Goal: Task Accomplishment & Management: Complete application form

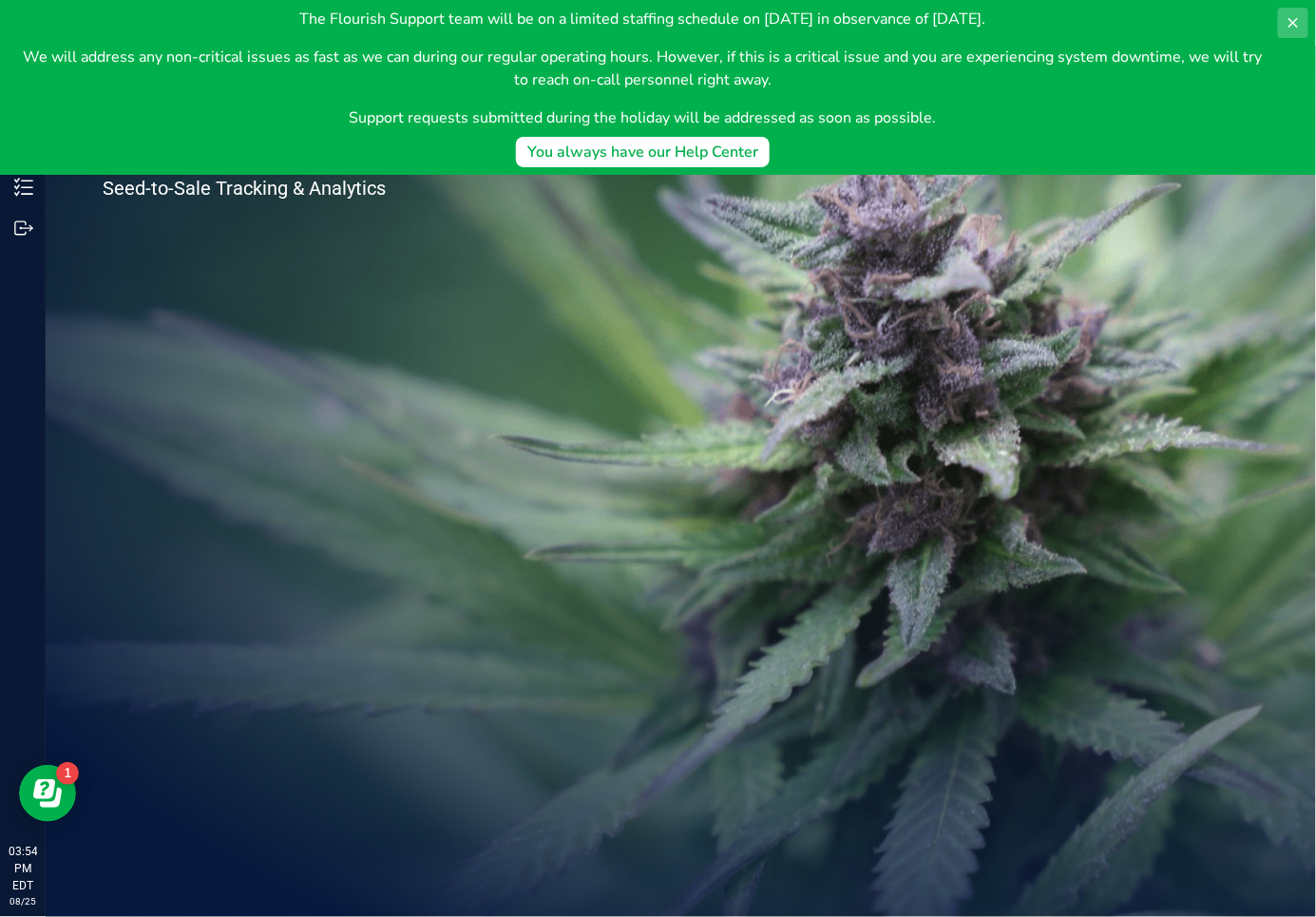
click at [1291, 23] on icon at bounding box center [1293, 24] width 16 height 16
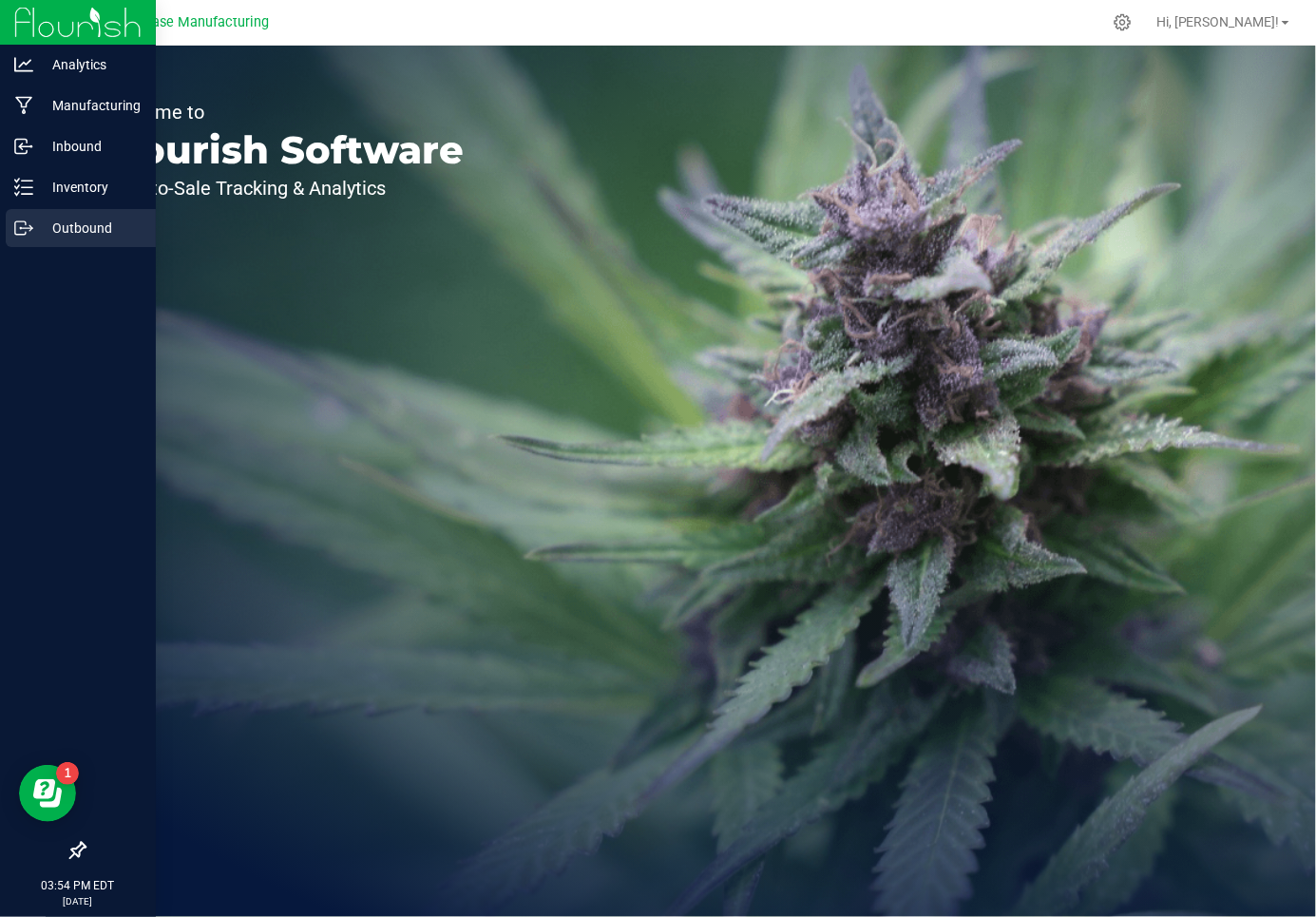
click at [21, 217] on div "Outbound" at bounding box center [80, 227] width 150 height 38
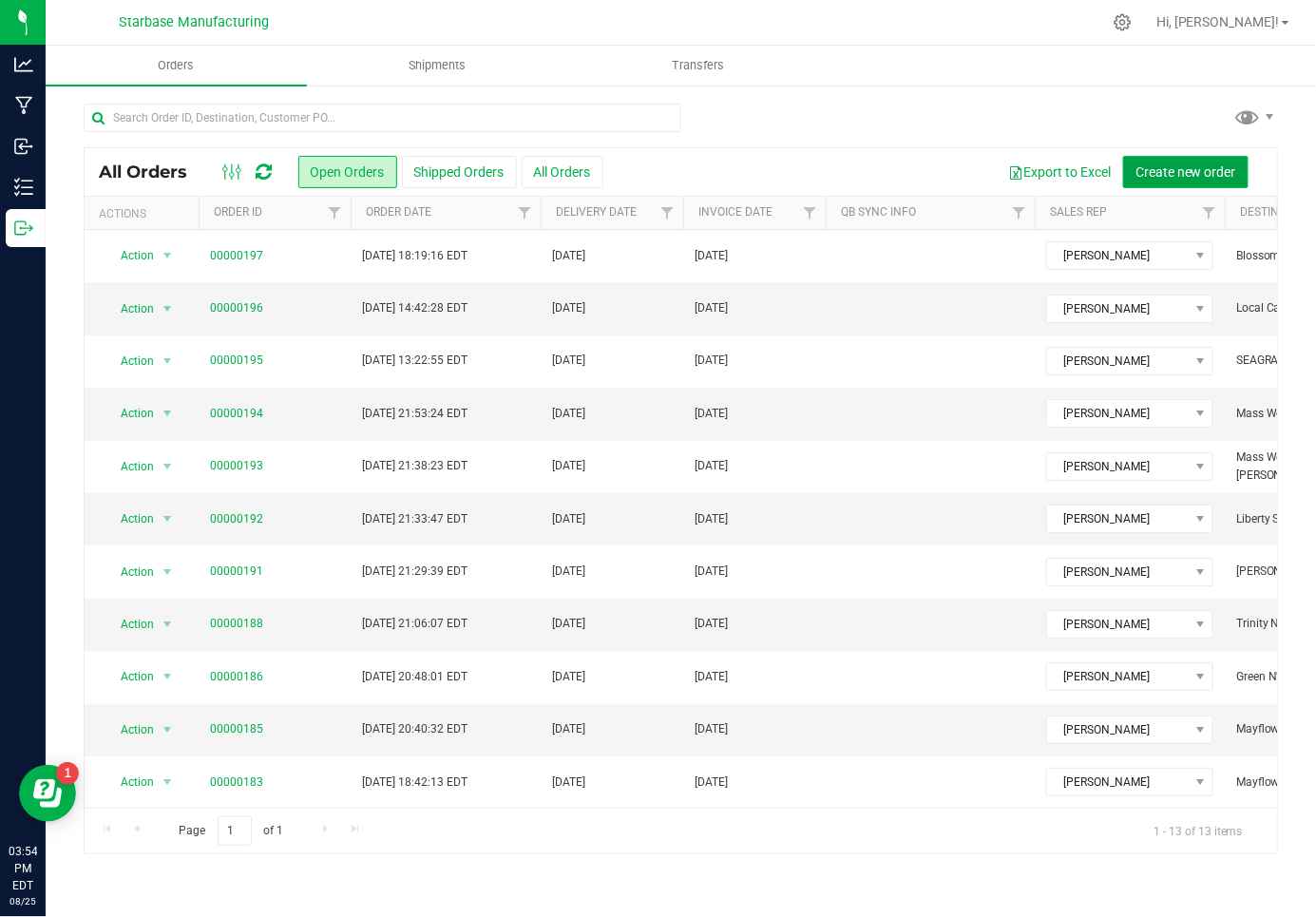
click at [1194, 168] on span "Create new order" at bounding box center [1185, 172] width 101 height 16
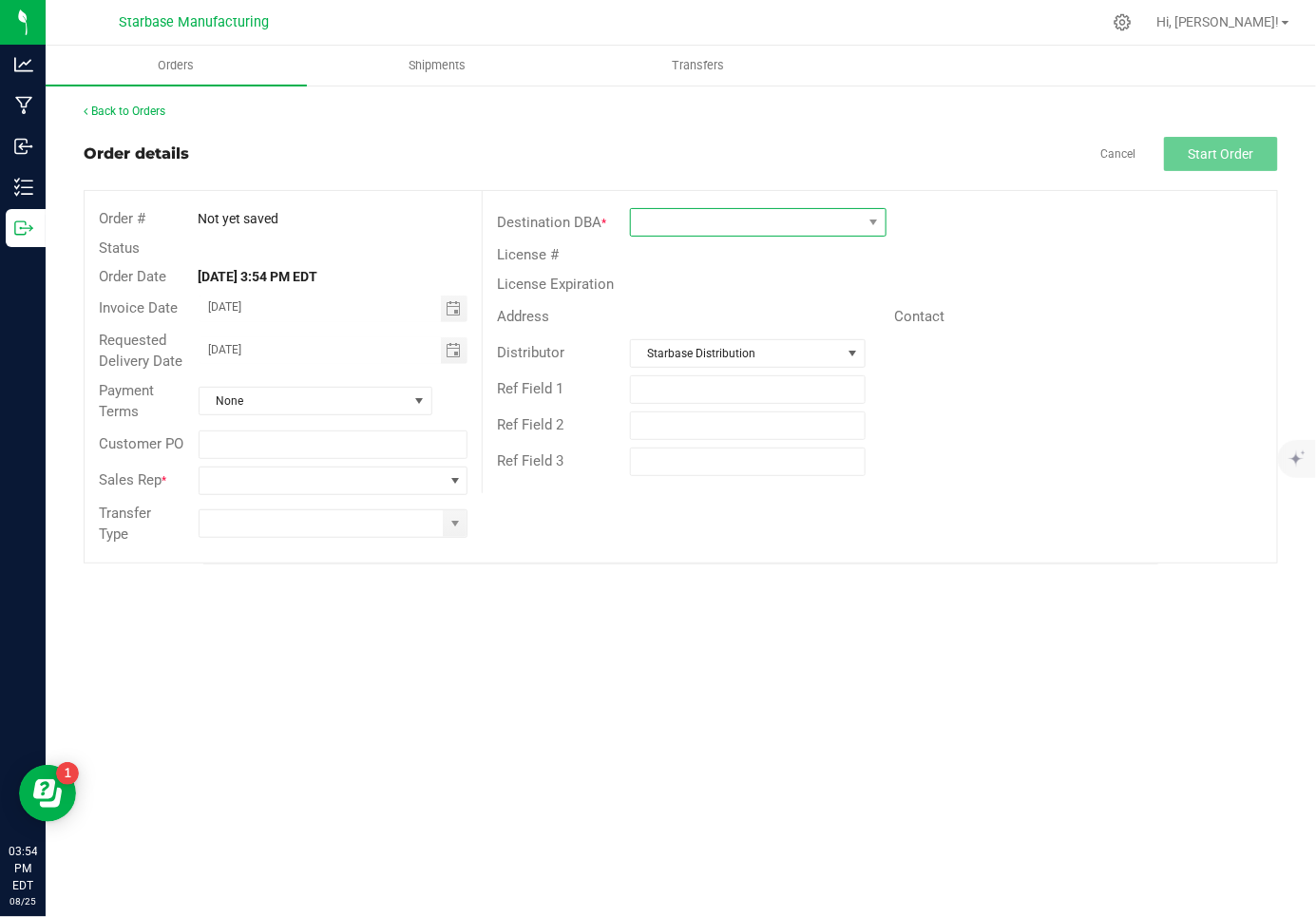
click at [801, 219] on span at bounding box center [747, 221] width 231 height 26
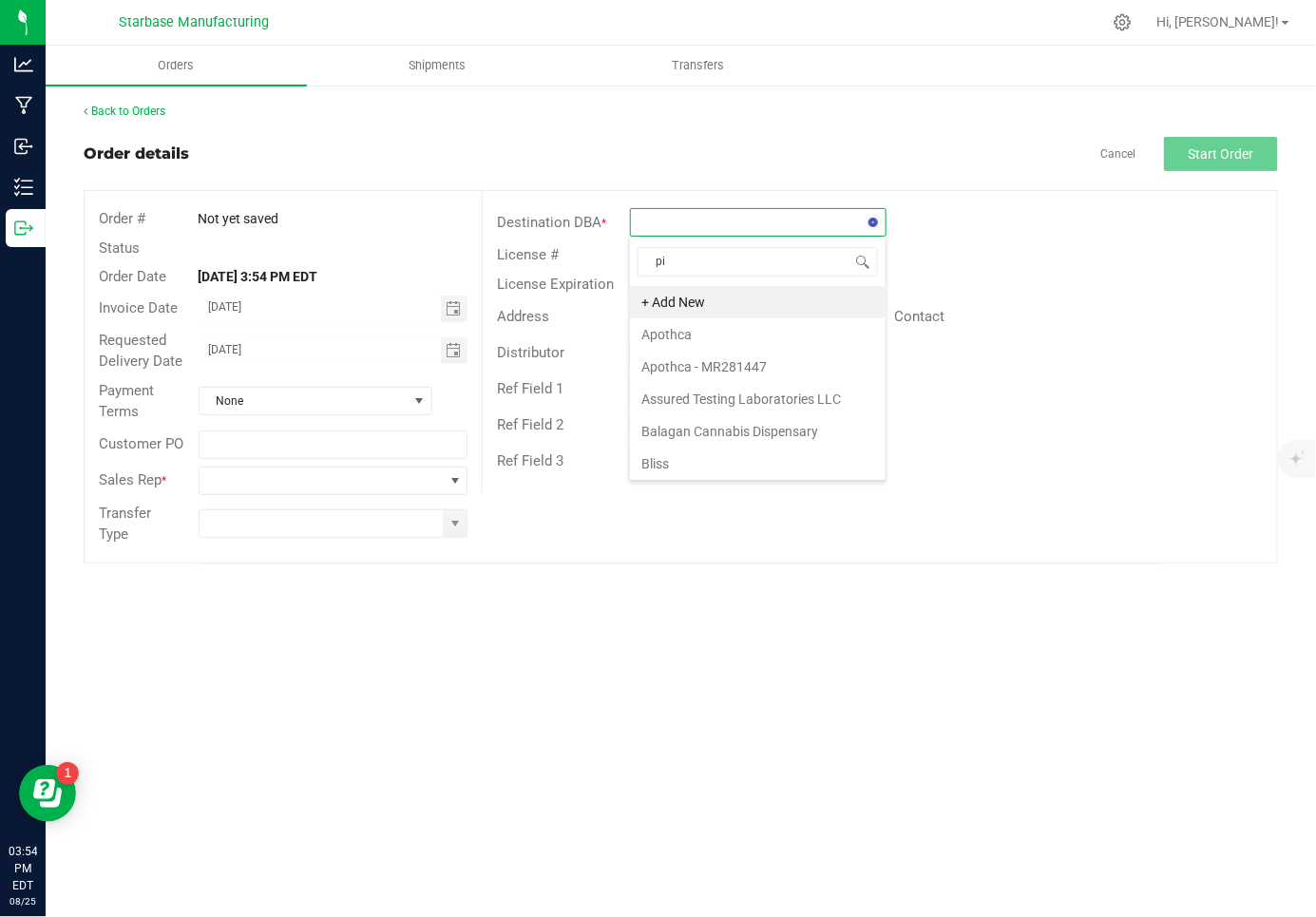
type input "pio"
click at [775, 295] on li "Pioneer Cannabis Company" at bounding box center [757, 302] width 256 height 32
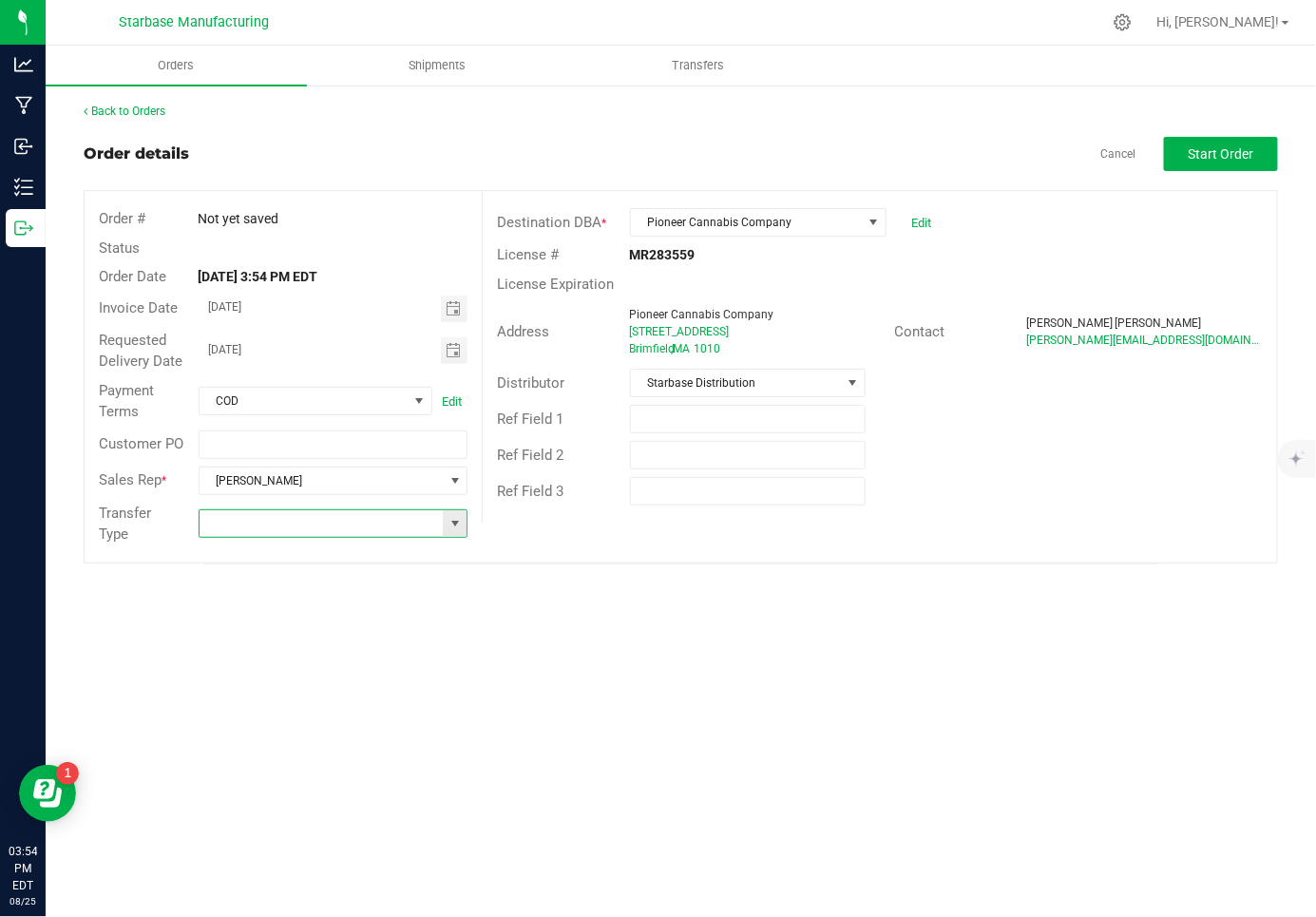
click at [402, 513] on input at bounding box center [321, 523] width 244 height 26
click at [394, 524] on input at bounding box center [321, 523] width 244 height 26
click at [448, 522] on span at bounding box center [456, 523] width 16 height 16
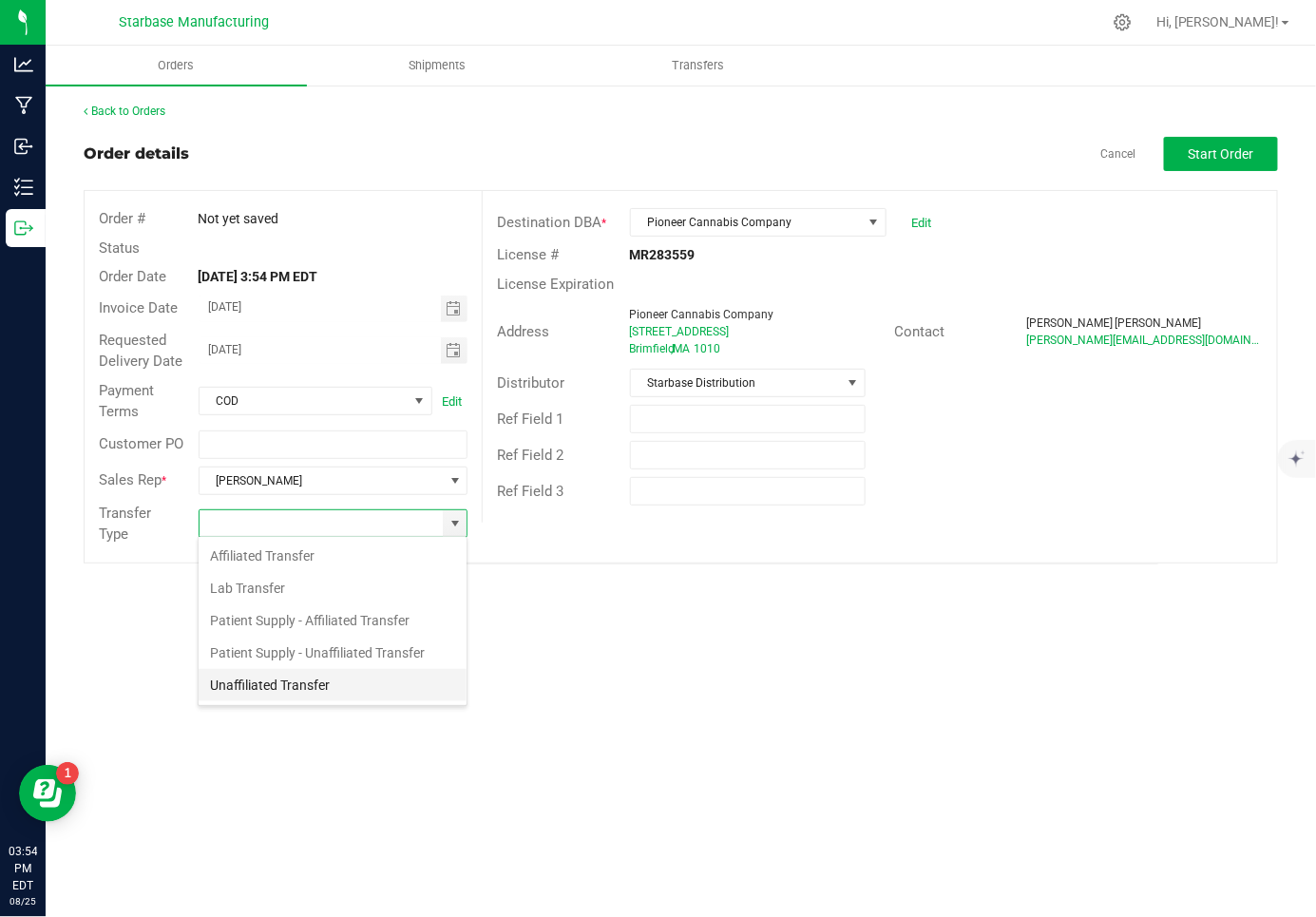
click at [320, 680] on li "Unaffiliated Transfer" at bounding box center [332, 684] width 268 height 32
type input "Unaffiliated Transfer"
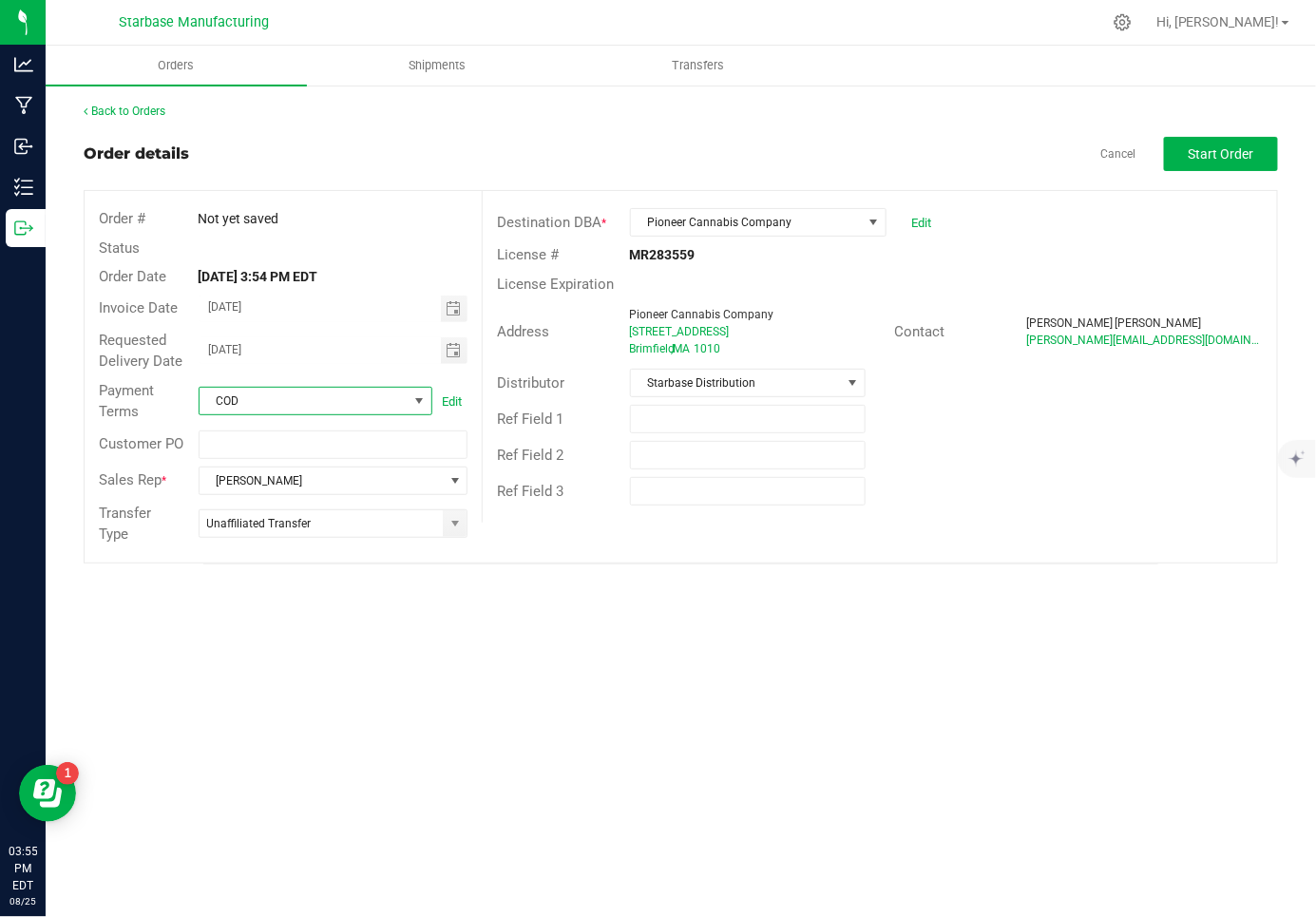
click at [284, 400] on span "COD" at bounding box center [304, 401] width 208 height 26
click at [561, 510] on div "Destination DBA * Pioneer Cannabis Company Edit License # MR283559 License Expi…" at bounding box center [879, 357] width 795 height 331
click at [457, 348] on span "Toggle calendar" at bounding box center [454, 351] width 16 height 16
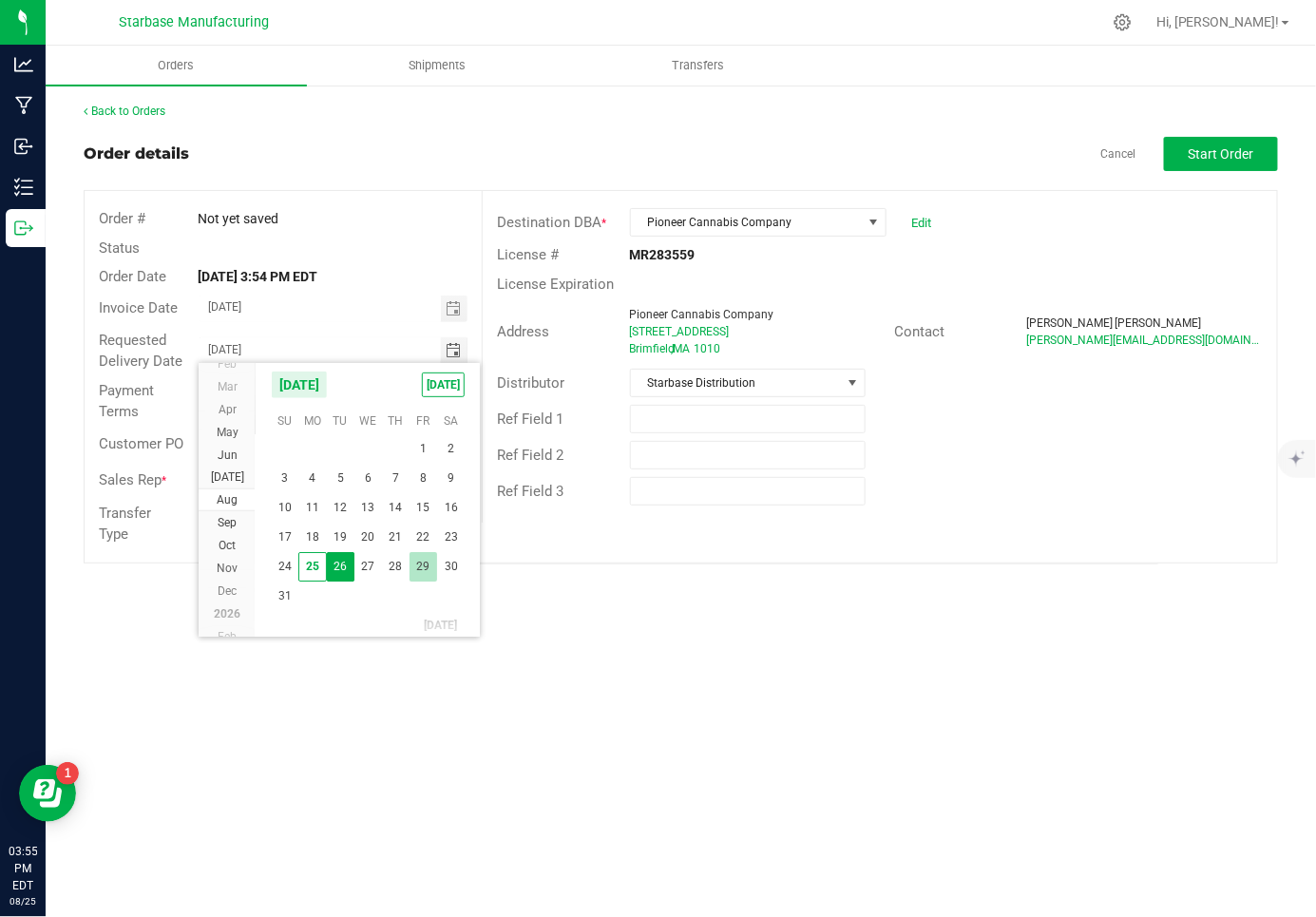
click at [420, 567] on span "29" at bounding box center [423, 566] width 27 height 29
type input "[DATE]"
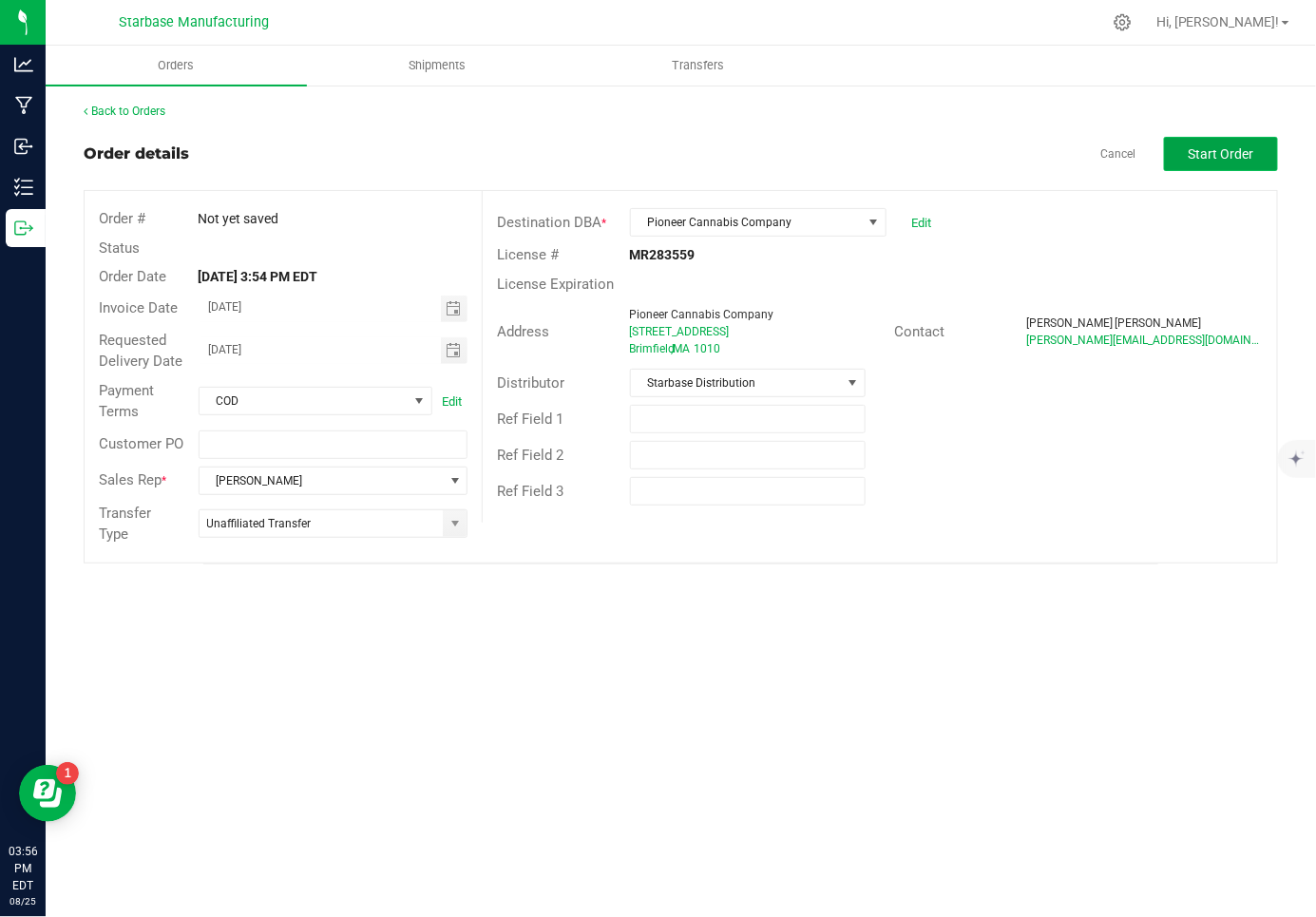
click at [1192, 161] on span "Start Order" at bounding box center [1221, 154] width 66 height 16
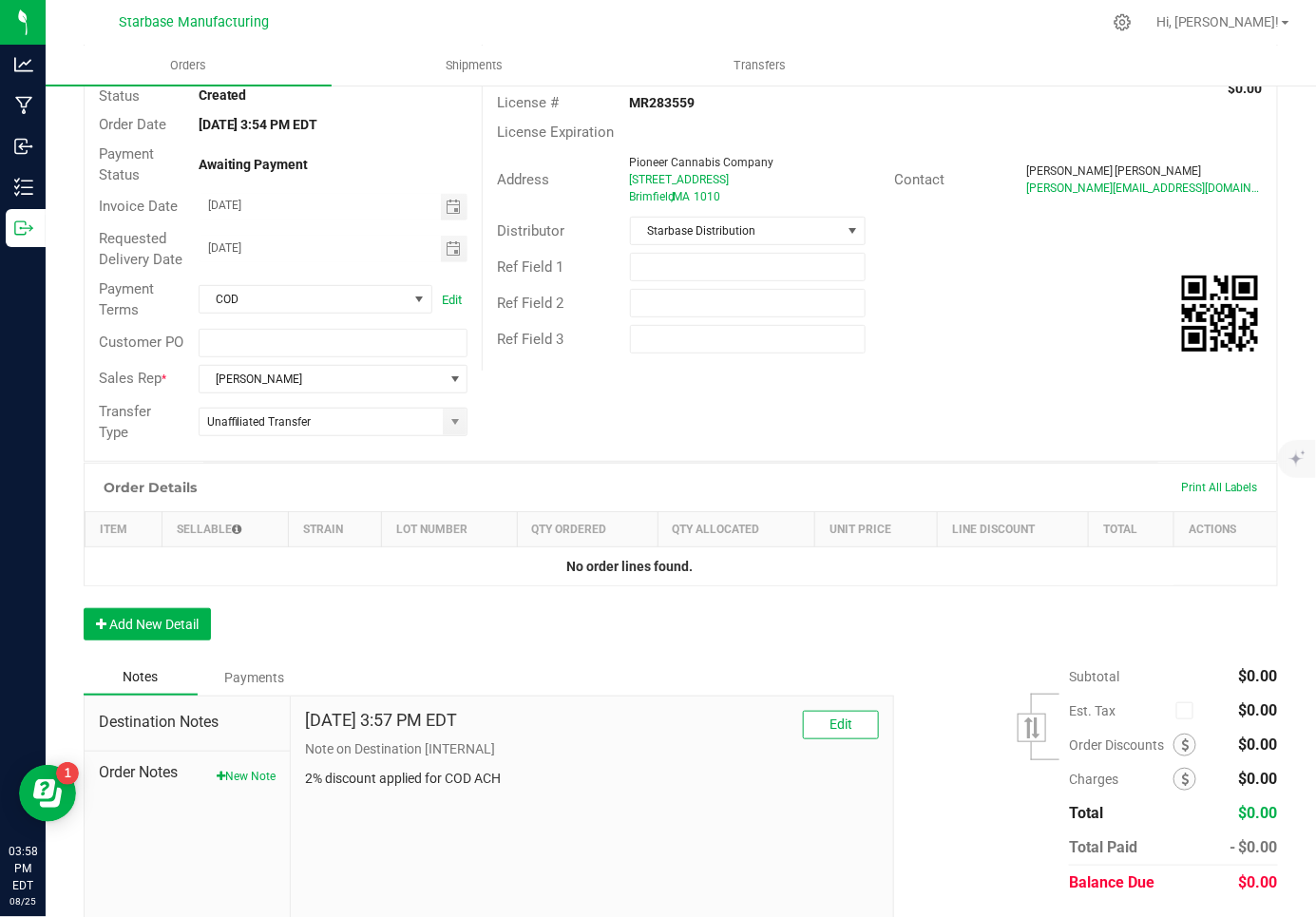
scroll to position [200, 0]
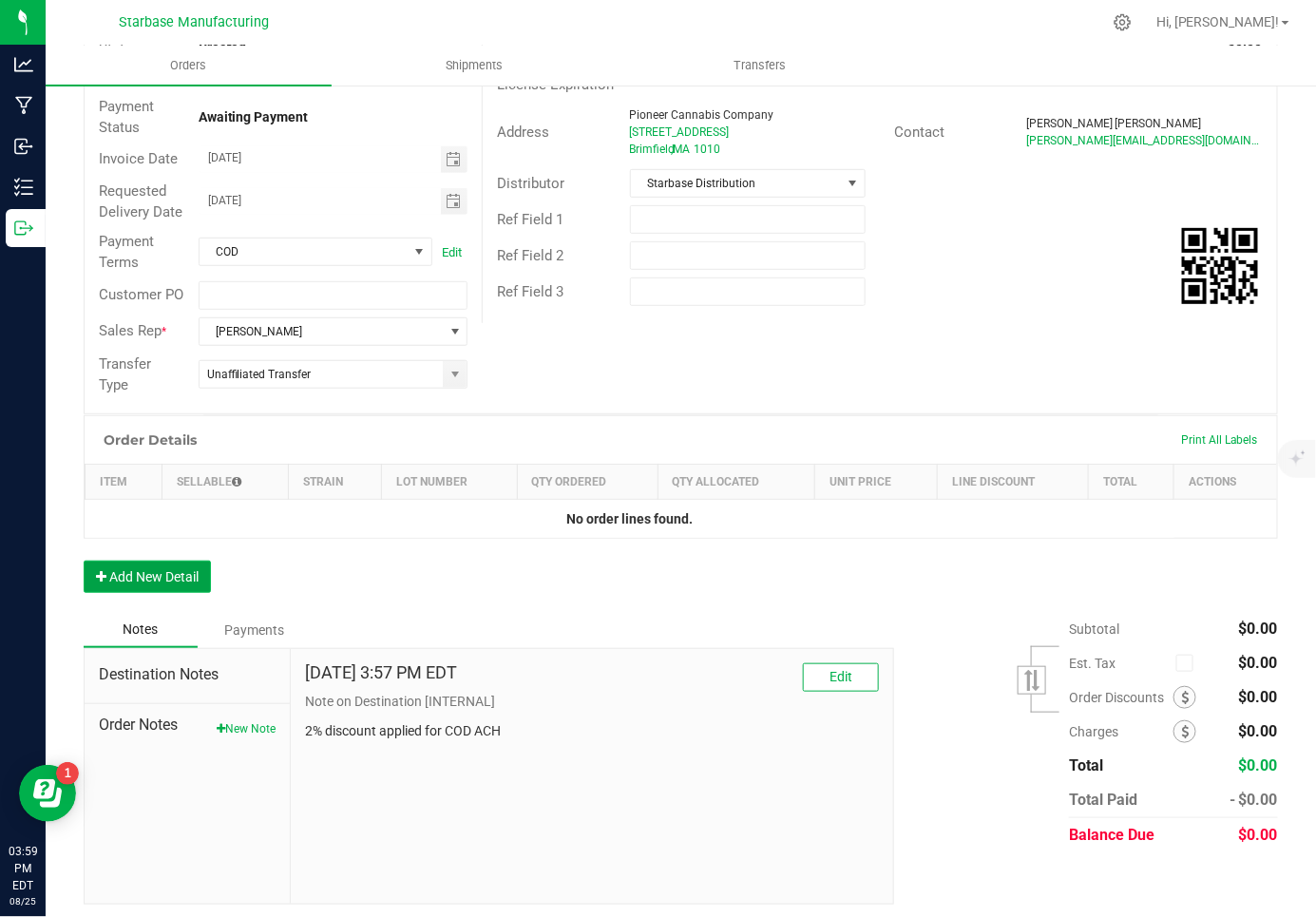
click at [159, 569] on button "Add New Detail" at bounding box center [147, 576] width 127 height 32
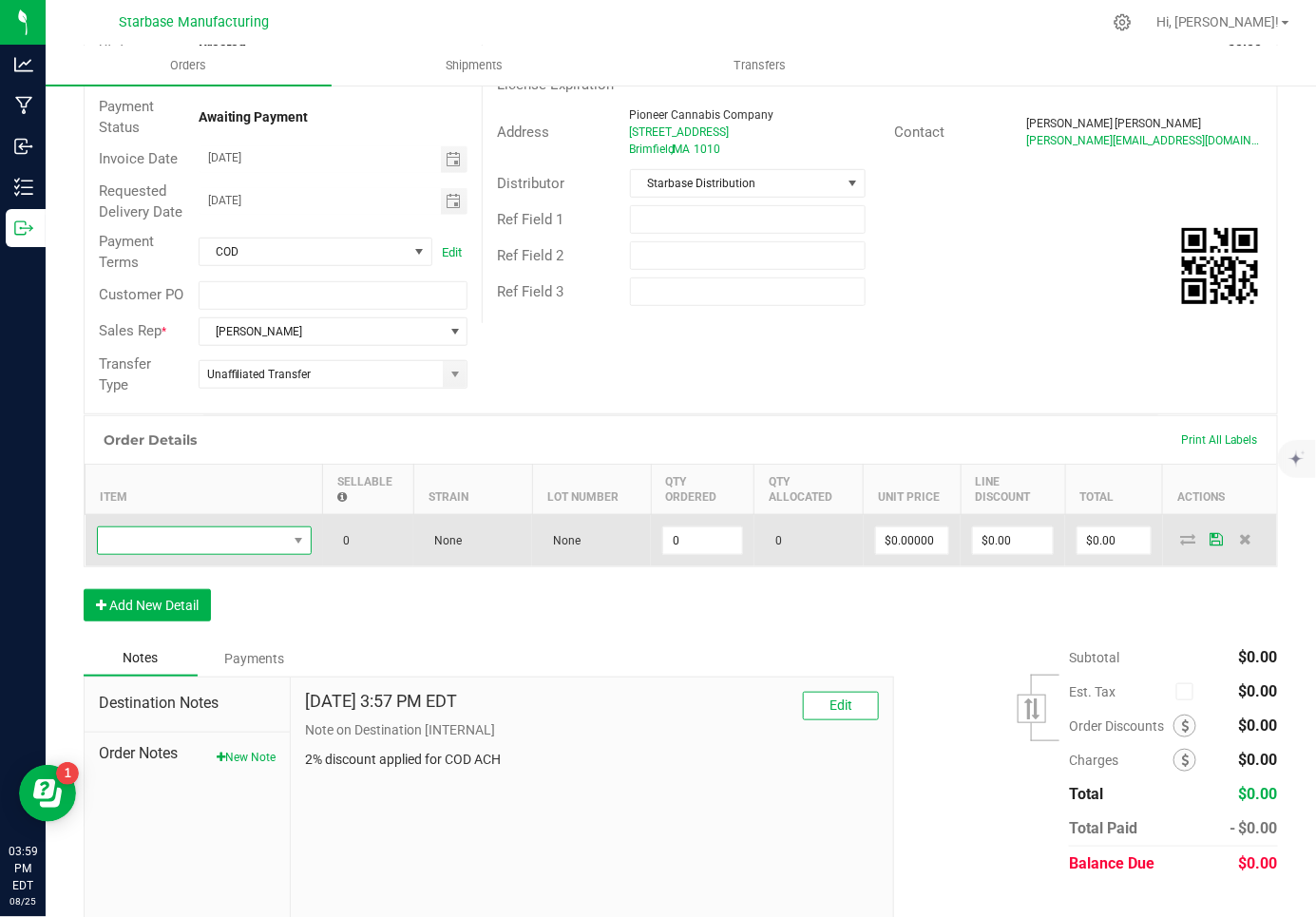
click at [171, 527] on span "NO DATA FOUND" at bounding box center [192, 540] width 189 height 26
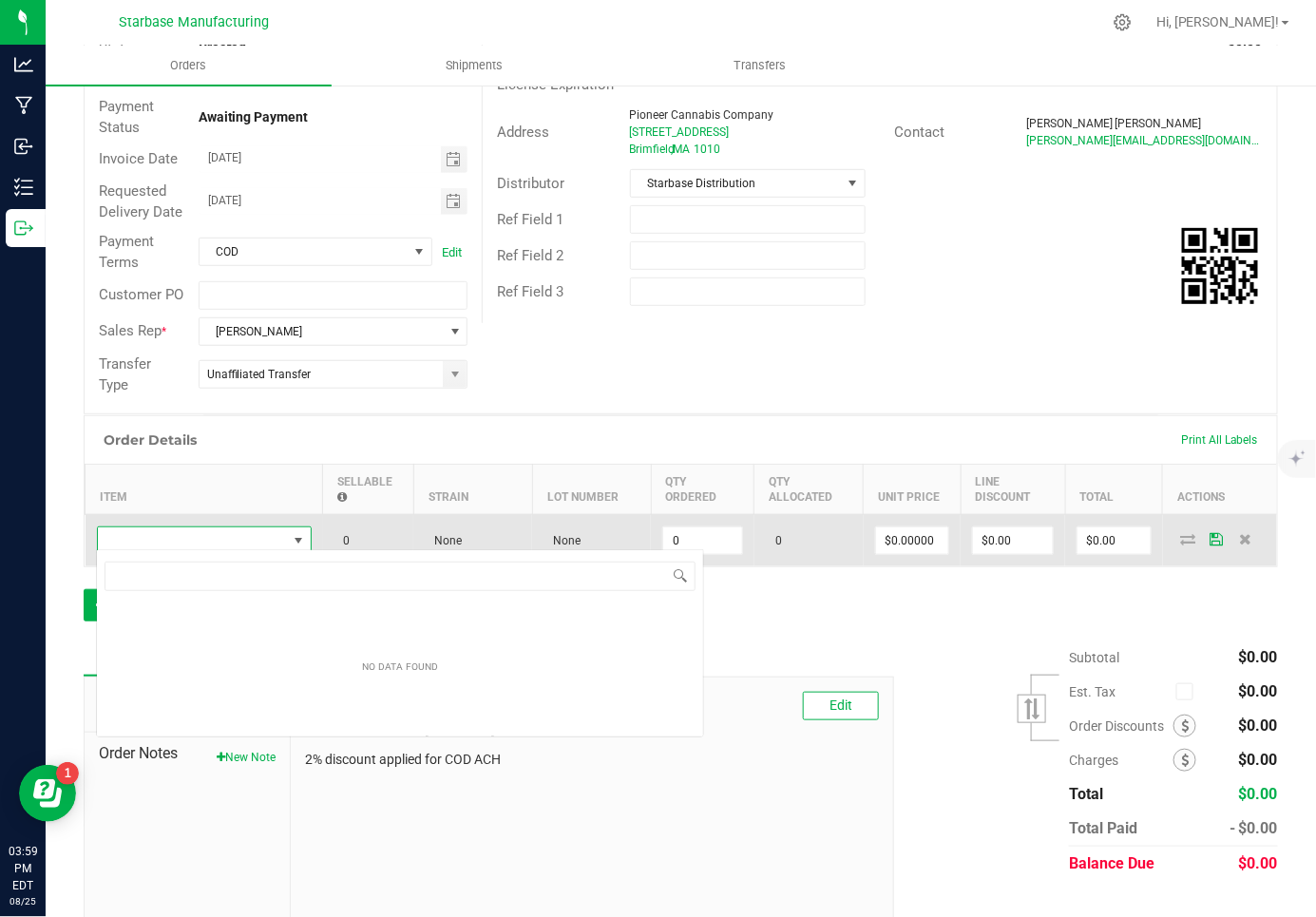
scroll to position [27, 215]
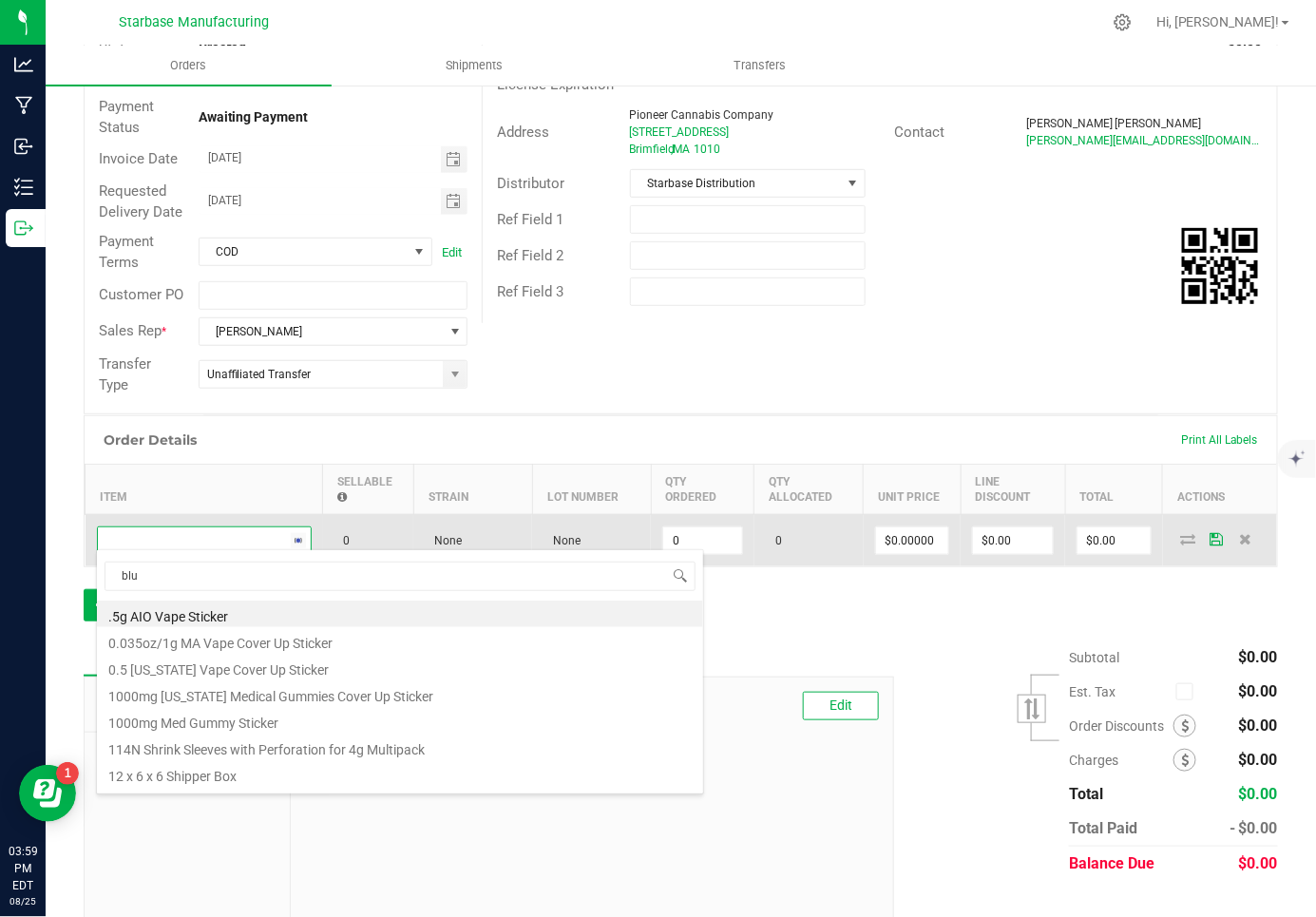
type input "blue"
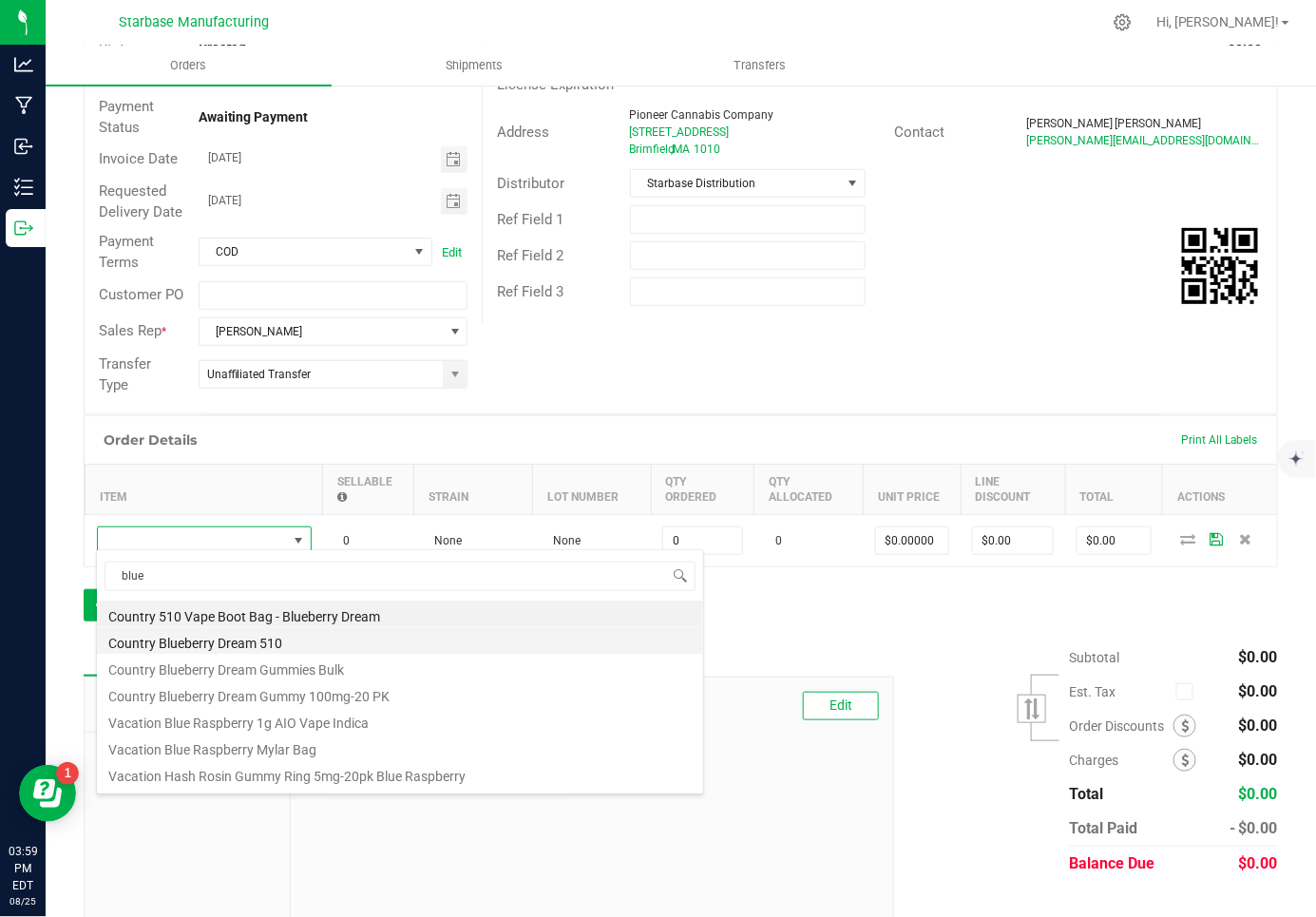
click at [206, 646] on li "Country Blueberry Dream 510" at bounding box center [400, 640] width 607 height 26
type input "0 ea"
type input "$10.00000"
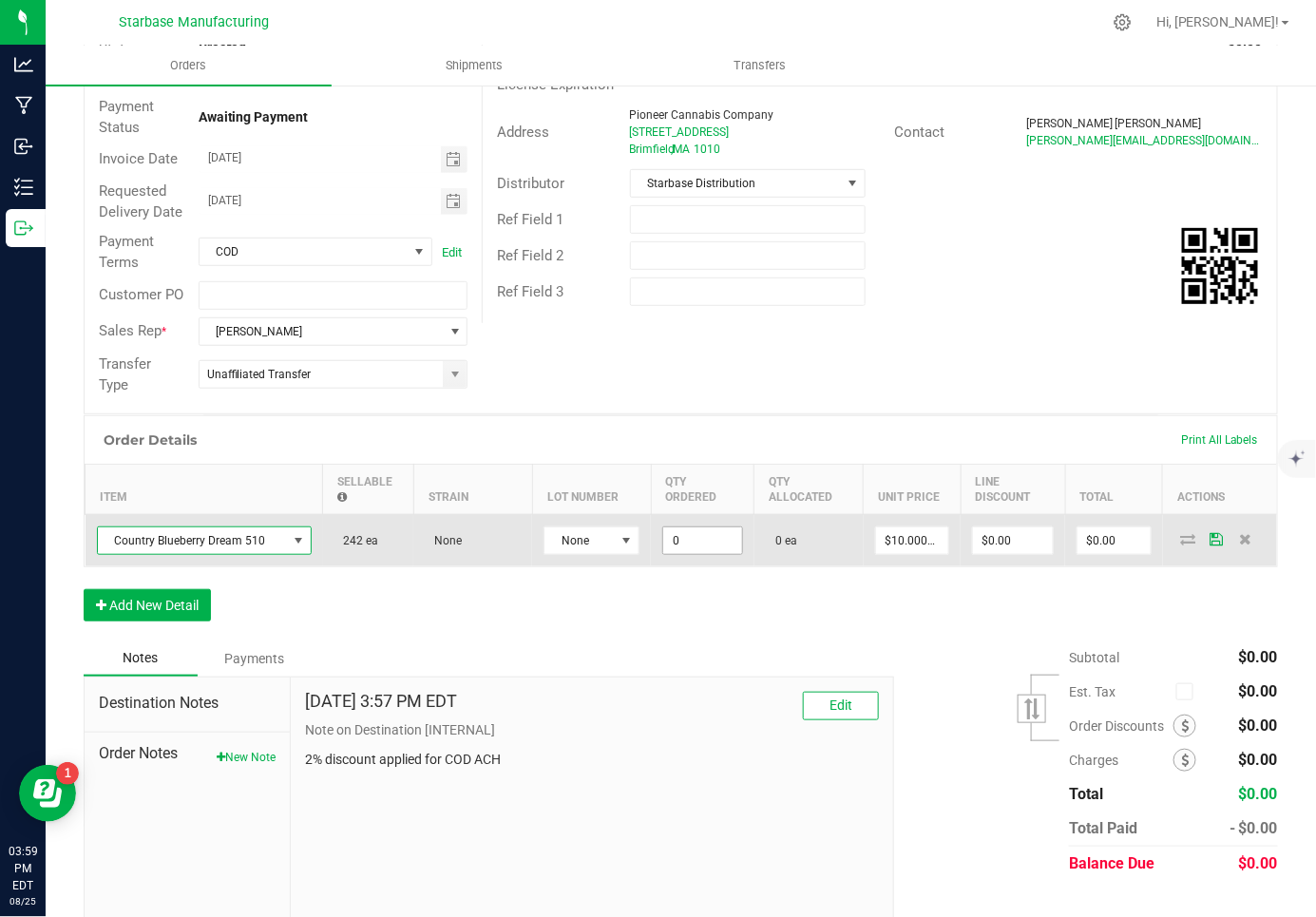
click at [682, 538] on input "0" at bounding box center [703, 540] width 78 height 26
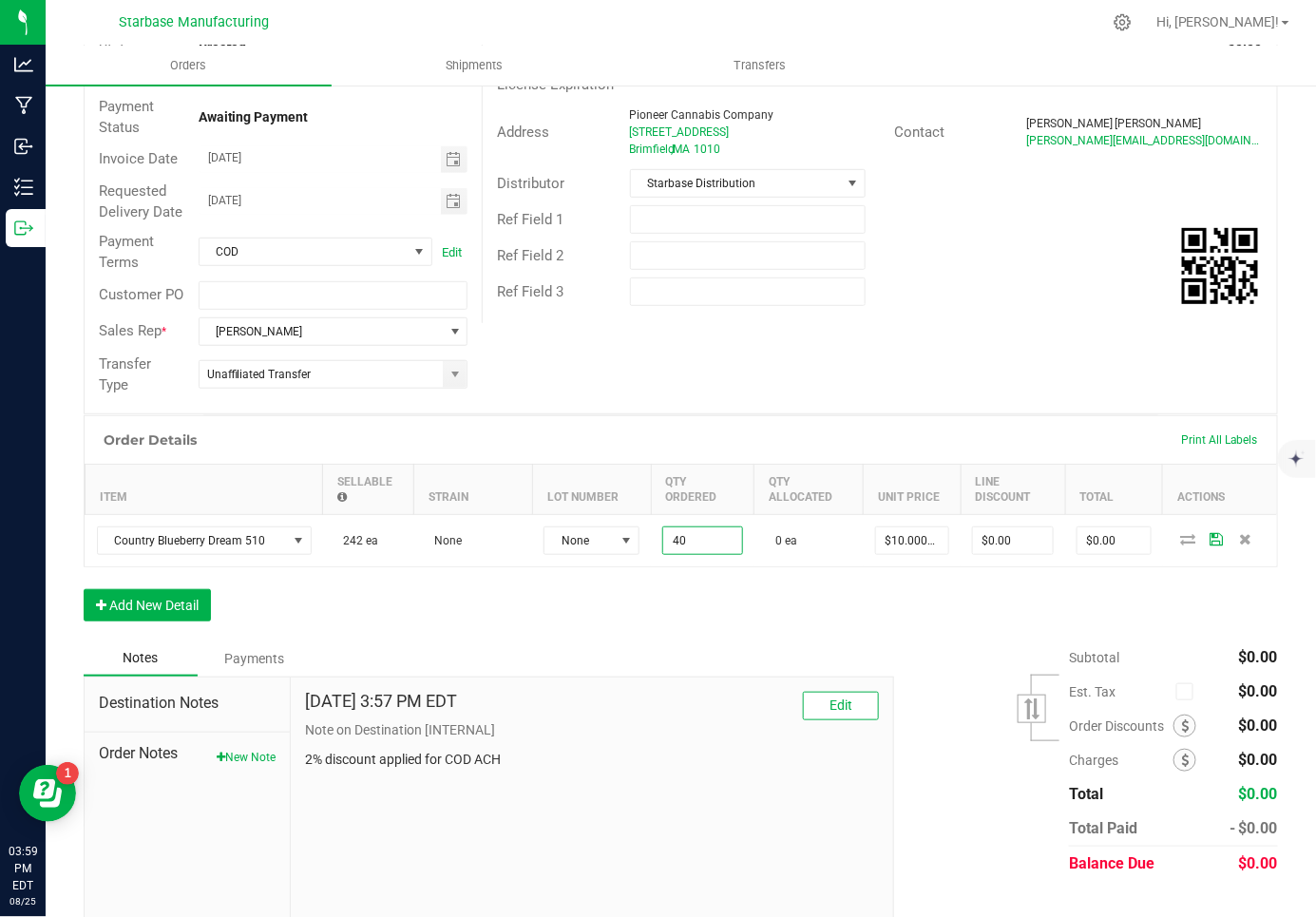
type input "40 ea"
type input "$400.00"
click at [665, 584] on div "Order Details Print All Labels Item Sellable Strain Lot Number Qty Ordered Qty …" at bounding box center [680, 528] width 1194 height 225
click at [138, 597] on button "Add New Detail" at bounding box center [147, 604] width 127 height 32
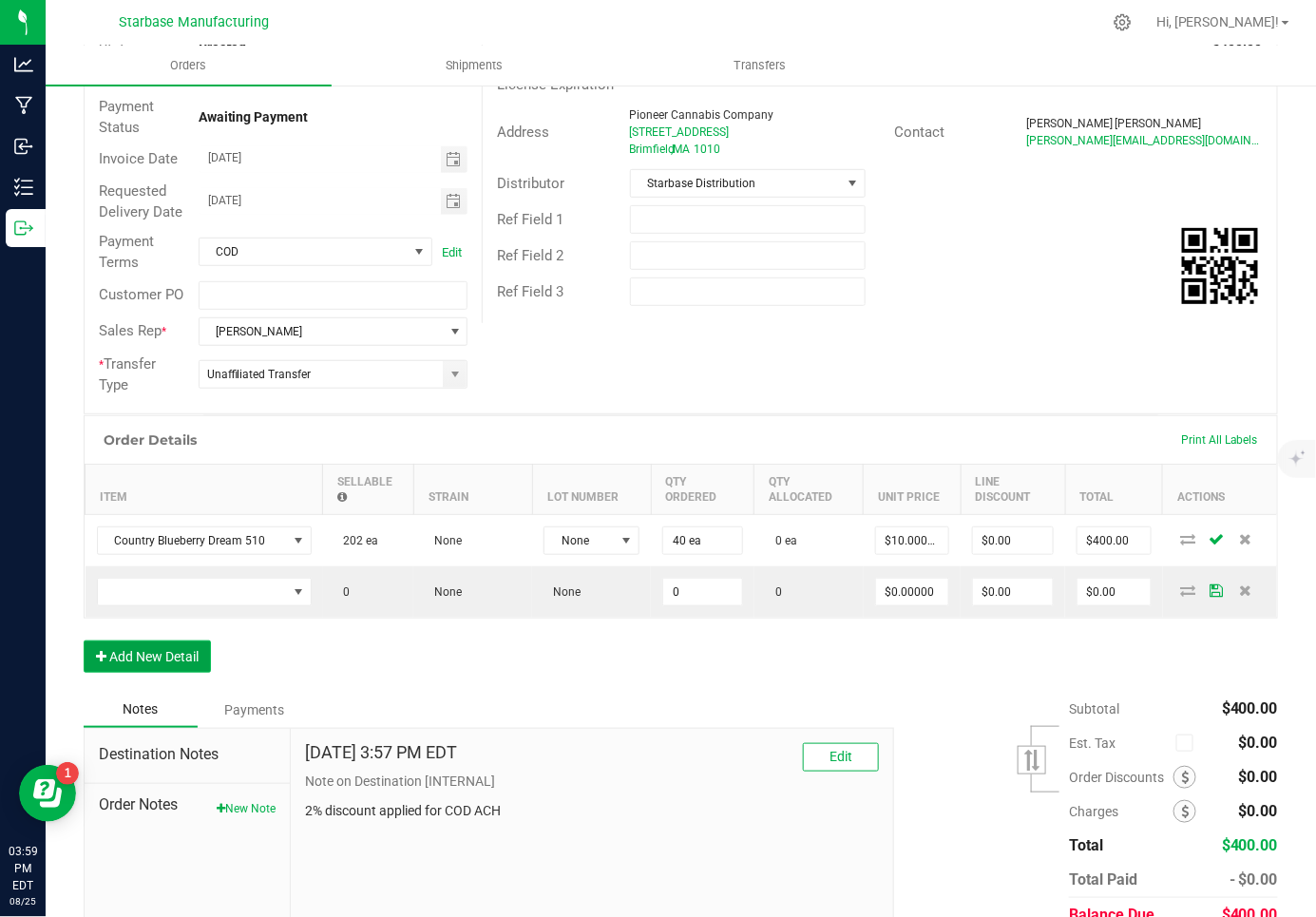
click at [83, 640] on button "Add New Detail" at bounding box center [147, 655] width 127 height 32
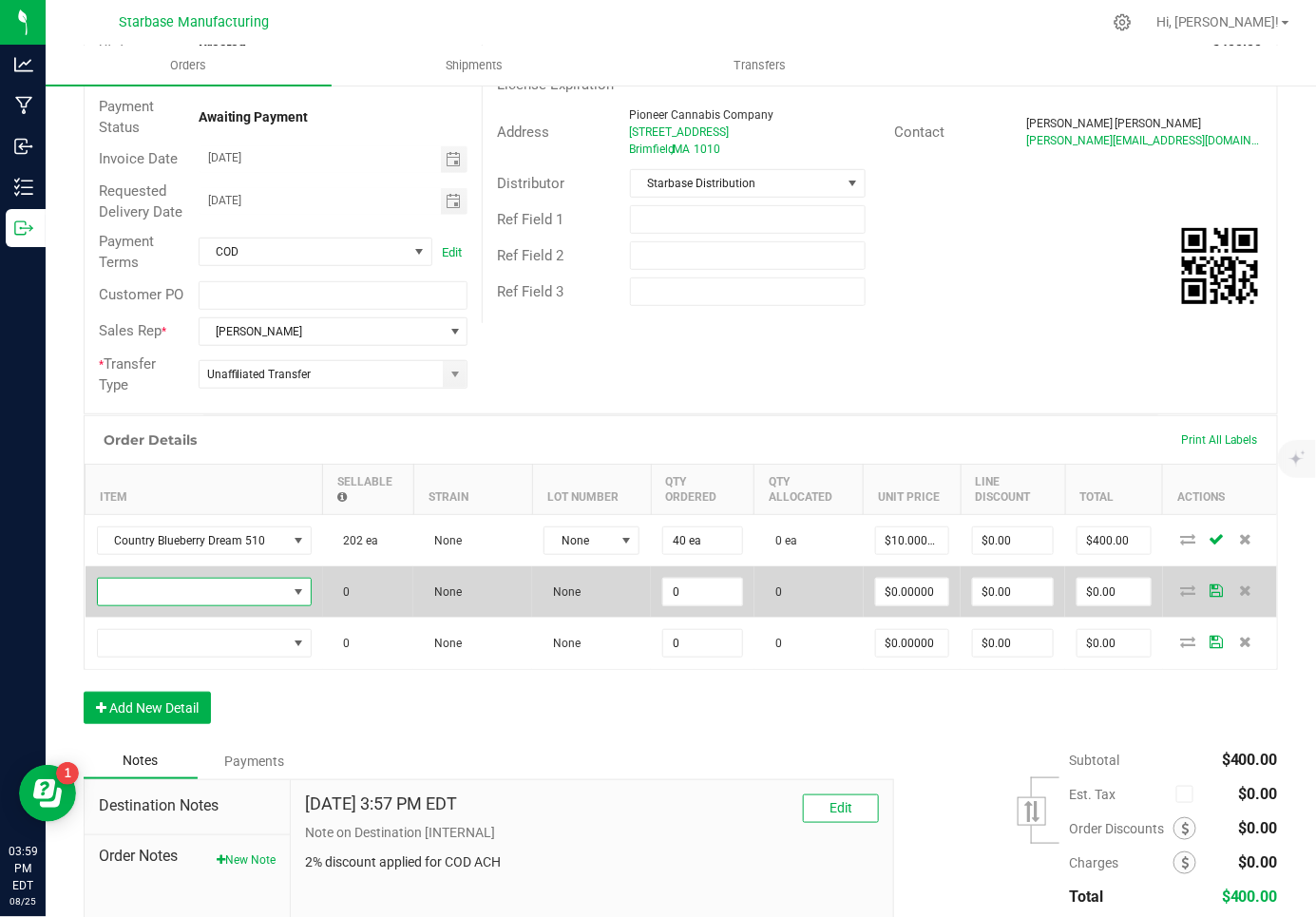
click at [146, 588] on span "NO DATA FOUND" at bounding box center [192, 591] width 189 height 26
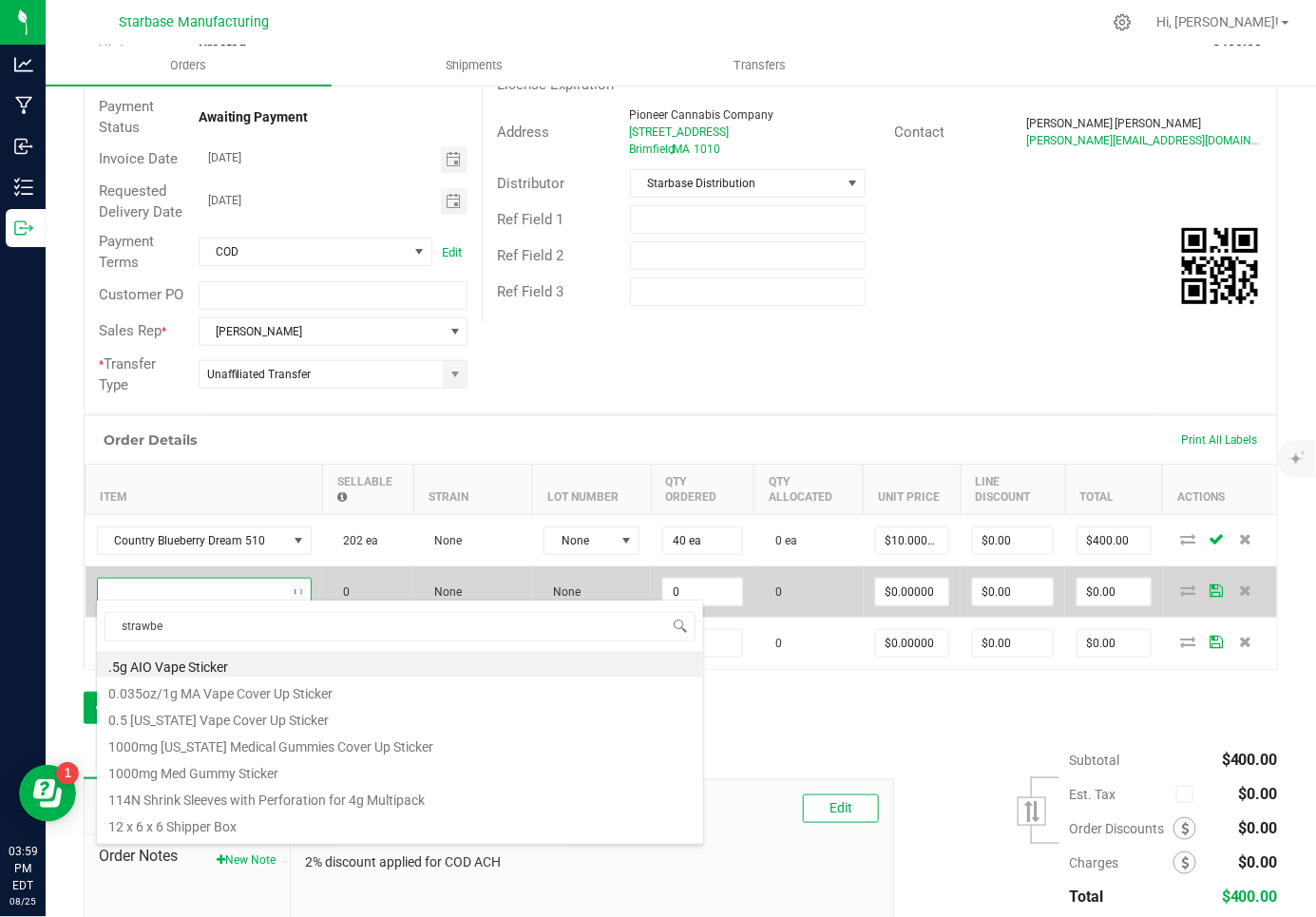
type input "strawber"
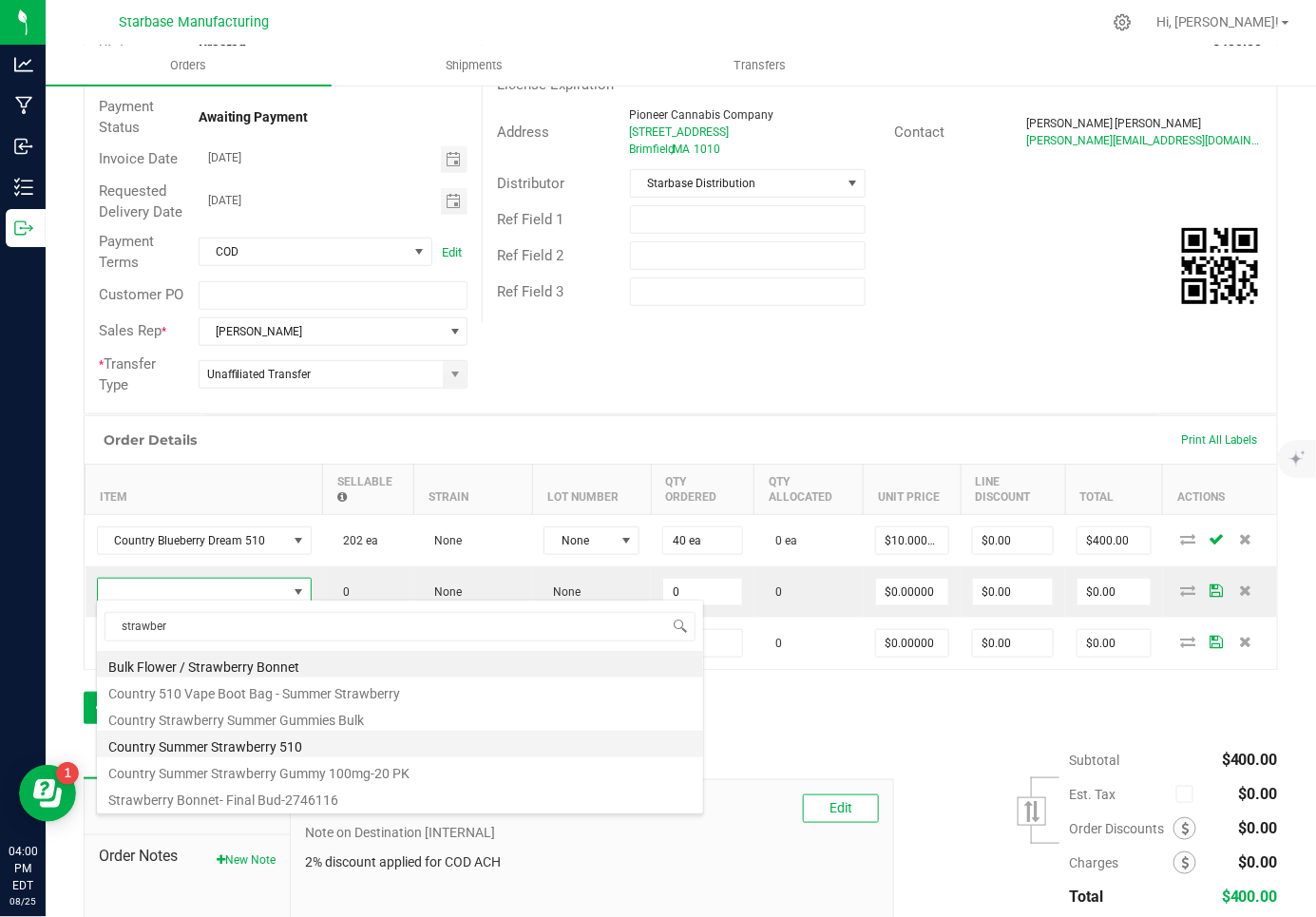
click at [208, 749] on li "Country Summer Strawberry 510" at bounding box center [400, 744] width 607 height 26
type input "0 ea"
type input "$10.00000"
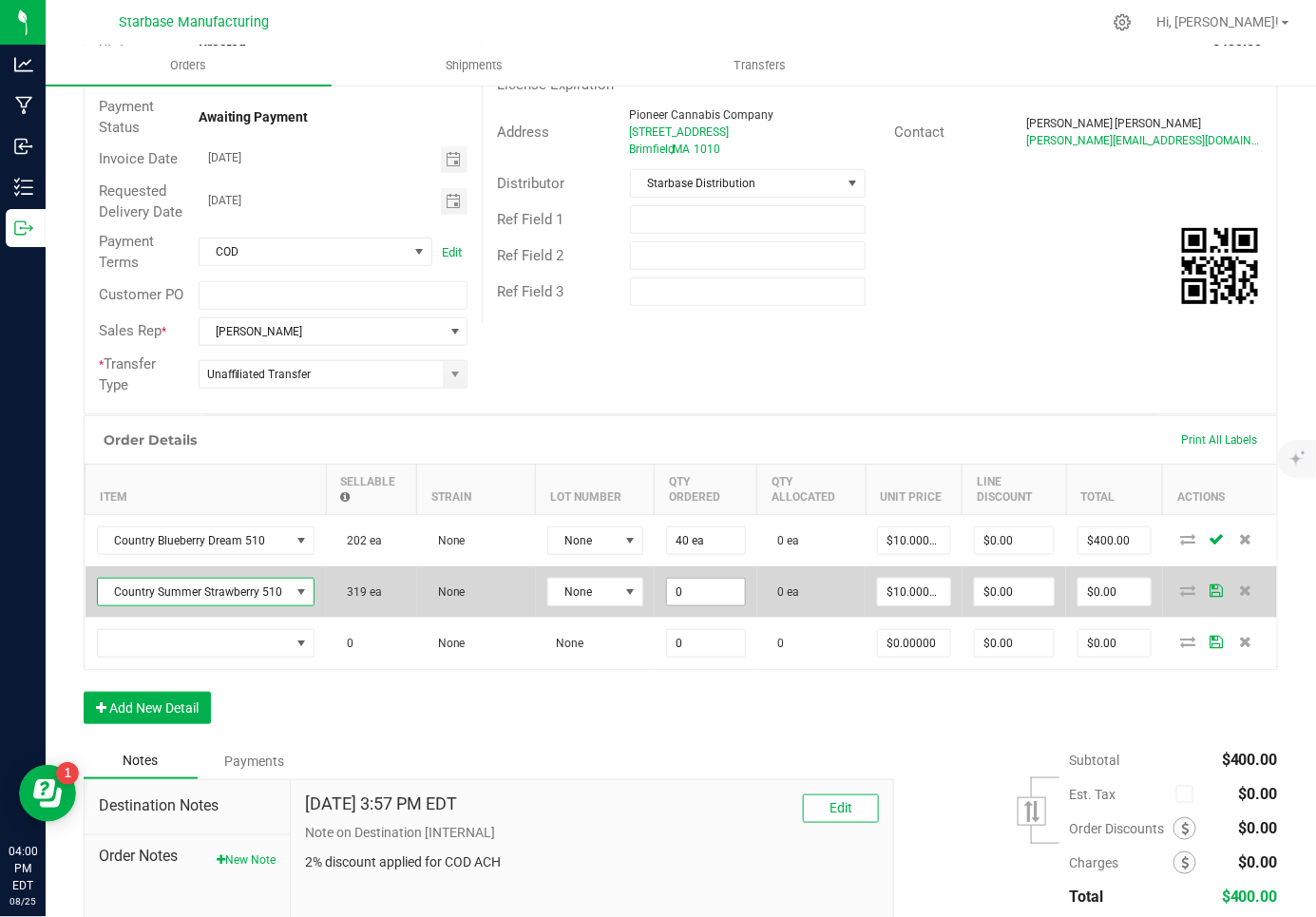
click at [684, 586] on input "0" at bounding box center [706, 591] width 77 height 26
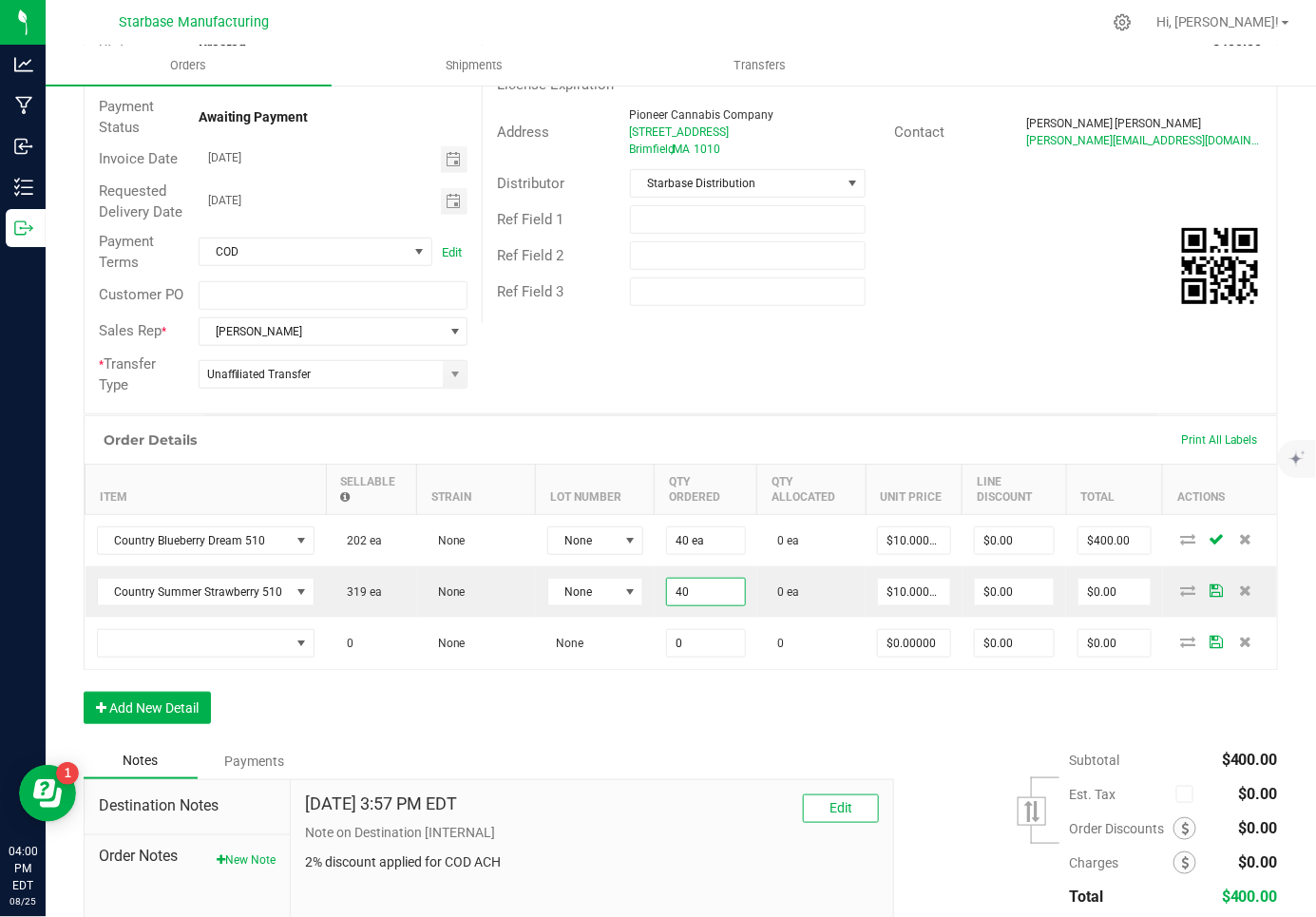
type input "40 ea"
type input "$400.00"
click at [636, 688] on div "Order Details Print All Labels Item Sellable Strain Lot Number Qty Ordered Qty …" at bounding box center [680, 579] width 1194 height 327
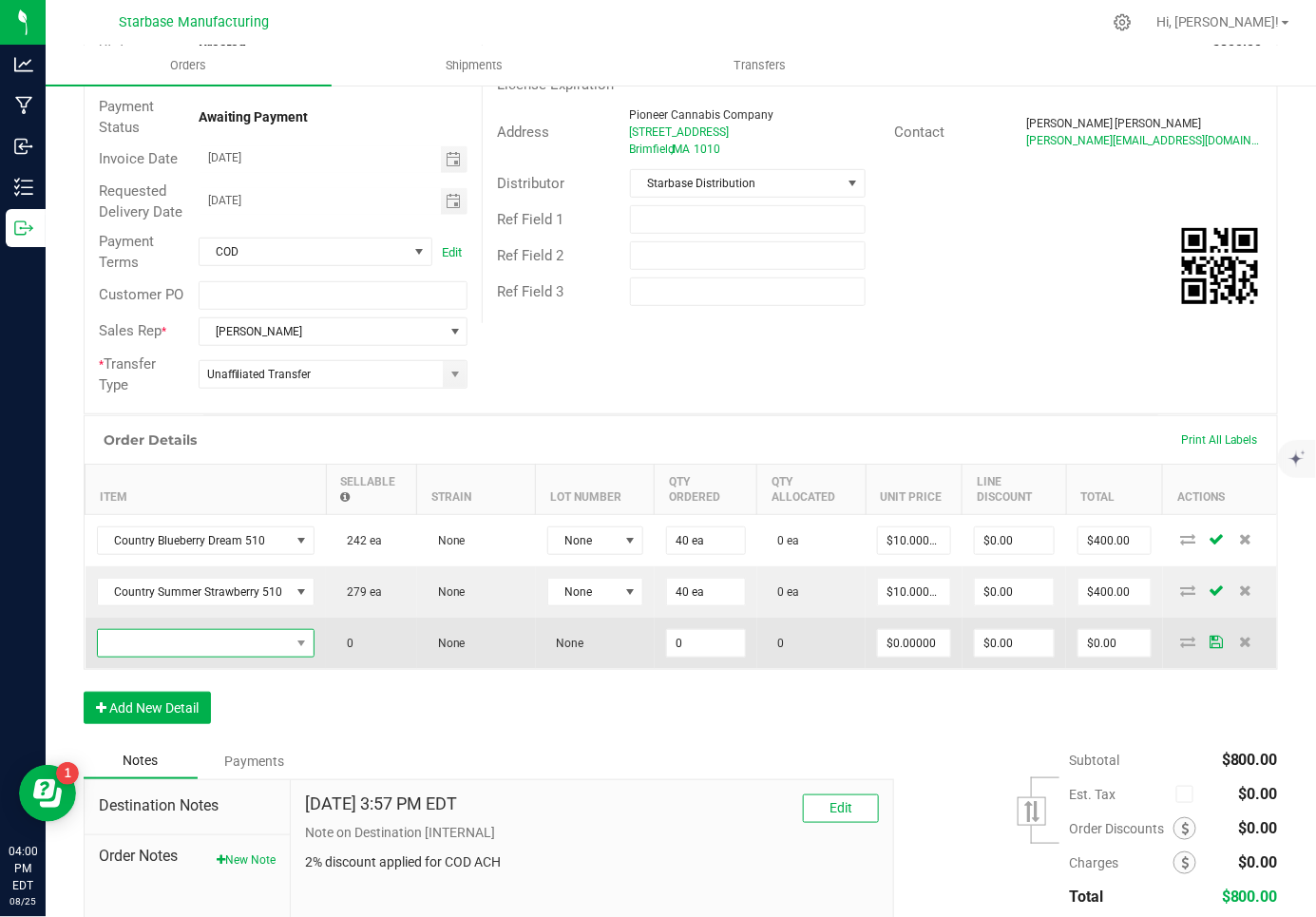
click at [270, 639] on span "NO DATA FOUND" at bounding box center [194, 643] width 193 height 26
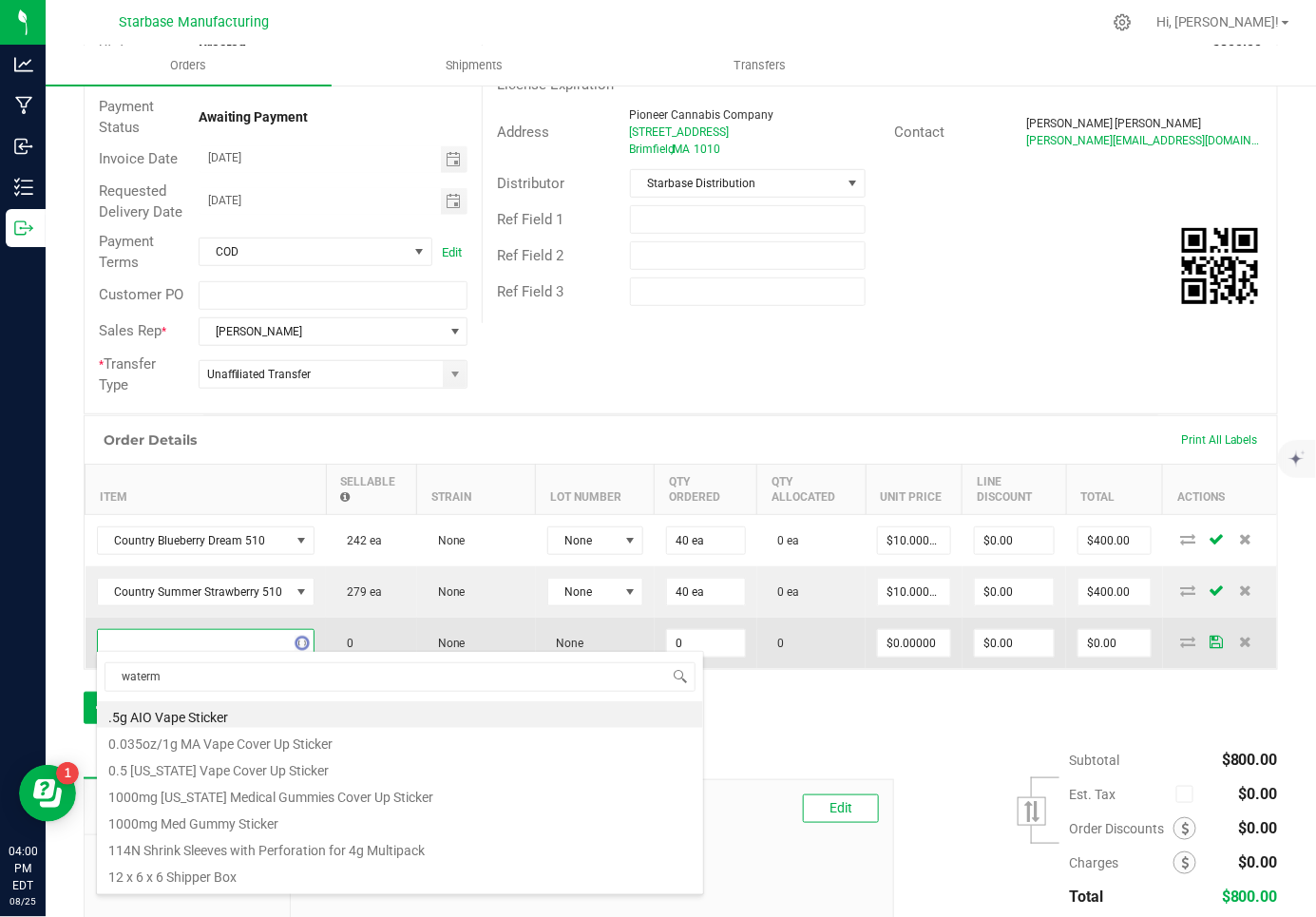
type input "waterme"
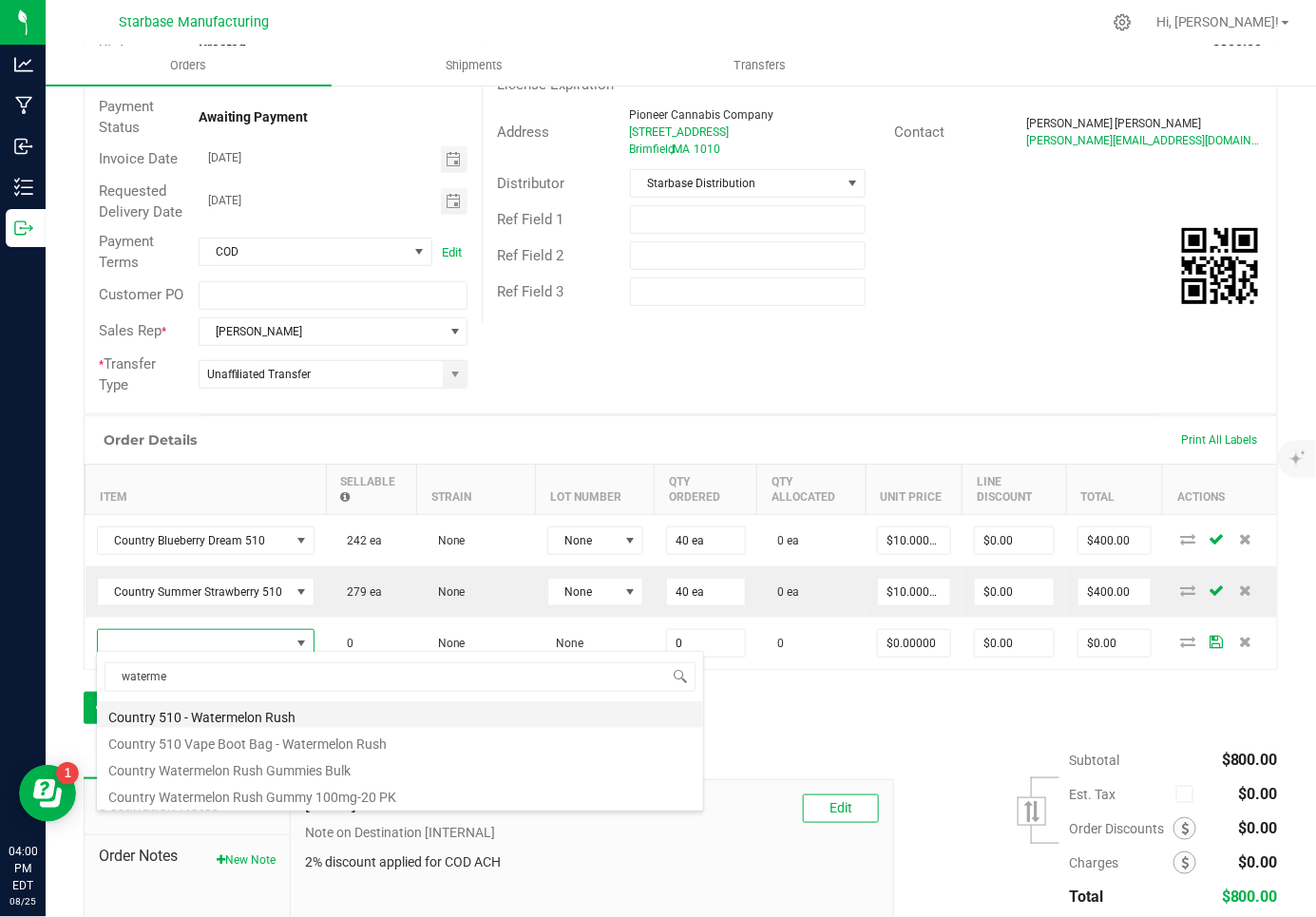
click at [219, 719] on li "Country 510 - Watermelon Rush" at bounding box center [400, 713] width 607 height 26
type input "0 ea"
type input "$10.00000"
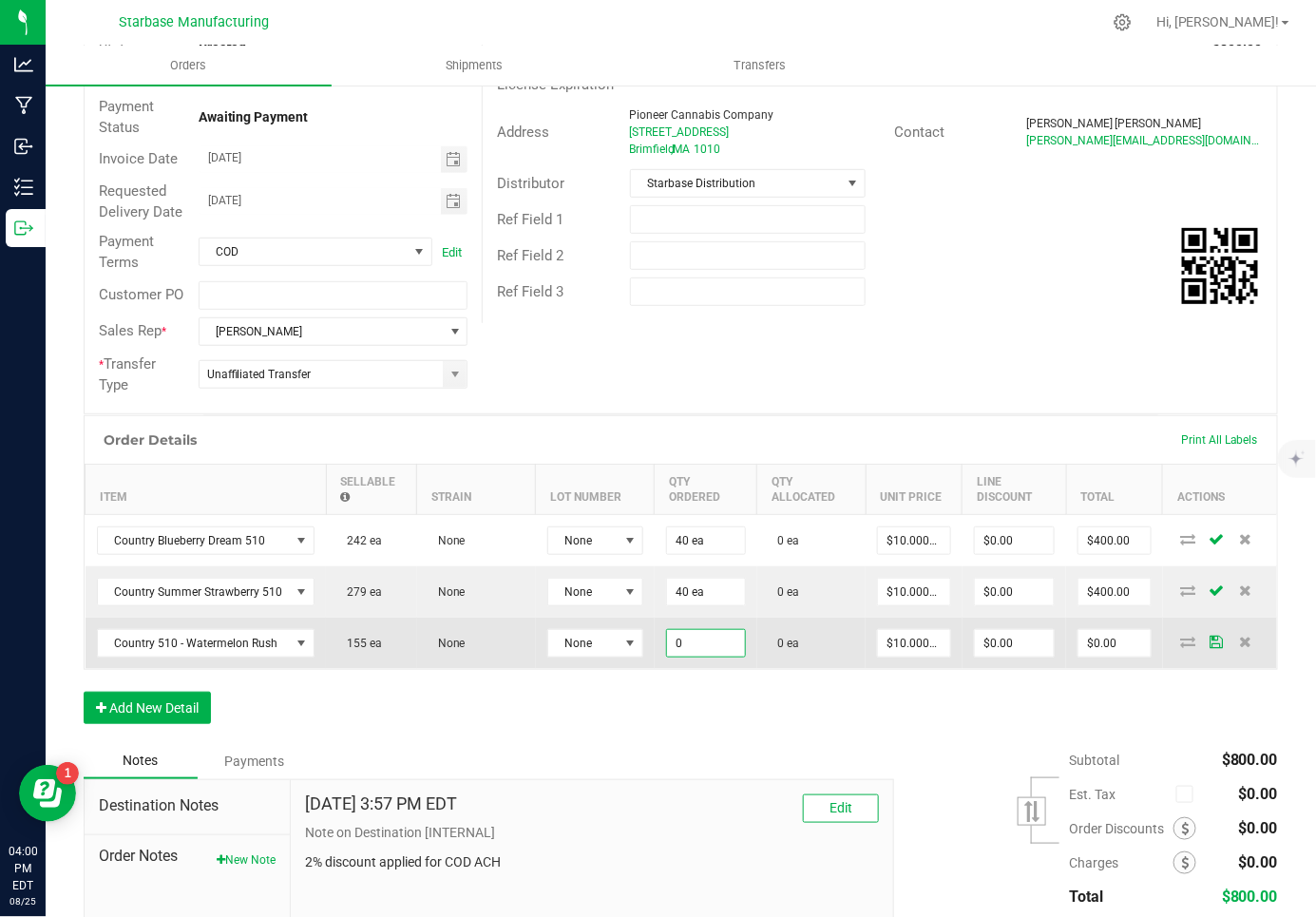
click at [702, 638] on input "0" at bounding box center [706, 643] width 77 height 26
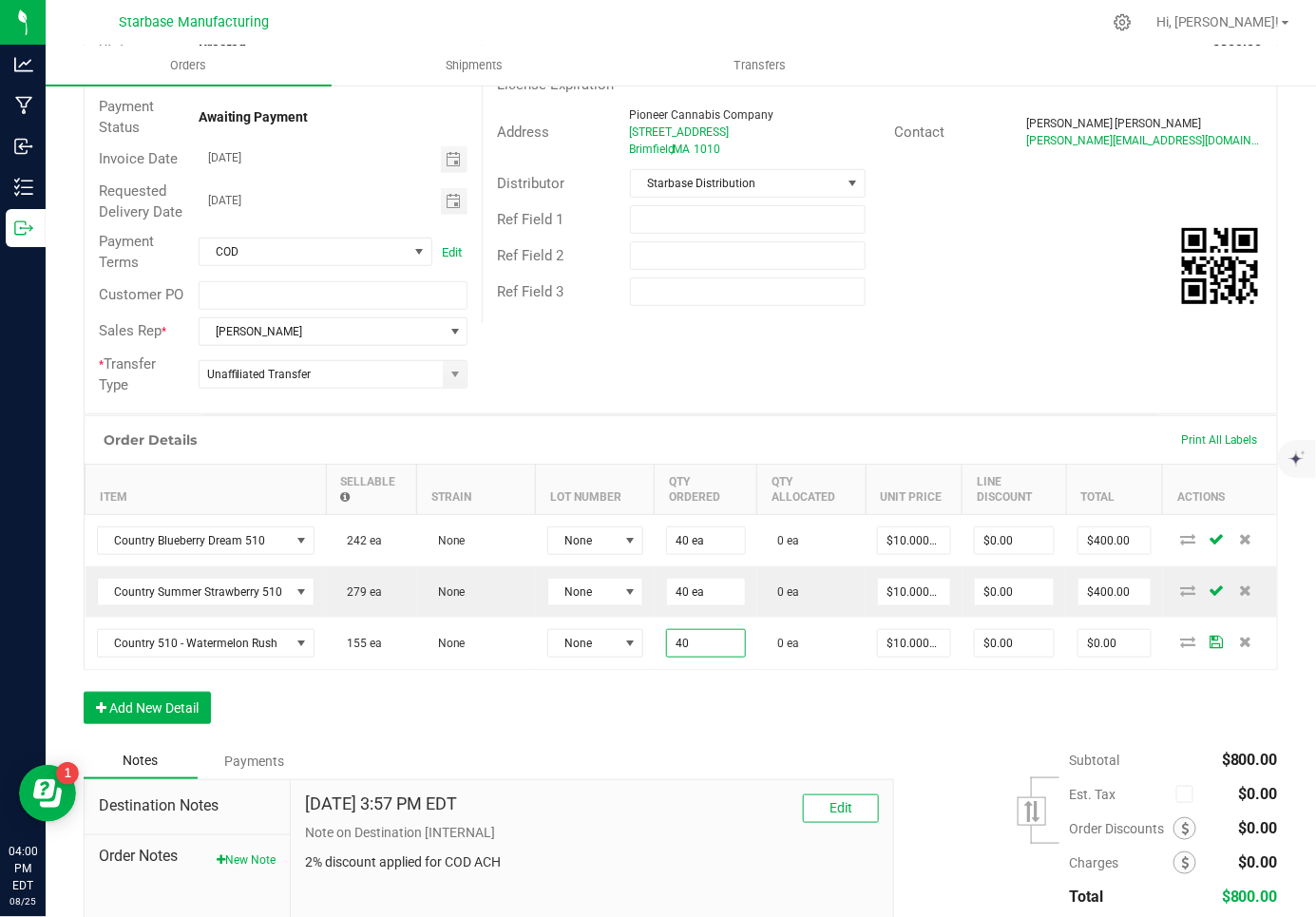
type input "40 ea"
type input "$400.00"
click at [656, 693] on div "Order Details Print All Labels Item Sellable Strain Lot Number Qty Ordered Qty …" at bounding box center [680, 579] width 1194 height 327
click at [148, 708] on button "Add New Detail" at bounding box center [147, 707] width 127 height 32
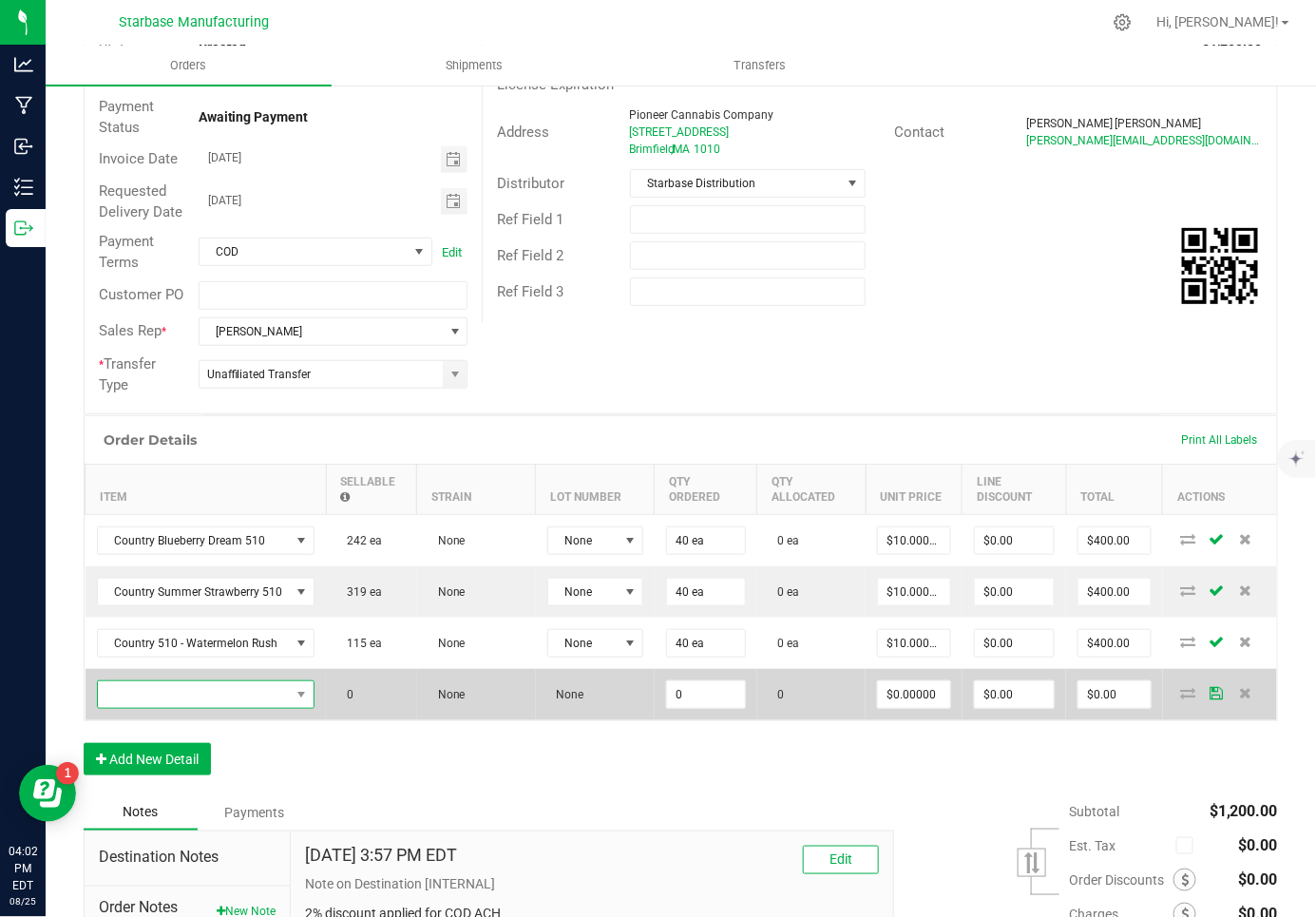
click at [145, 688] on span "NO DATA FOUND" at bounding box center [194, 694] width 193 height 26
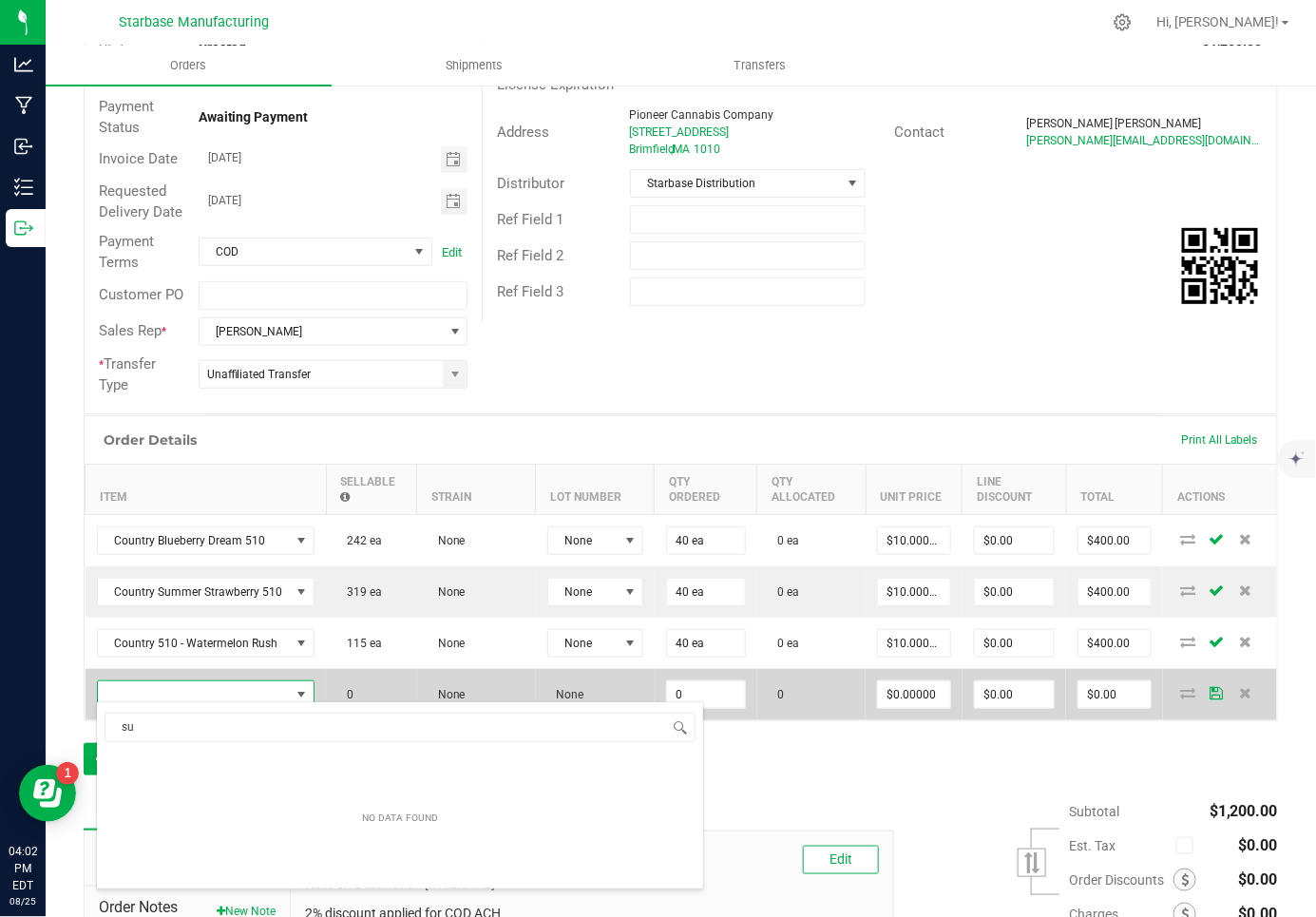
scroll to position [31, 0]
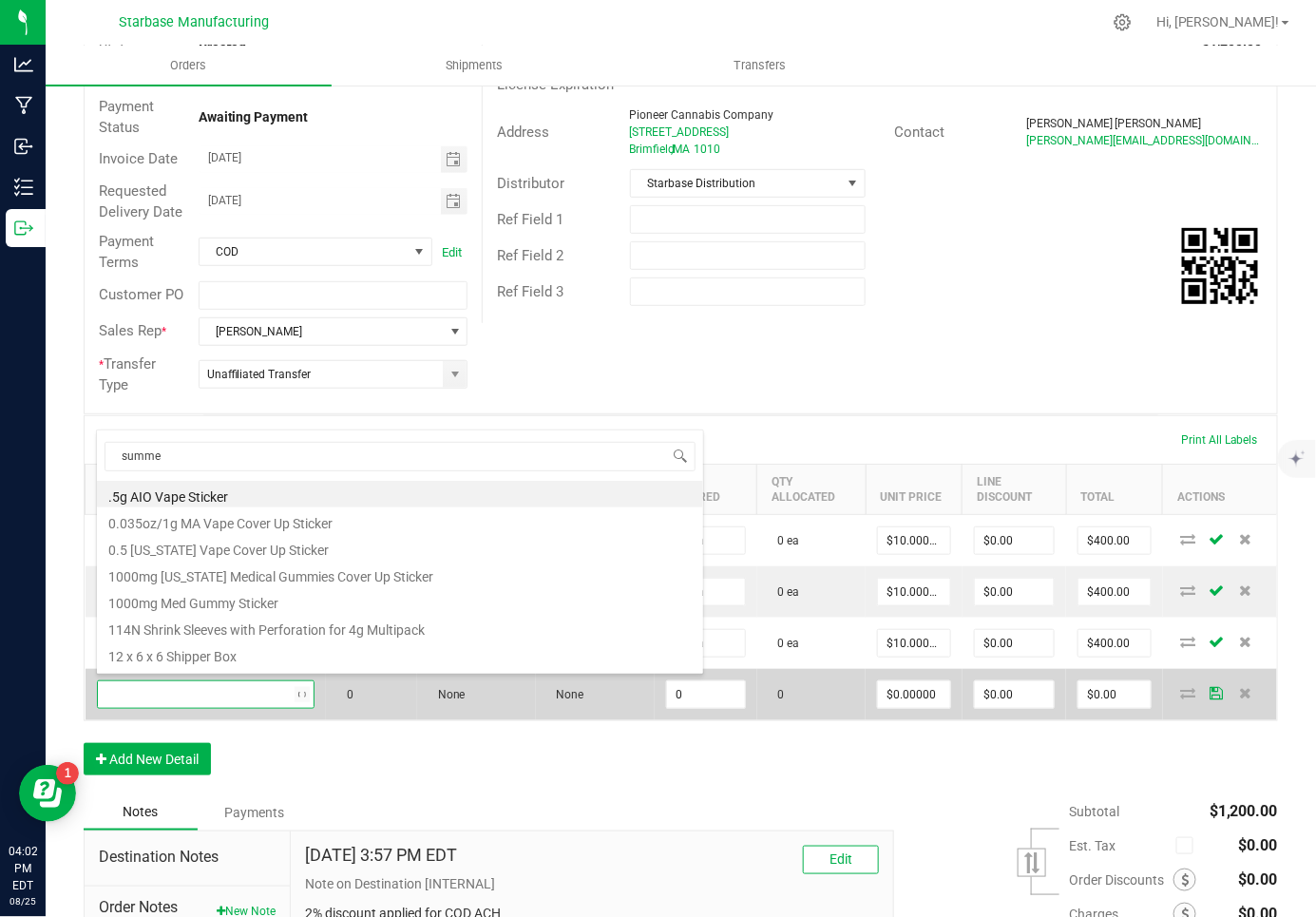
type input "summer"
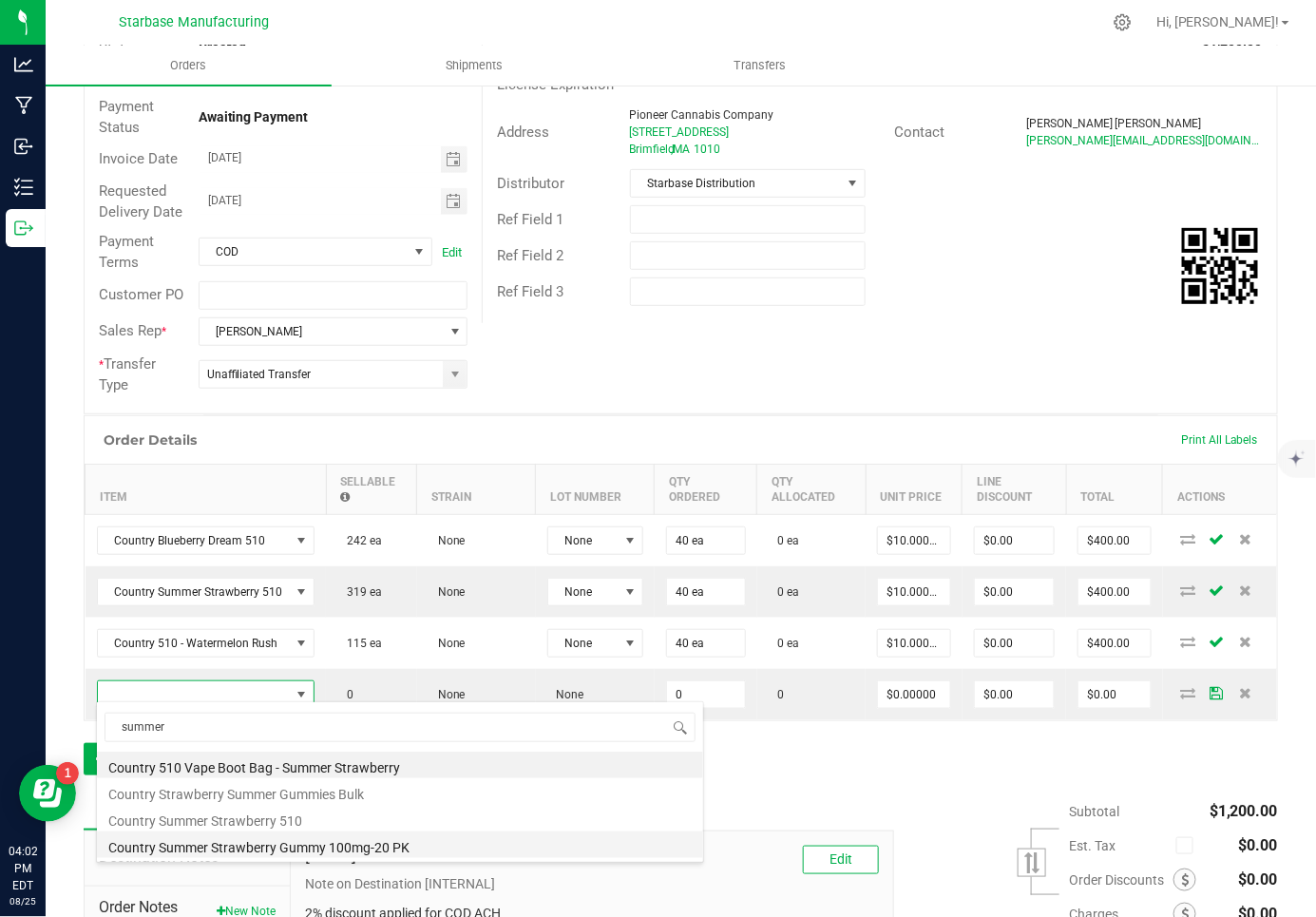
click at [202, 846] on li "Country Summer Strawberry Gummy 100mg-20 PK" at bounding box center [400, 844] width 607 height 26
type input "0 ea"
type input "$10.00000"
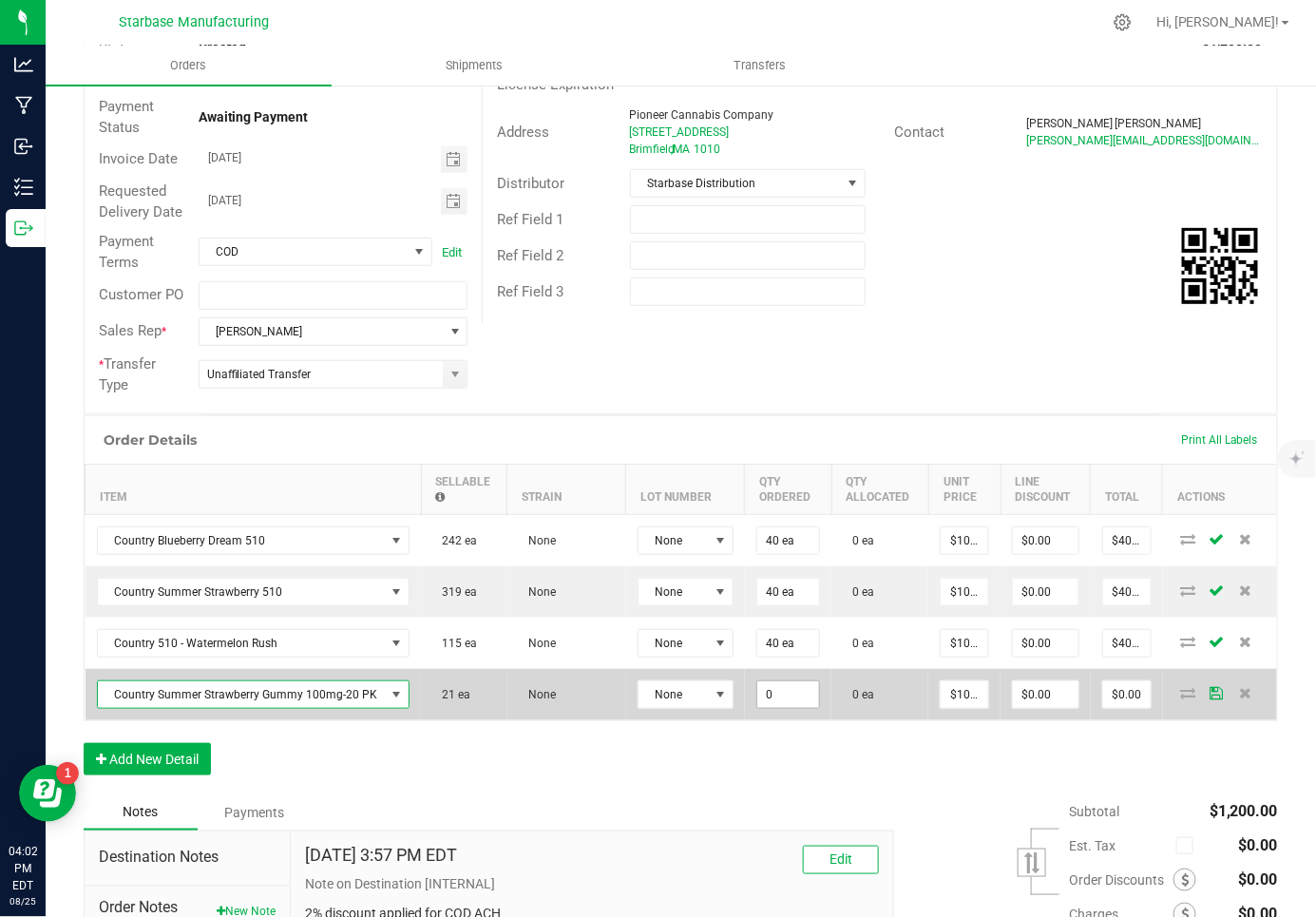
click at [757, 687] on input "0" at bounding box center [788, 694] width 62 height 26
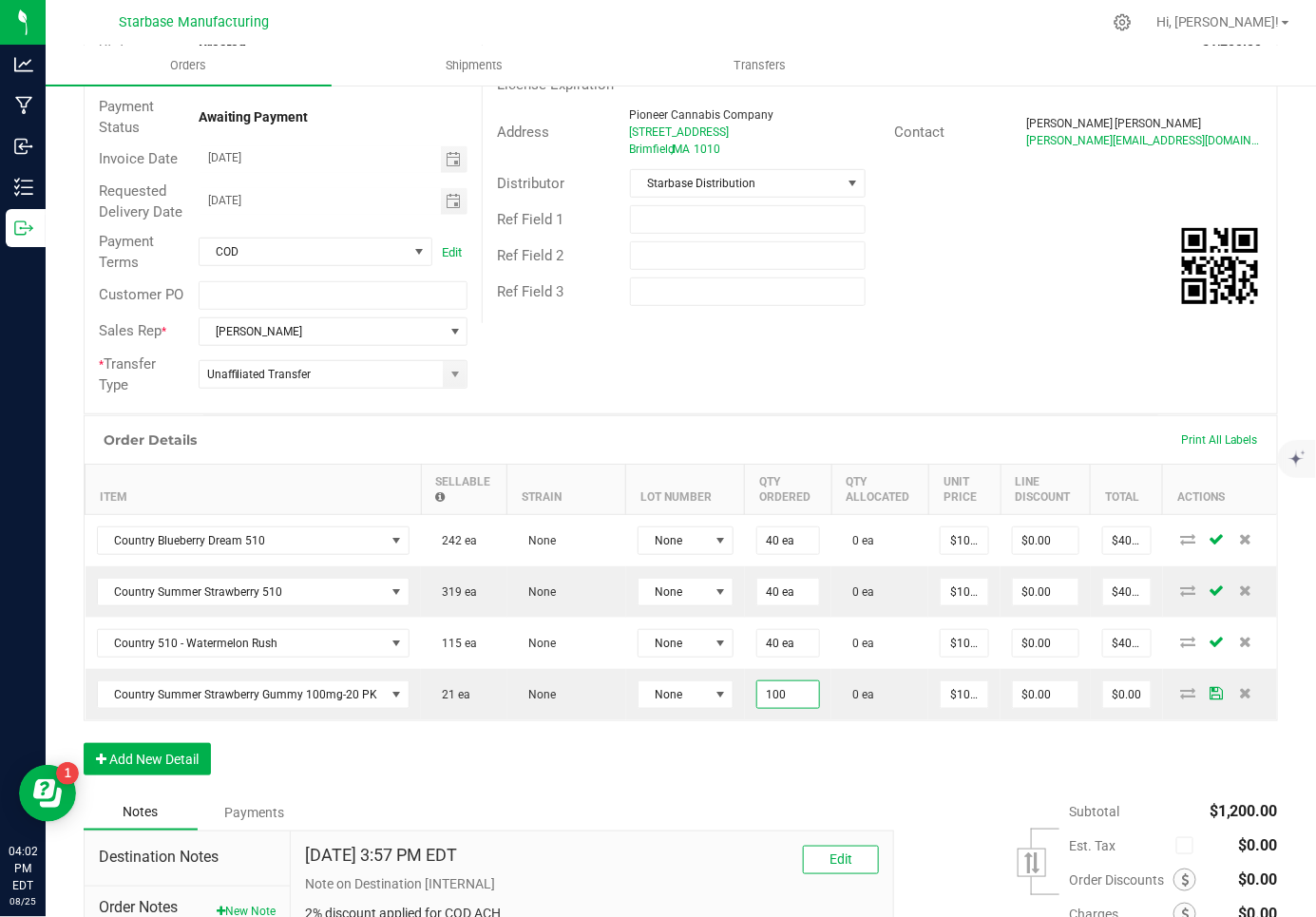
type input "100 ea"
type input "$1,000.00"
click at [711, 742] on div "Order Details Print All Labels Item Sellable Strain Lot Number Qty Ordered Qty …" at bounding box center [680, 604] width 1194 height 379
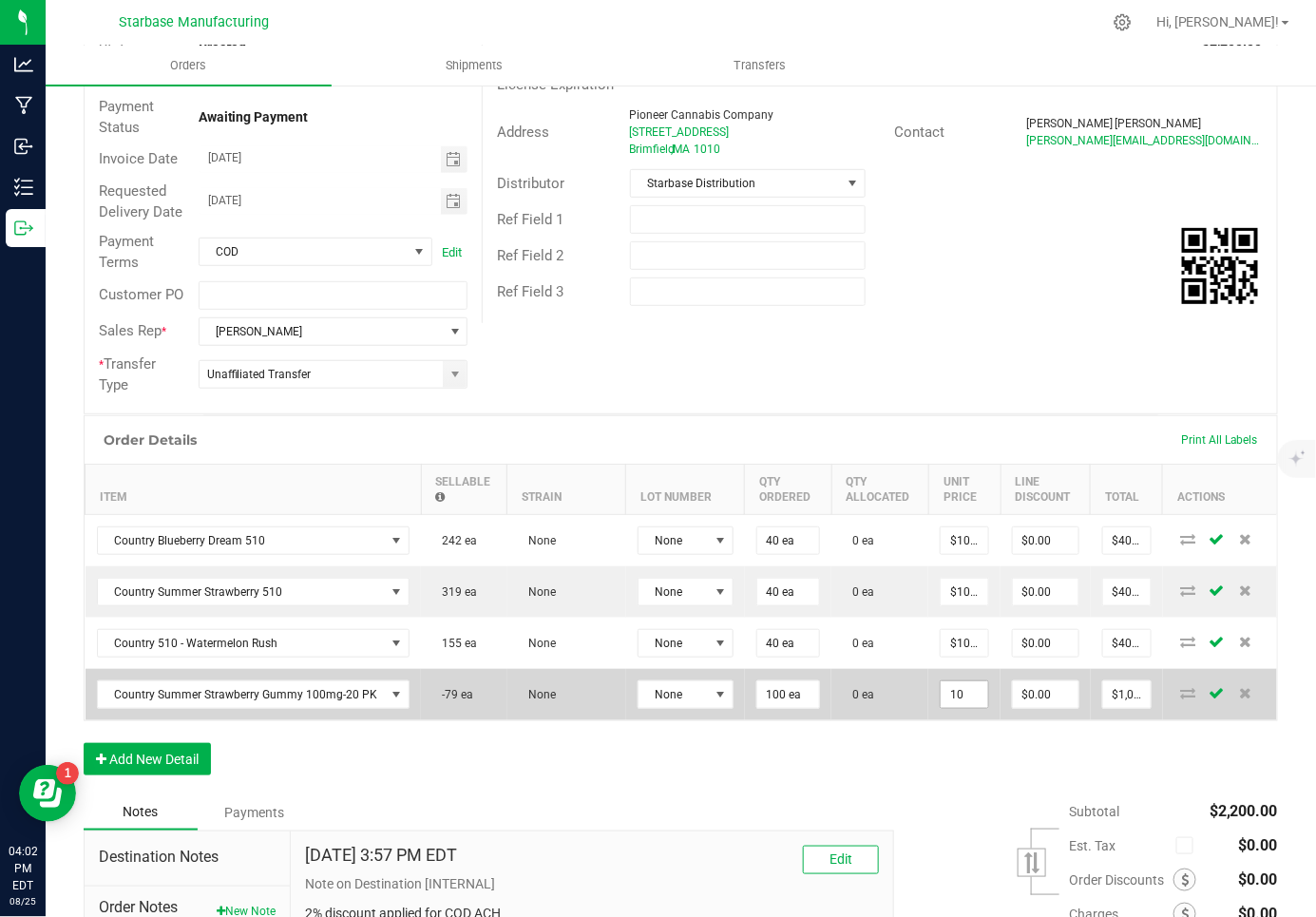
click at [960, 685] on input "10" at bounding box center [964, 694] width 47 height 26
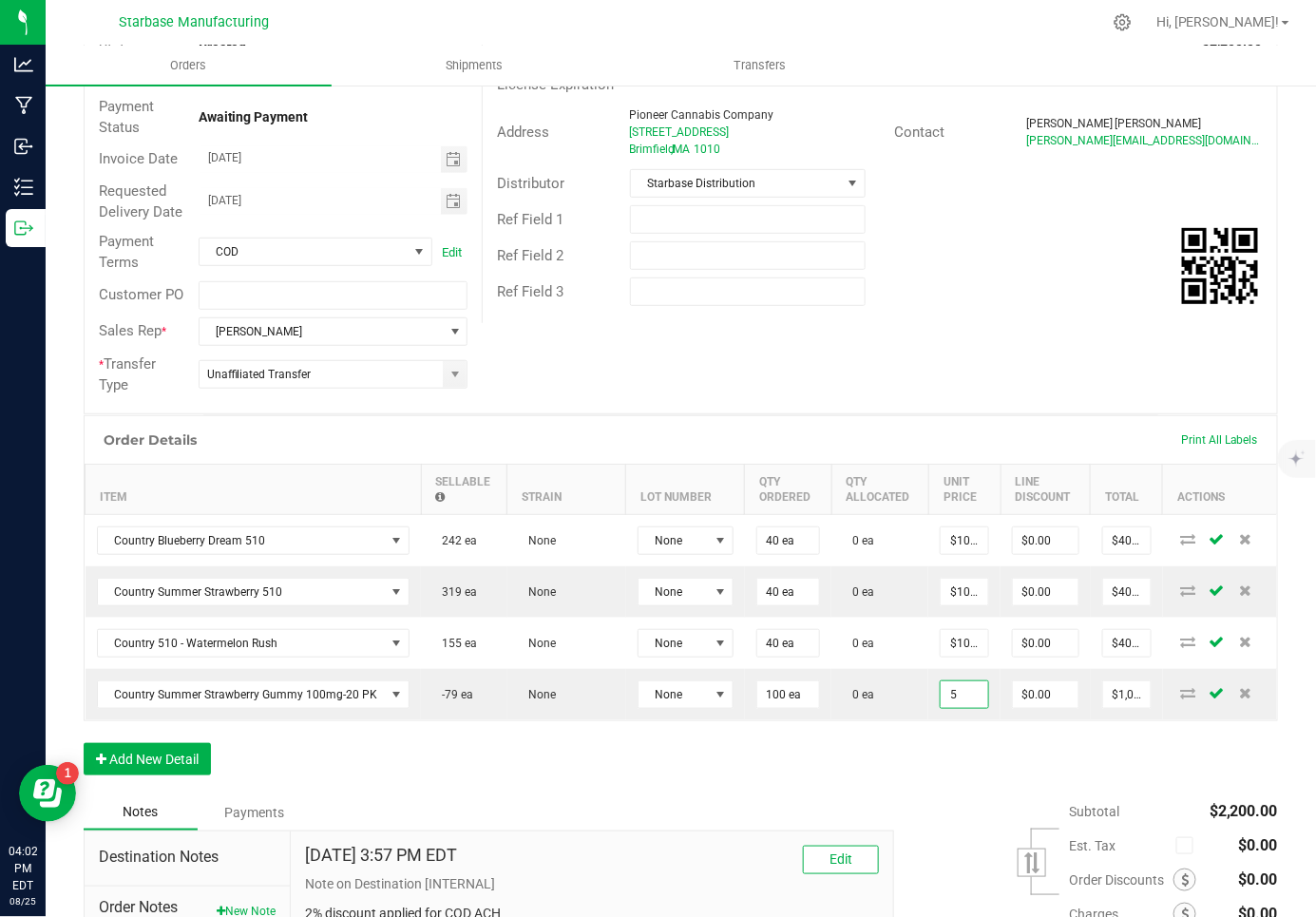
type input "$5.00000"
type input "$500.00"
click at [858, 776] on div "Order Details Print All Labels Item Sellable Strain Lot Number Qty Ordered Qty …" at bounding box center [680, 604] width 1194 height 379
click at [131, 748] on button "Add New Detail" at bounding box center [147, 758] width 127 height 32
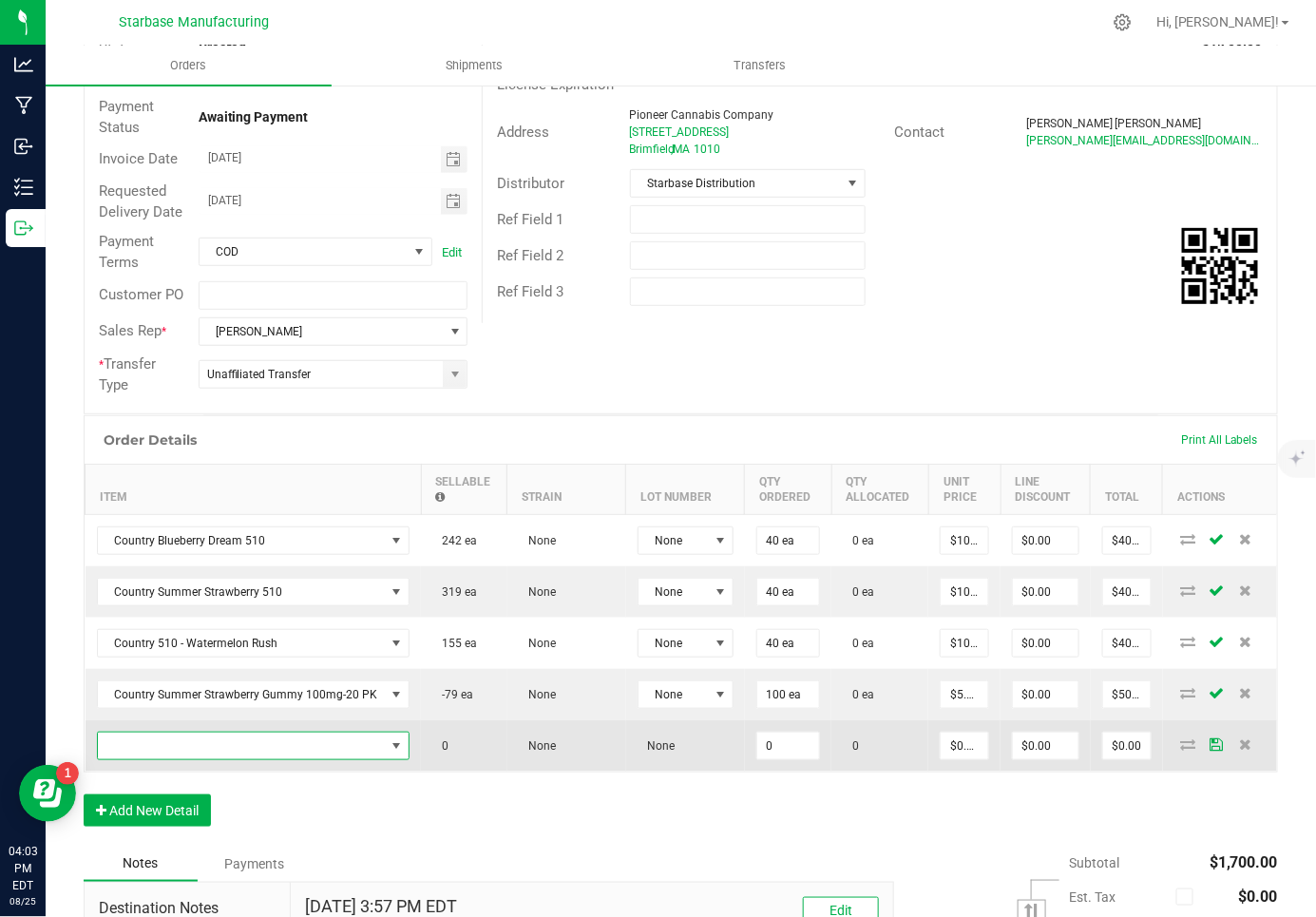
click at [143, 743] on span "NO DATA FOUND" at bounding box center [242, 745] width 288 height 26
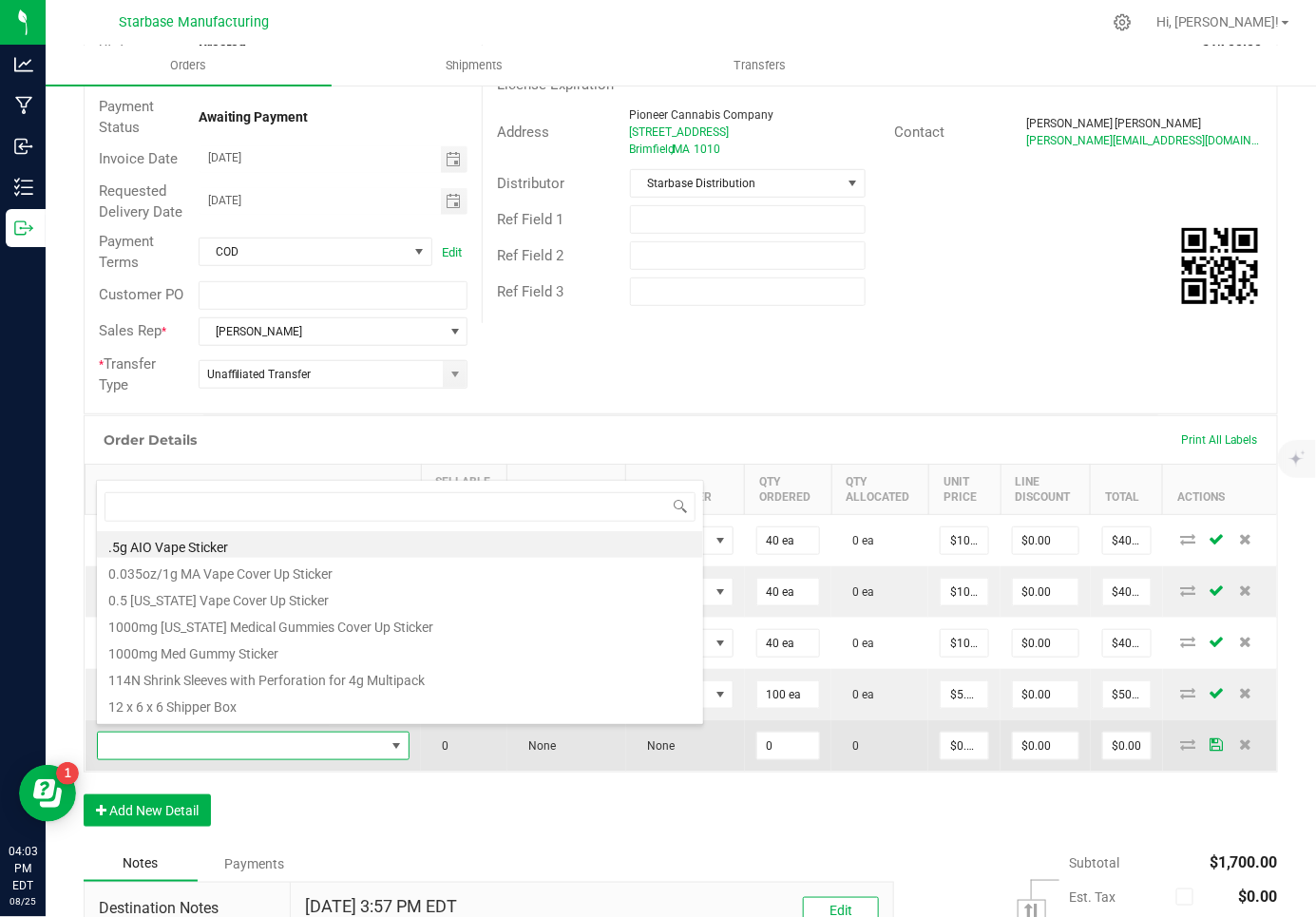
scroll to position [27, 305]
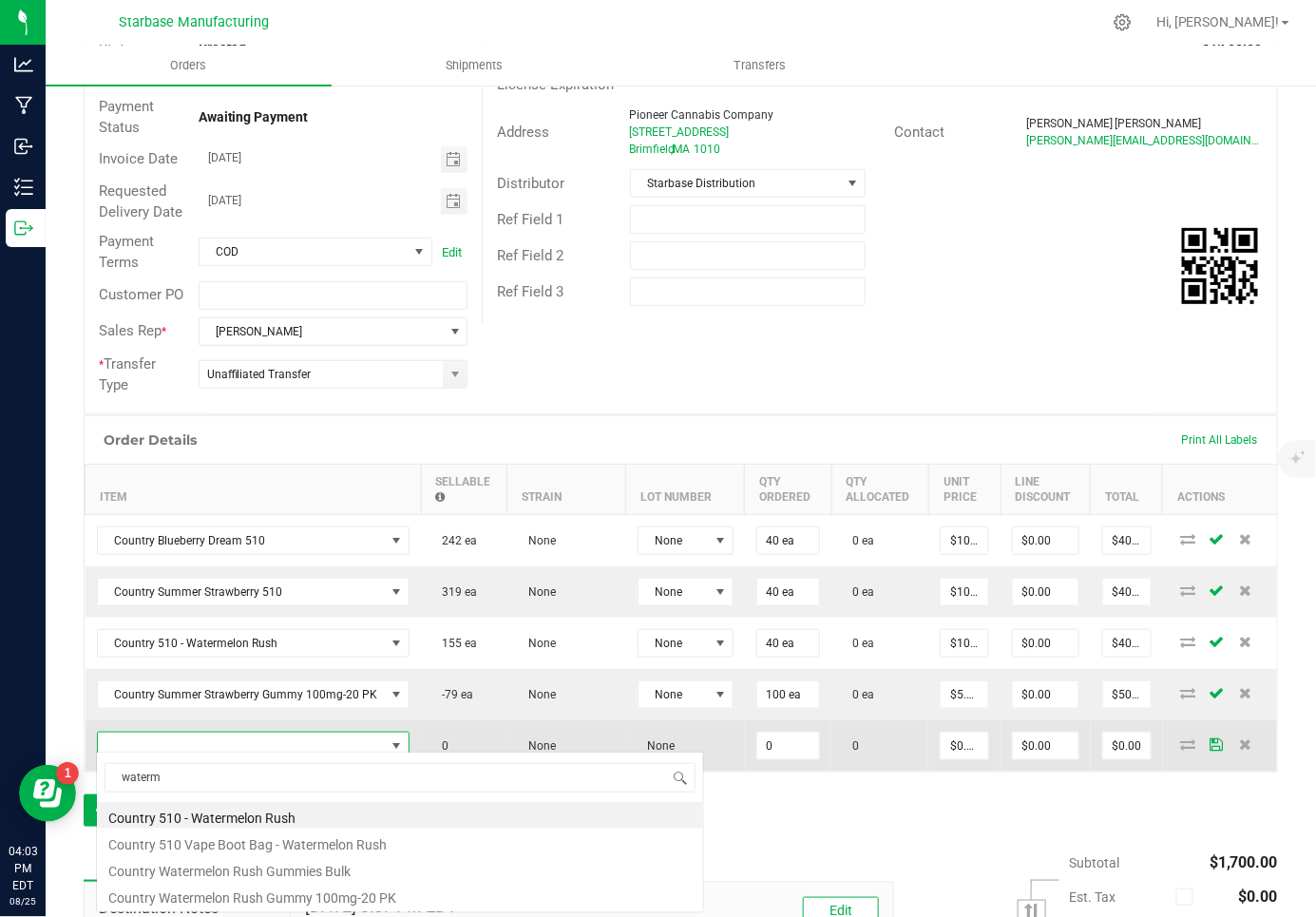
type input "waterme"
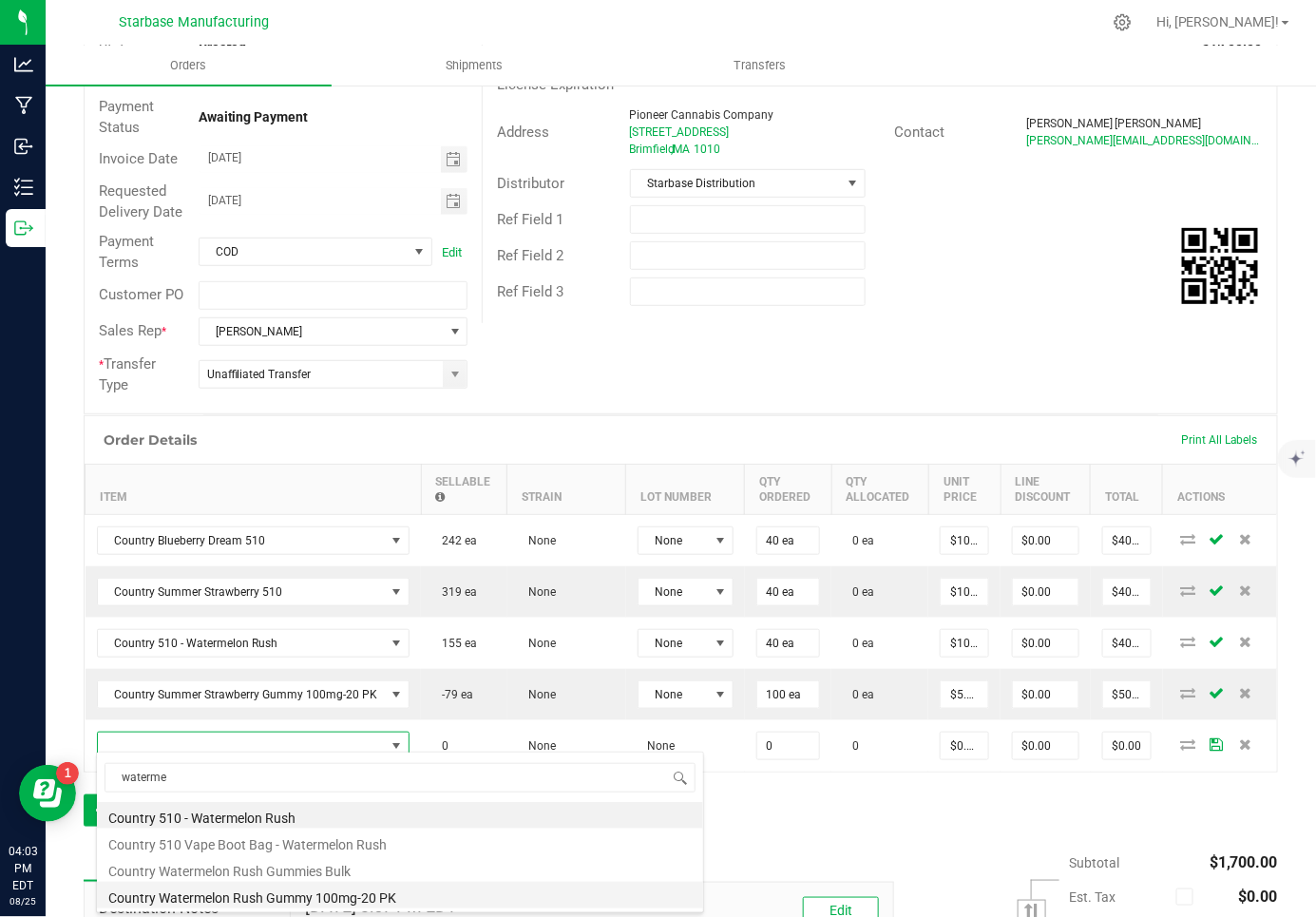
click at [167, 893] on li "Country Watermelon Rush Gummy 100mg-20 PK" at bounding box center [400, 894] width 607 height 26
type input "0 ea"
type input "$10.00000"
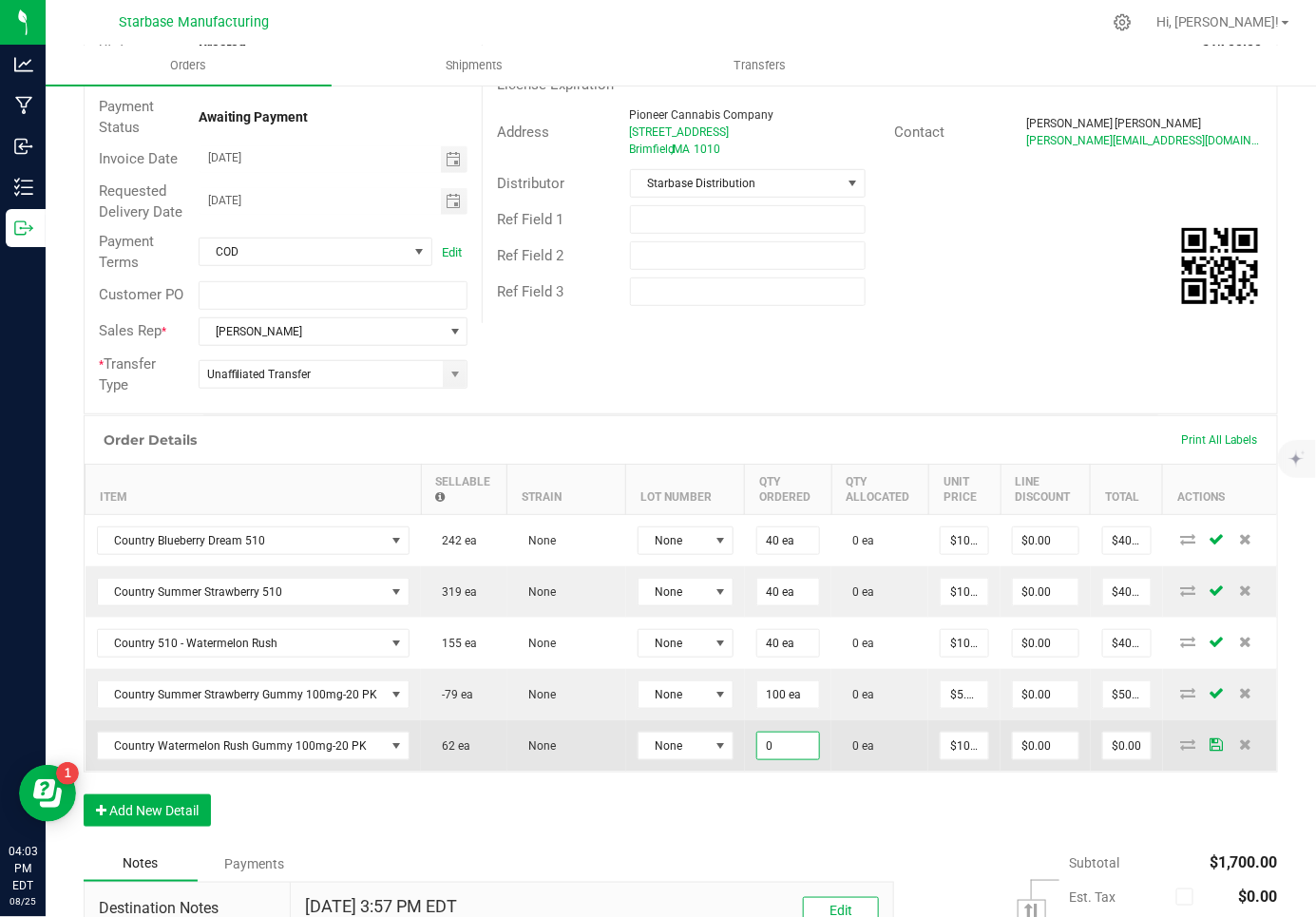
click at [776, 732] on input "0" at bounding box center [788, 745] width 62 height 26
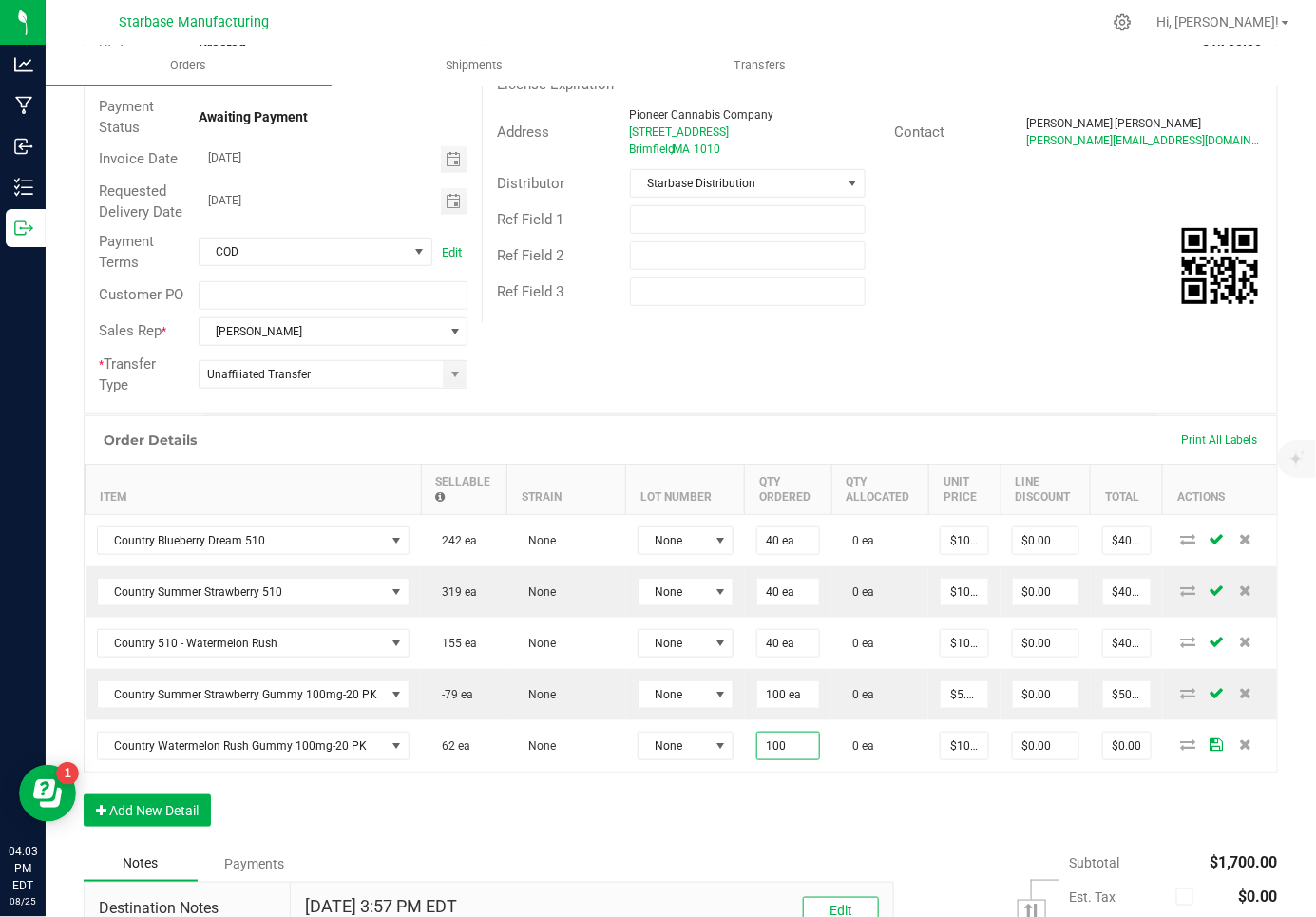
type input "100 ea"
type input "$1,000.00"
click at [699, 784] on div "Order Details Print All Labels Item Sellable Strain Lot Number Qty Ordered Qty …" at bounding box center [680, 630] width 1194 height 430
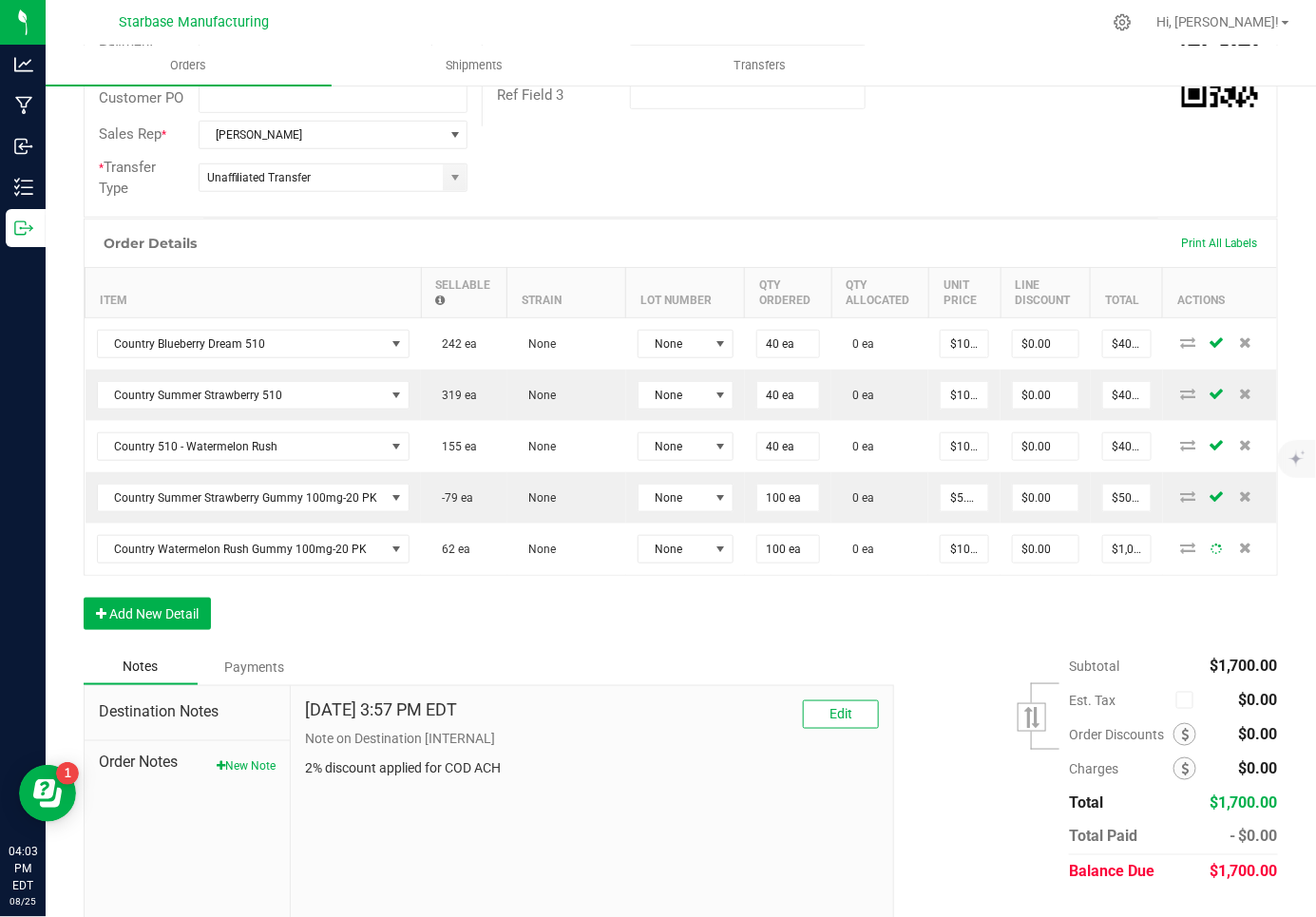
scroll to position [428, 0]
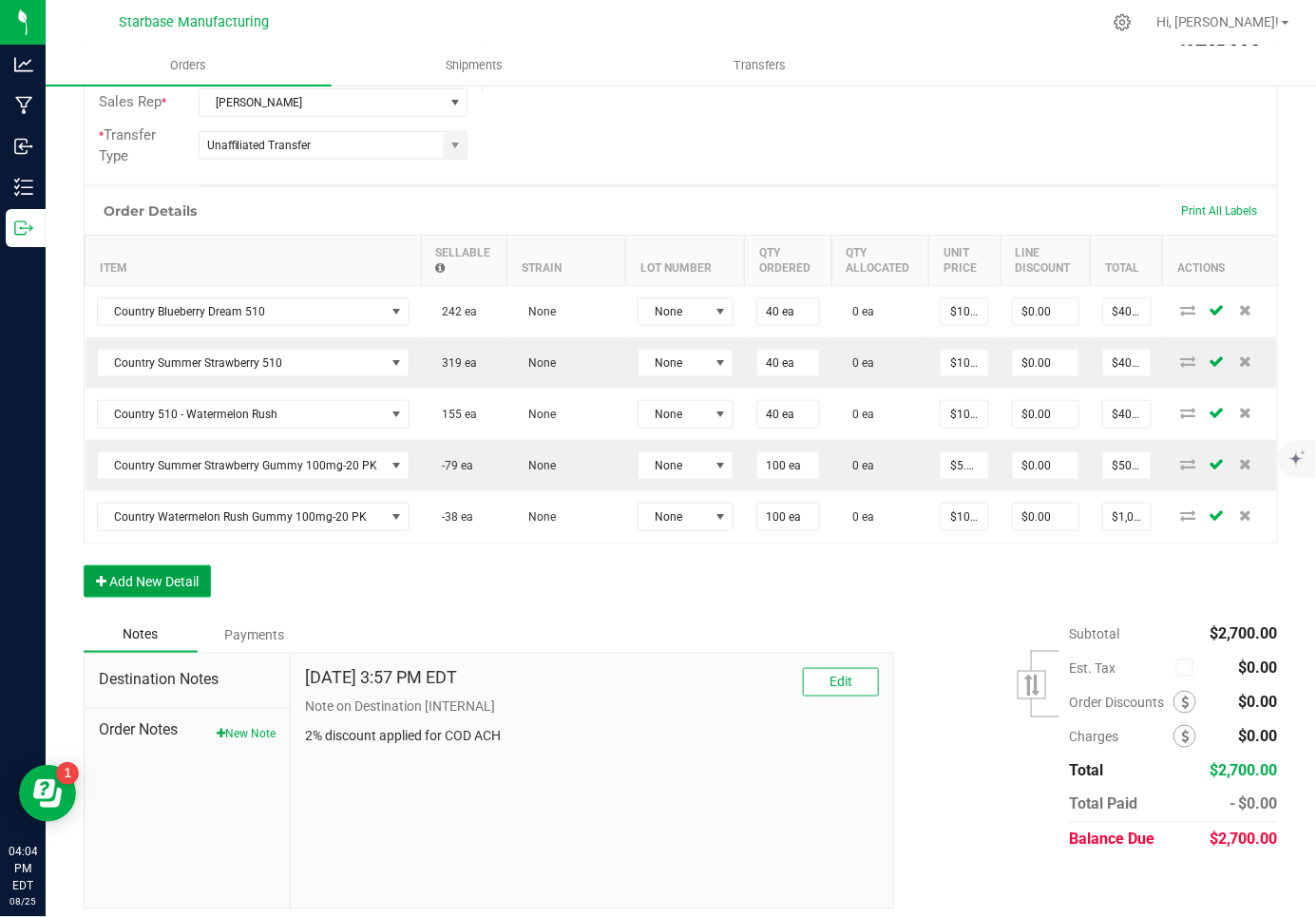
click at [136, 568] on button "Add New Detail" at bounding box center [147, 581] width 127 height 32
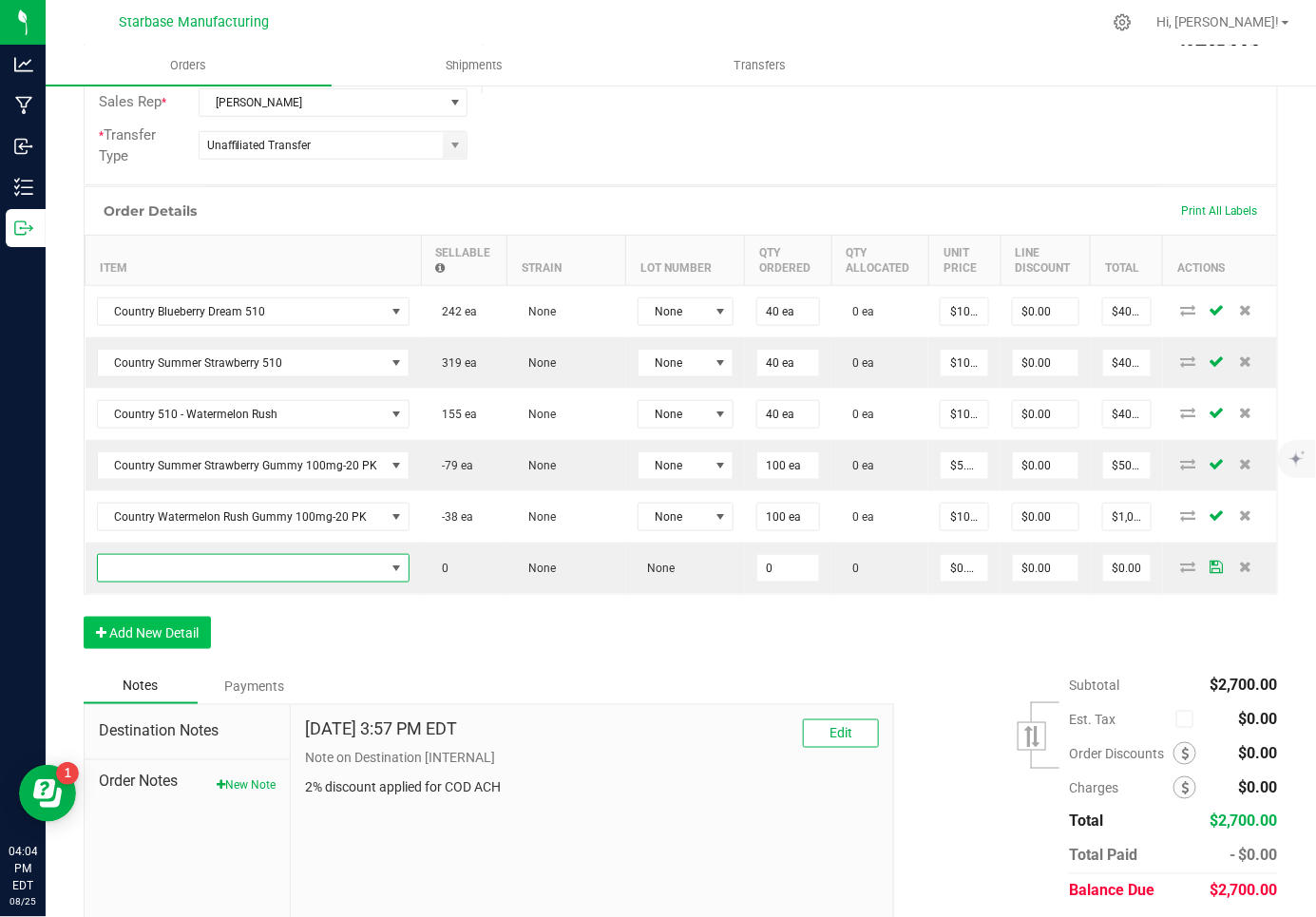
click at [136, 568] on span "NO DATA FOUND" at bounding box center [242, 567] width 288 height 26
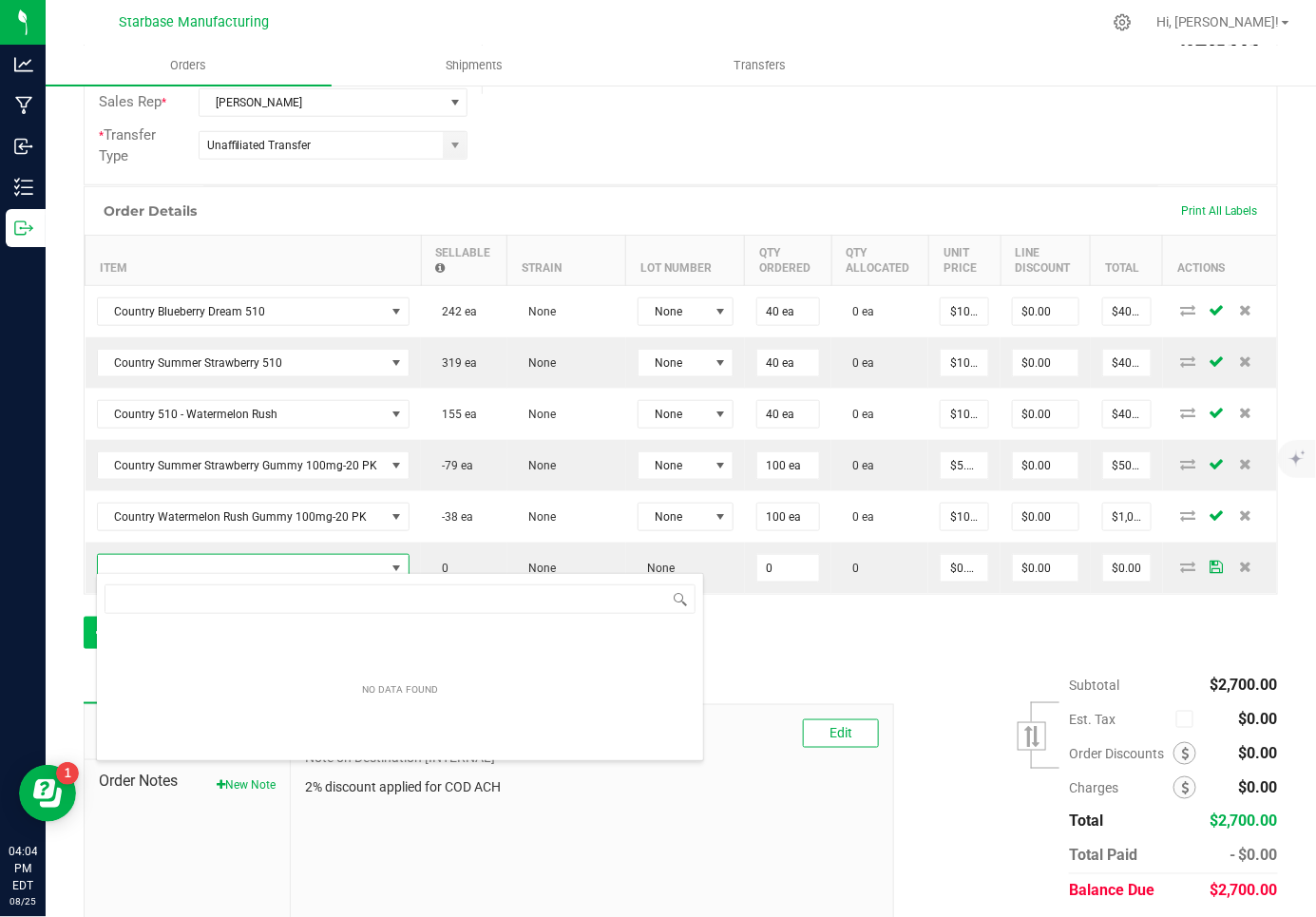
scroll to position [27, 305]
type input "f"
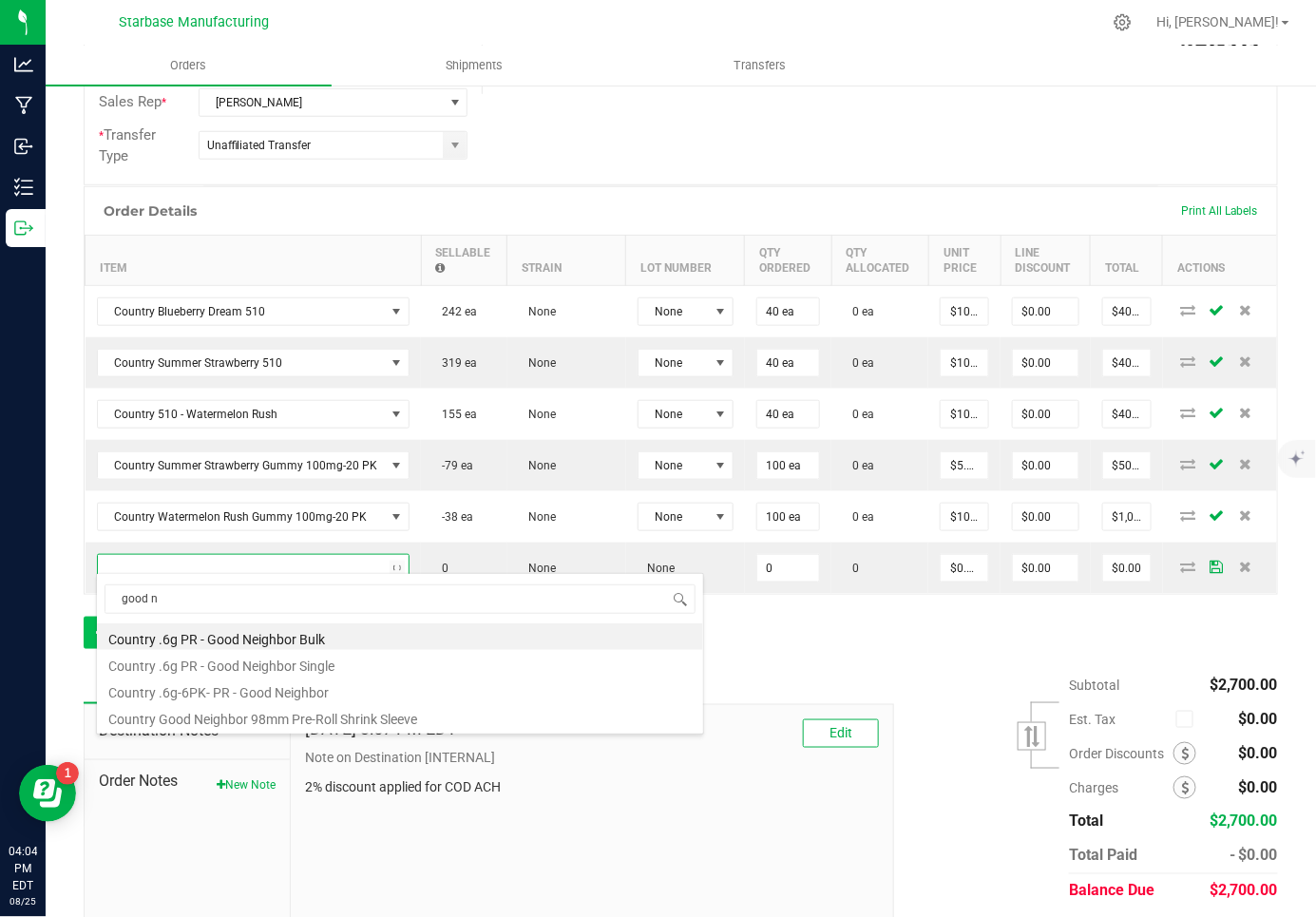
type input "good ne"
click at [190, 688] on li "Country .6g-6PK- PR - Good Neighbor" at bounding box center [400, 689] width 607 height 26
type input "0 ea"
type input "$12.50000"
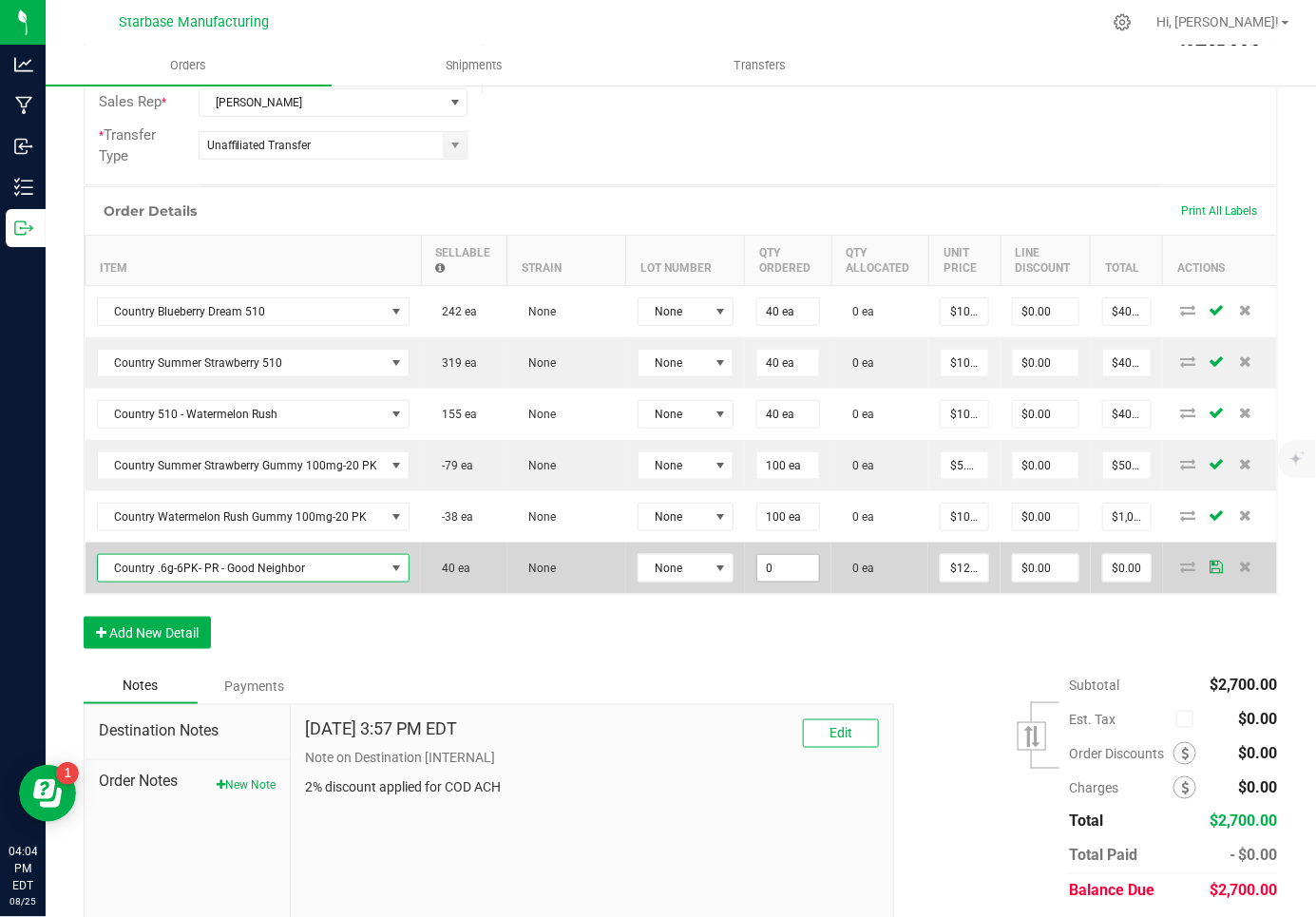
click at [762, 558] on input "0" at bounding box center [788, 567] width 62 height 26
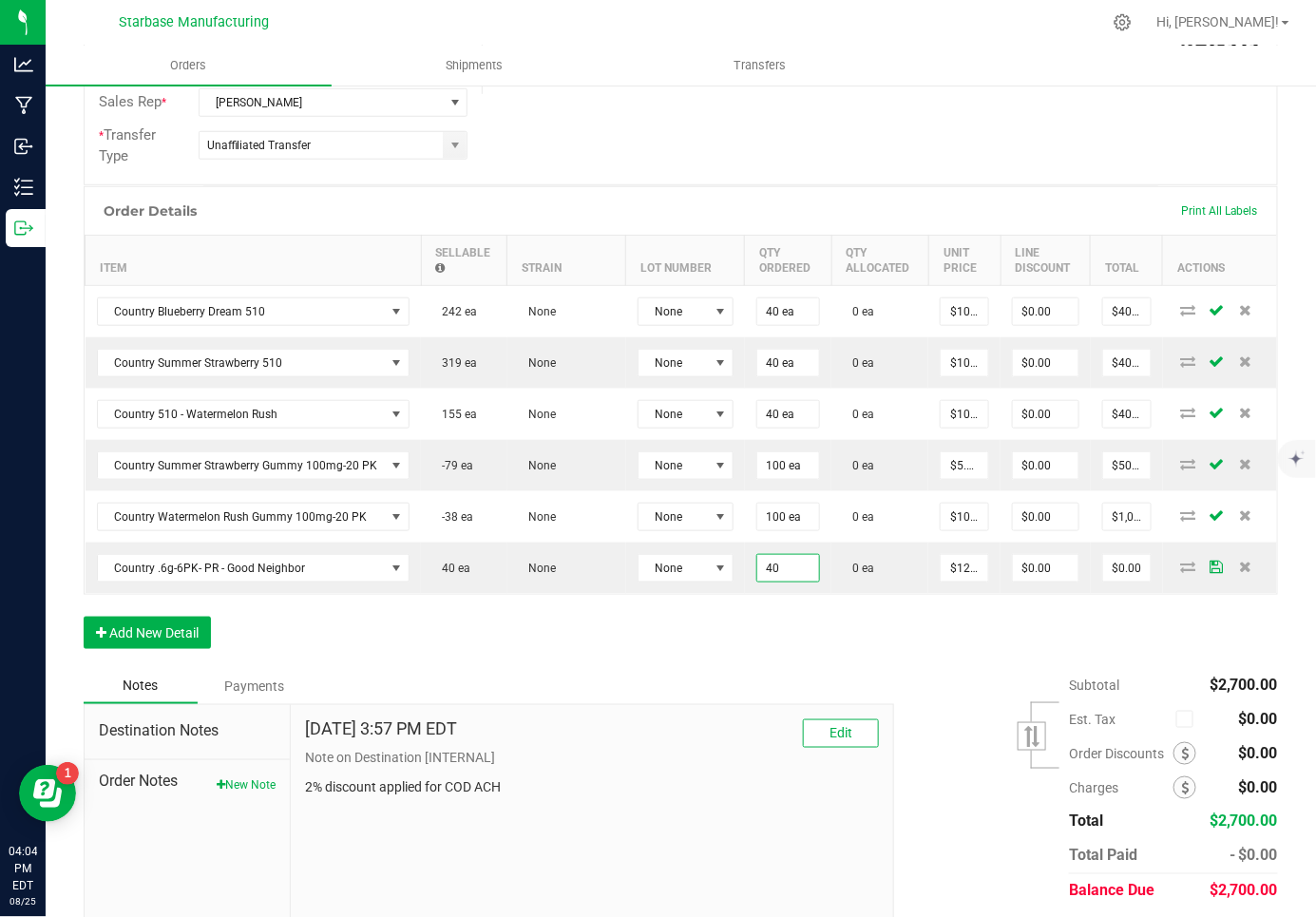
type input "40 ea"
type input "$500.00"
click at [698, 668] on div "Notes Payments" at bounding box center [481, 686] width 796 height 36
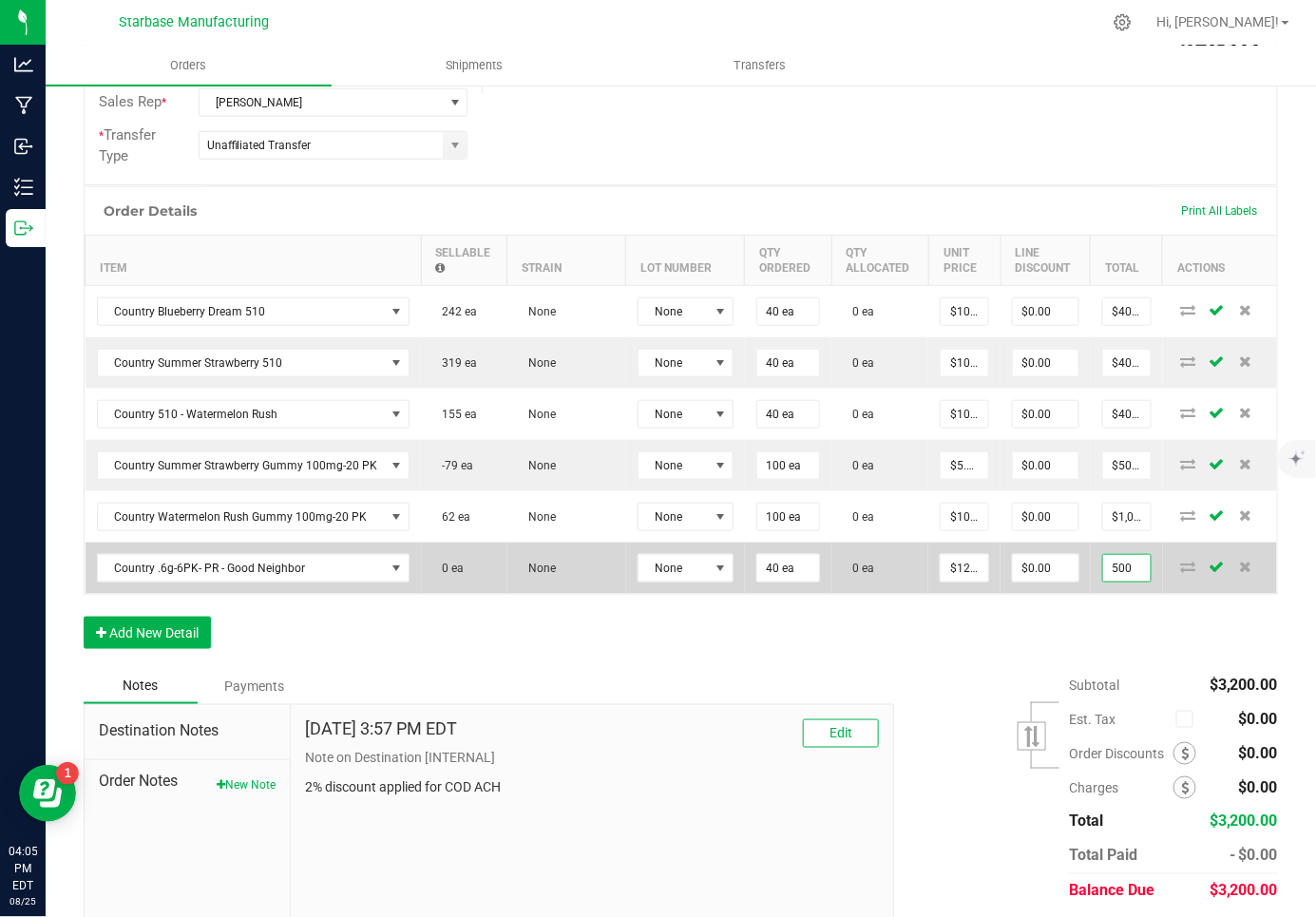
click at [1125, 557] on input "500" at bounding box center [1127, 567] width 47 height 26
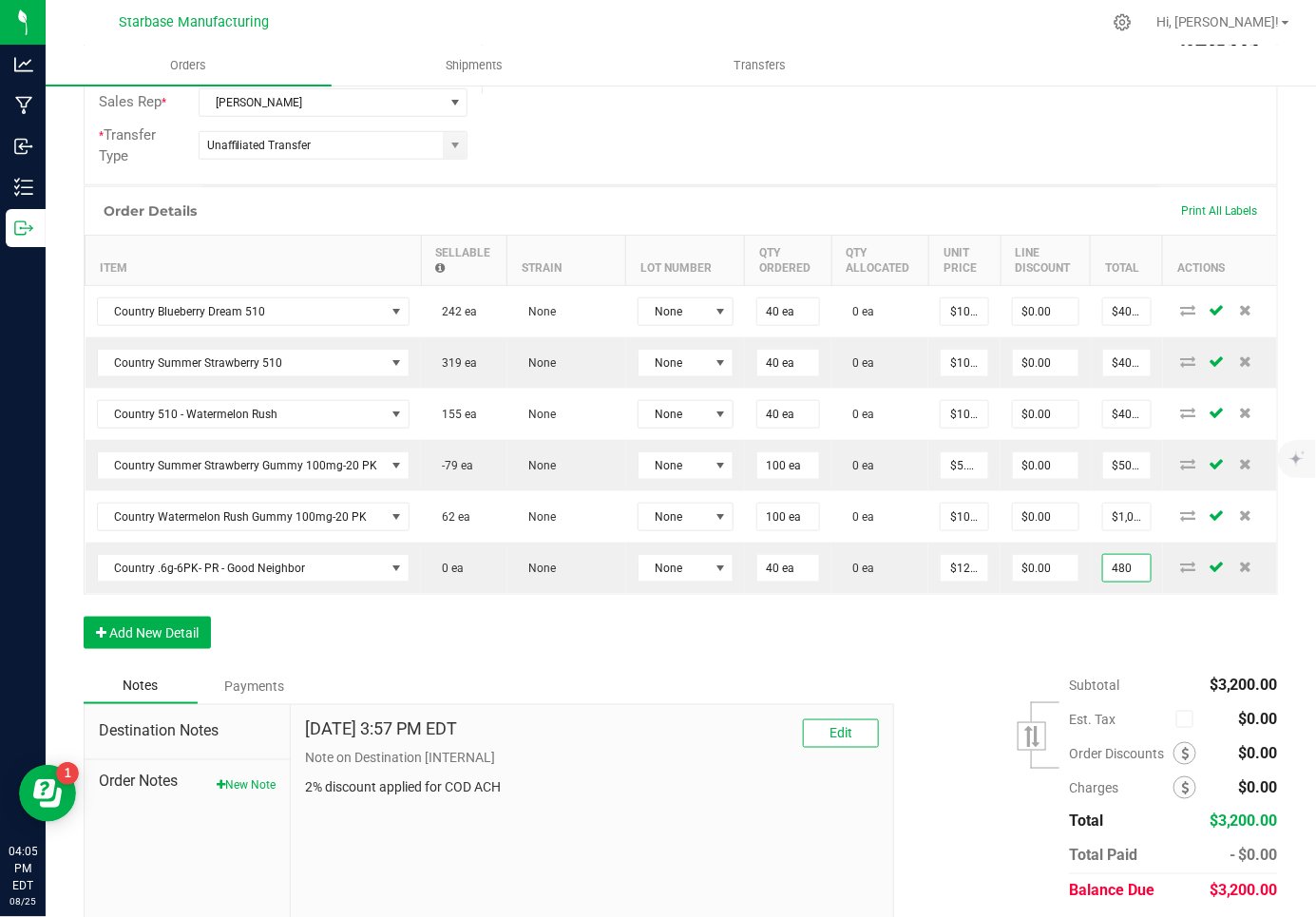
type input "480"
type input "$12.00000"
type input "$480.00"
click at [840, 637] on div "Order Details Print All Labels Item Sellable Strain Lot Number Qty Ordered Qty …" at bounding box center [680, 427] width 1194 height 482
click at [137, 619] on button "Add New Detail" at bounding box center [147, 632] width 127 height 32
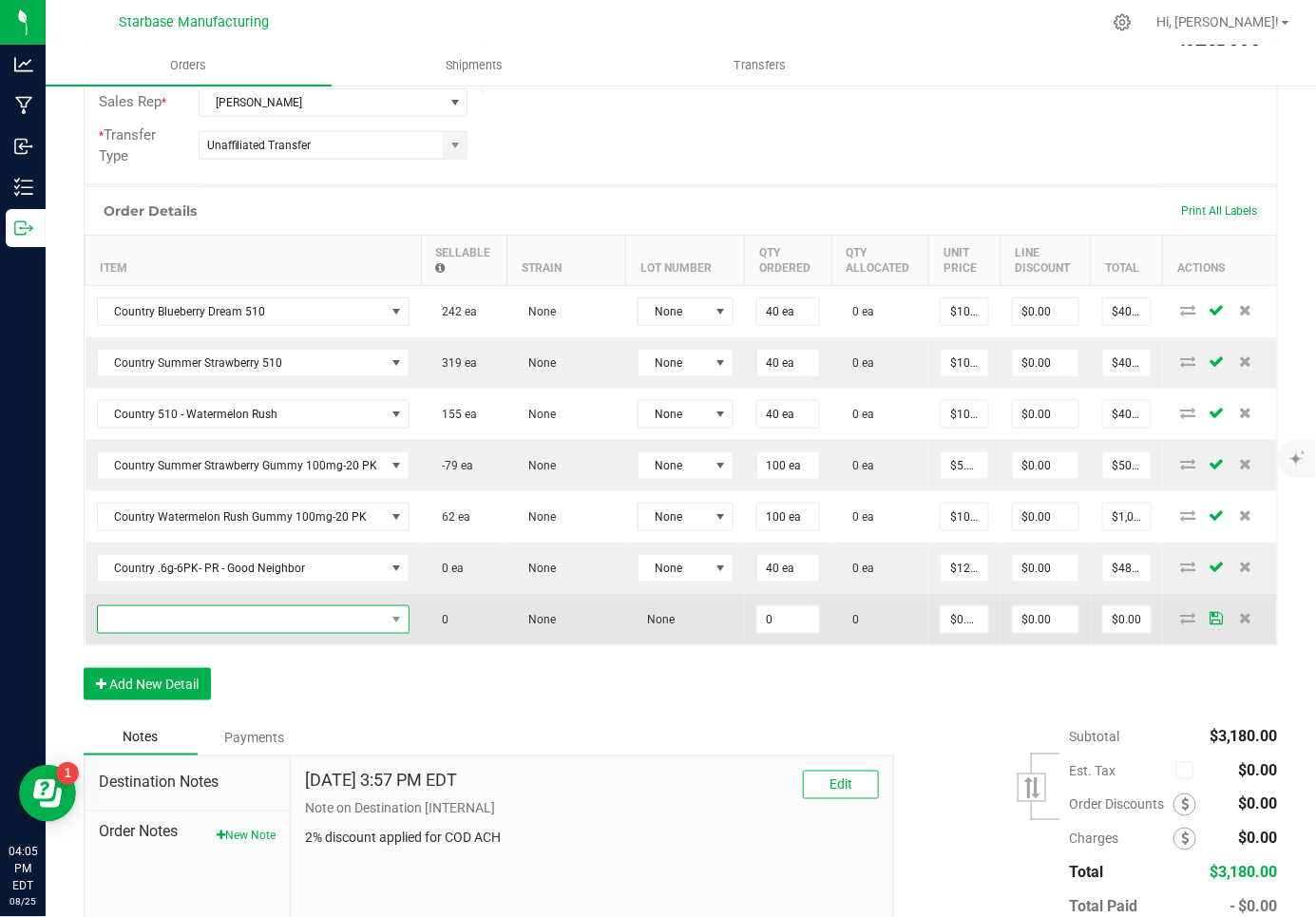
click at [135, 608] on span "NO DATA FOUND" at bounding box center [242, 619] width 288 height 26
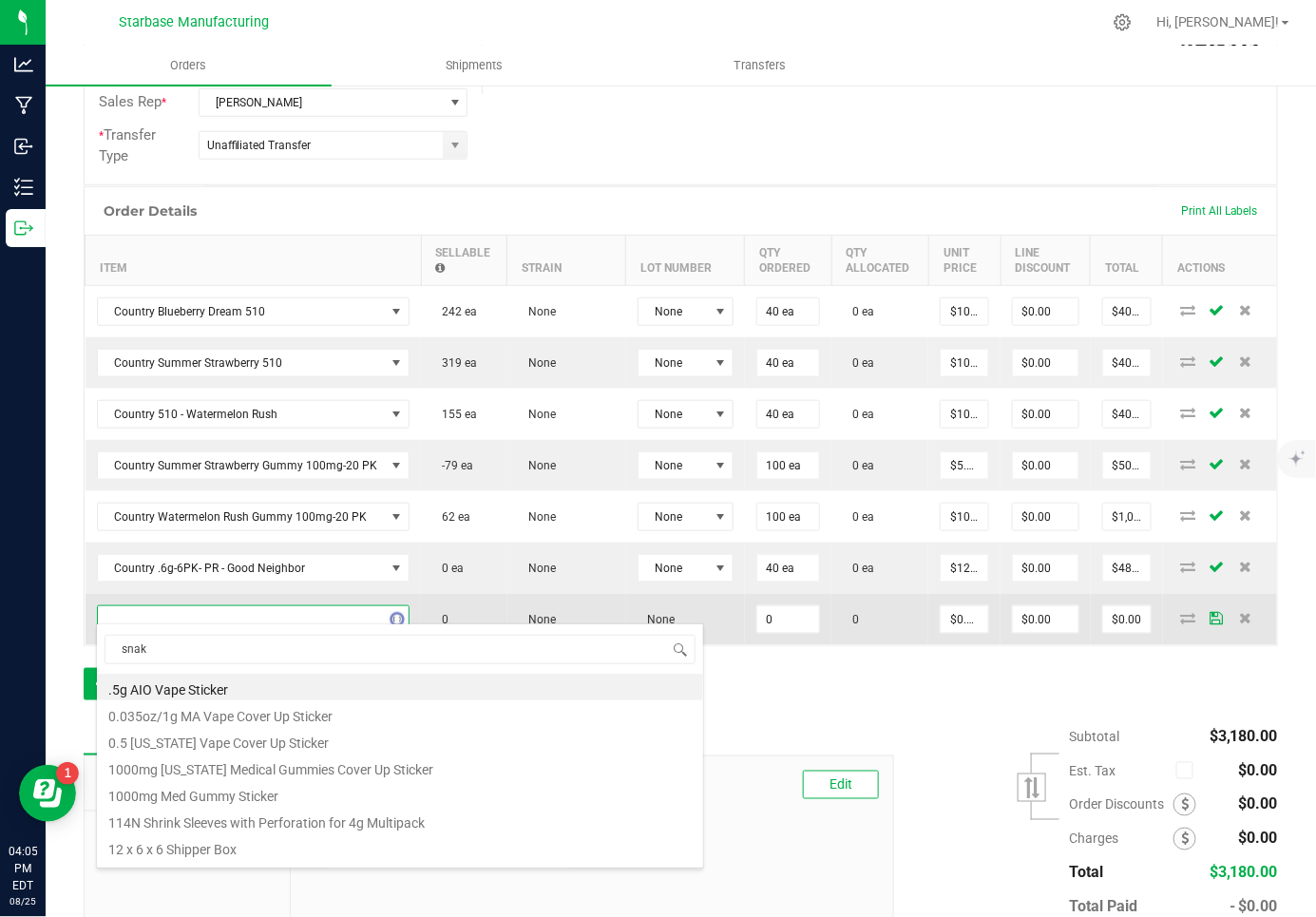
type input "snake"
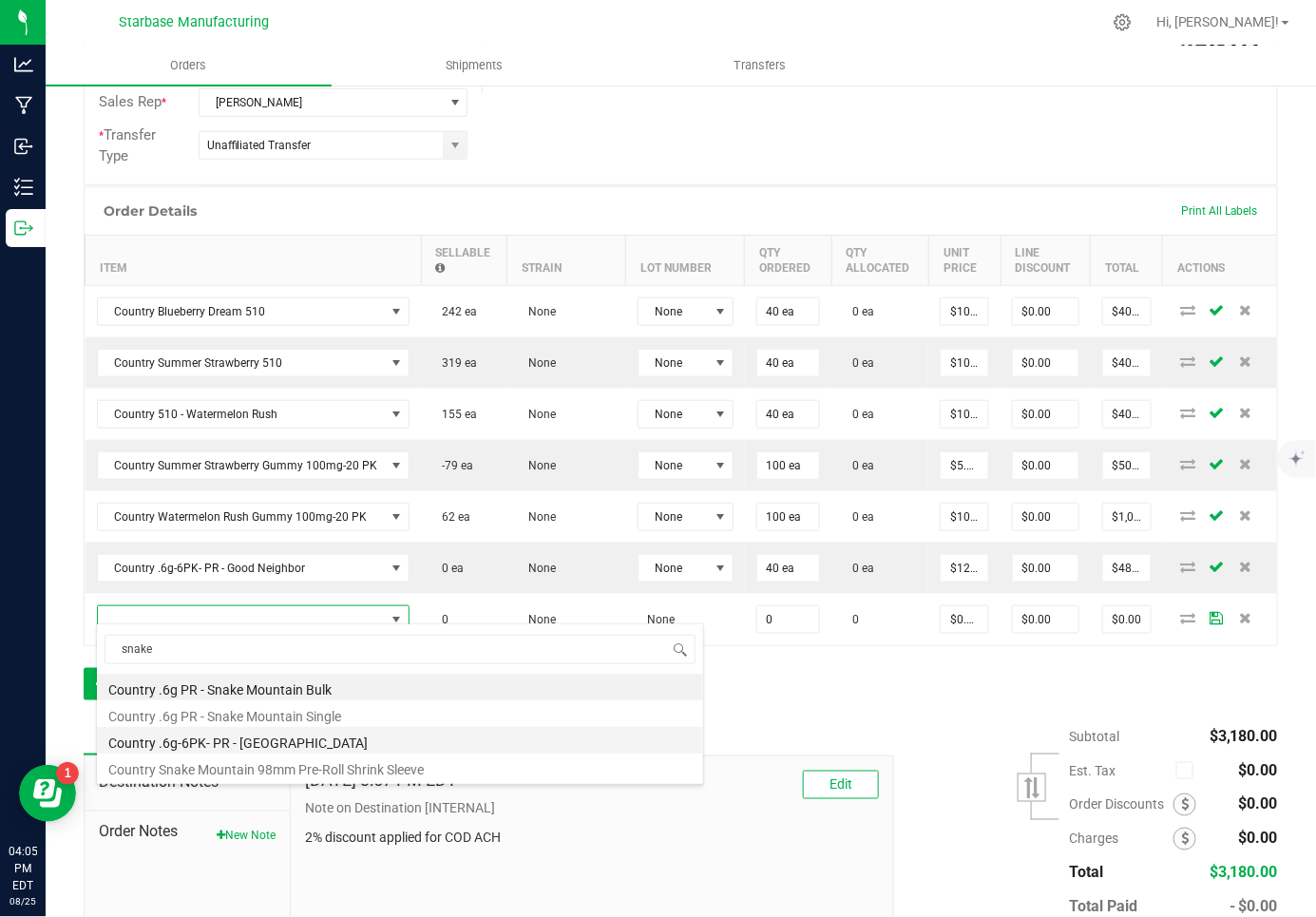
click at [239, 751] on li "Country .6g-6PK- PR - [GEOGRAPHIC_DATA]" at bounding box center [400, 740] width 607 height 26
type input "0 ea"
type input "$12.50000"
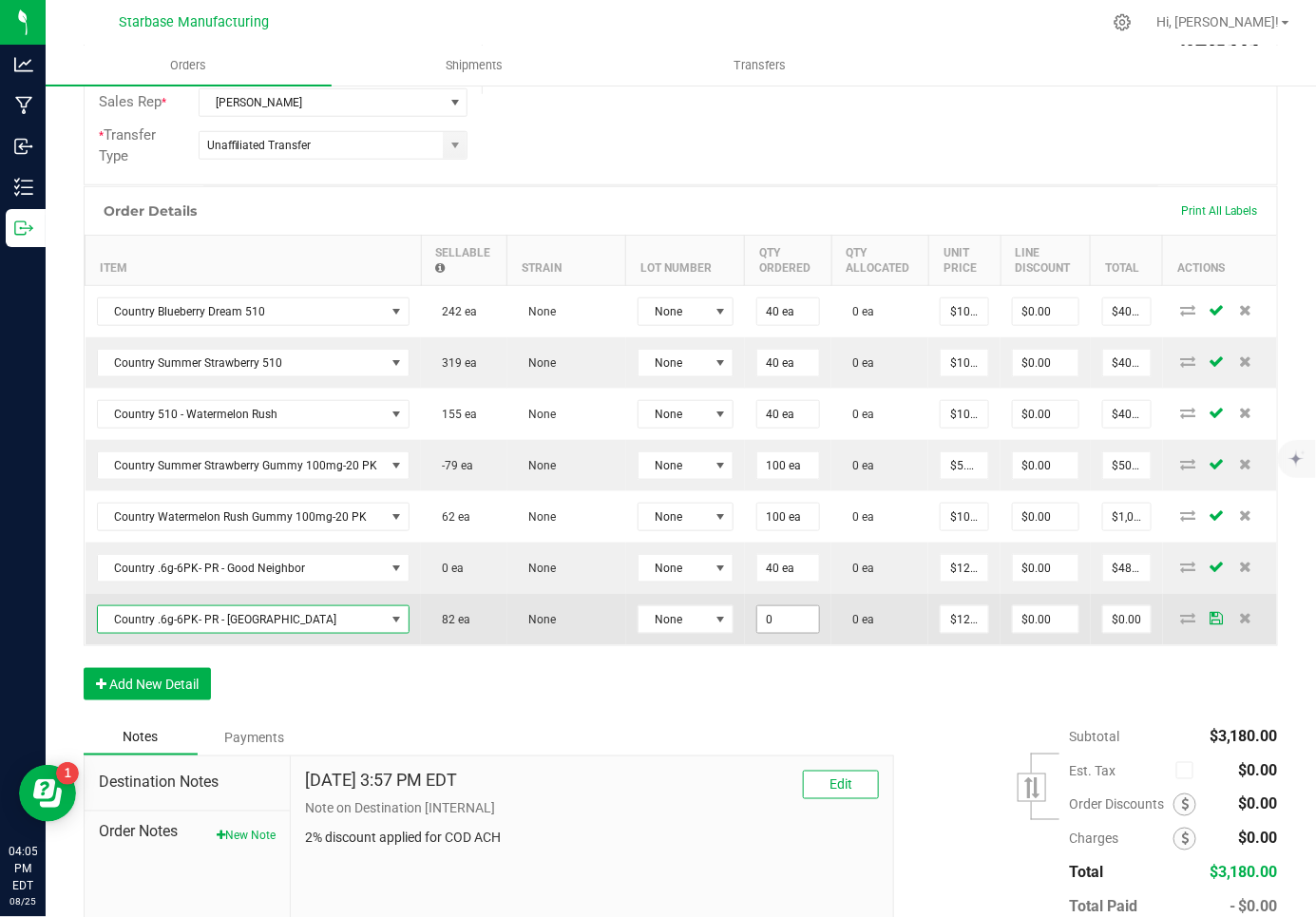
click at [762, 615] on input "0" at bounding box center [788, 619] width 62 height 26
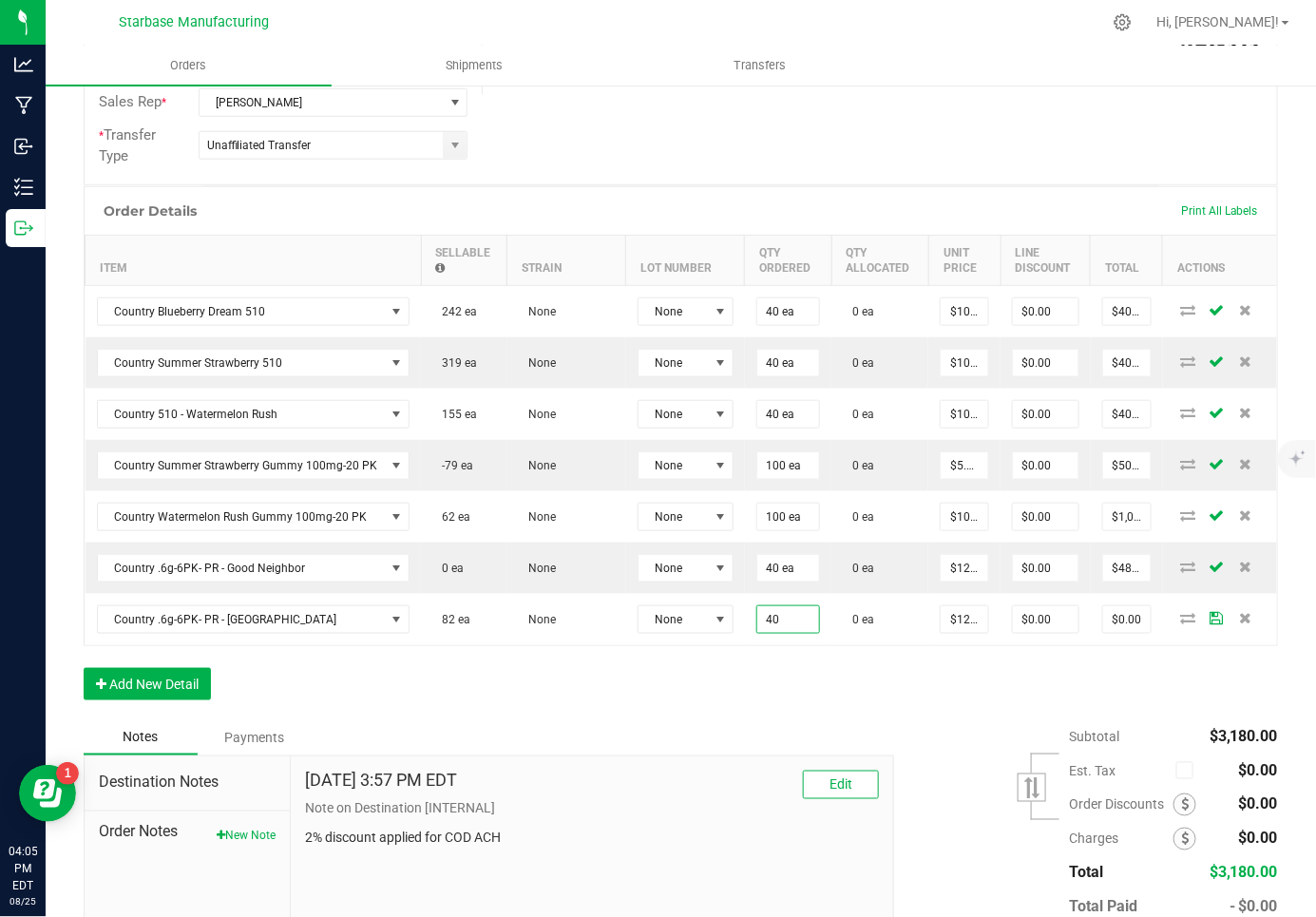
type input "40 ea"
type input "$500.00"
click at [942, 700] on div "Order Details Print All Labels Item Sellable Strain Lot Number Qty Ordered Qty …" at bounding box center [680, 453] width 1194 height 533
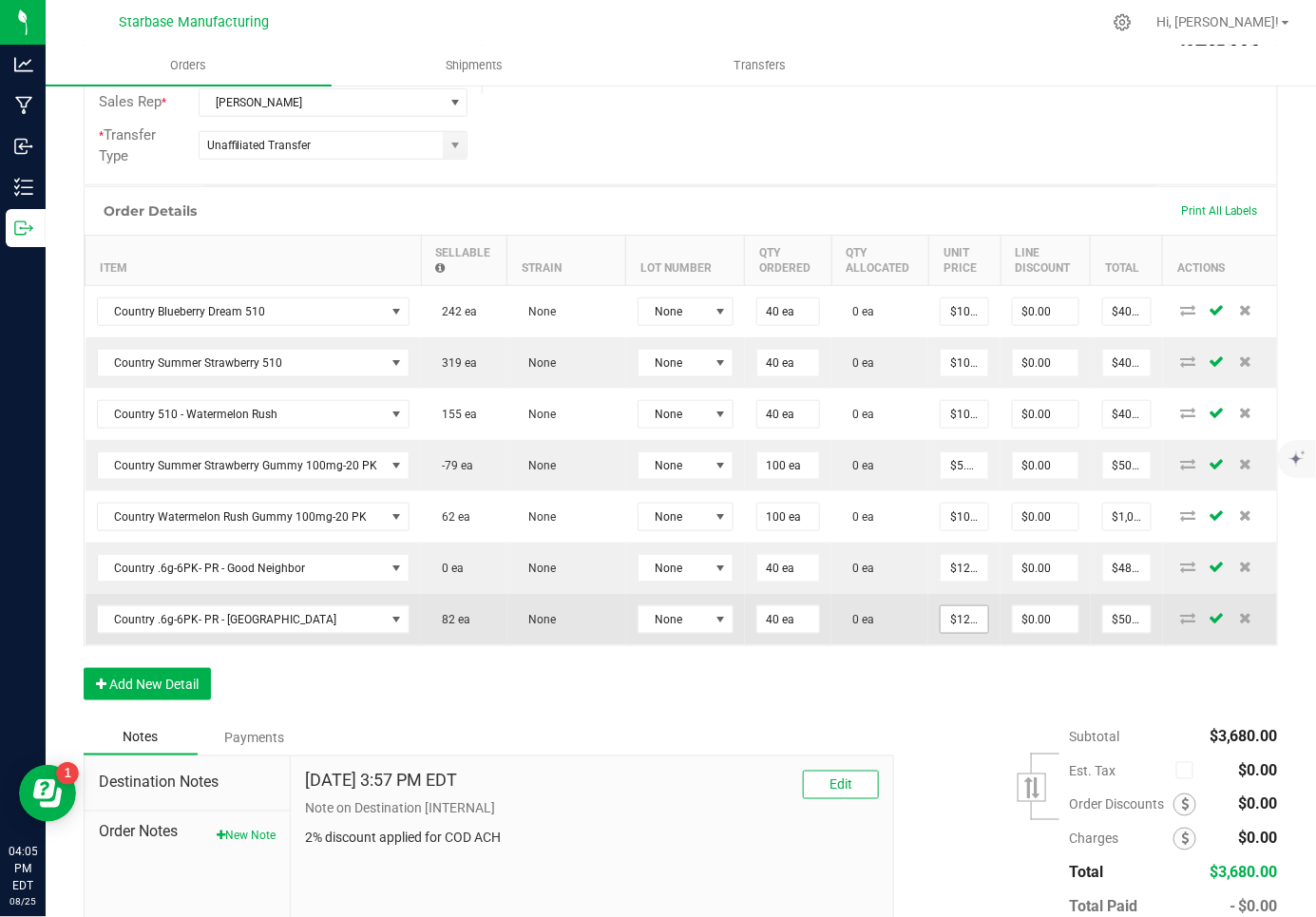
type input "12.5"
click at [951, 606] on input "12.5" at bounding box center [964, 619] width 47 height 26
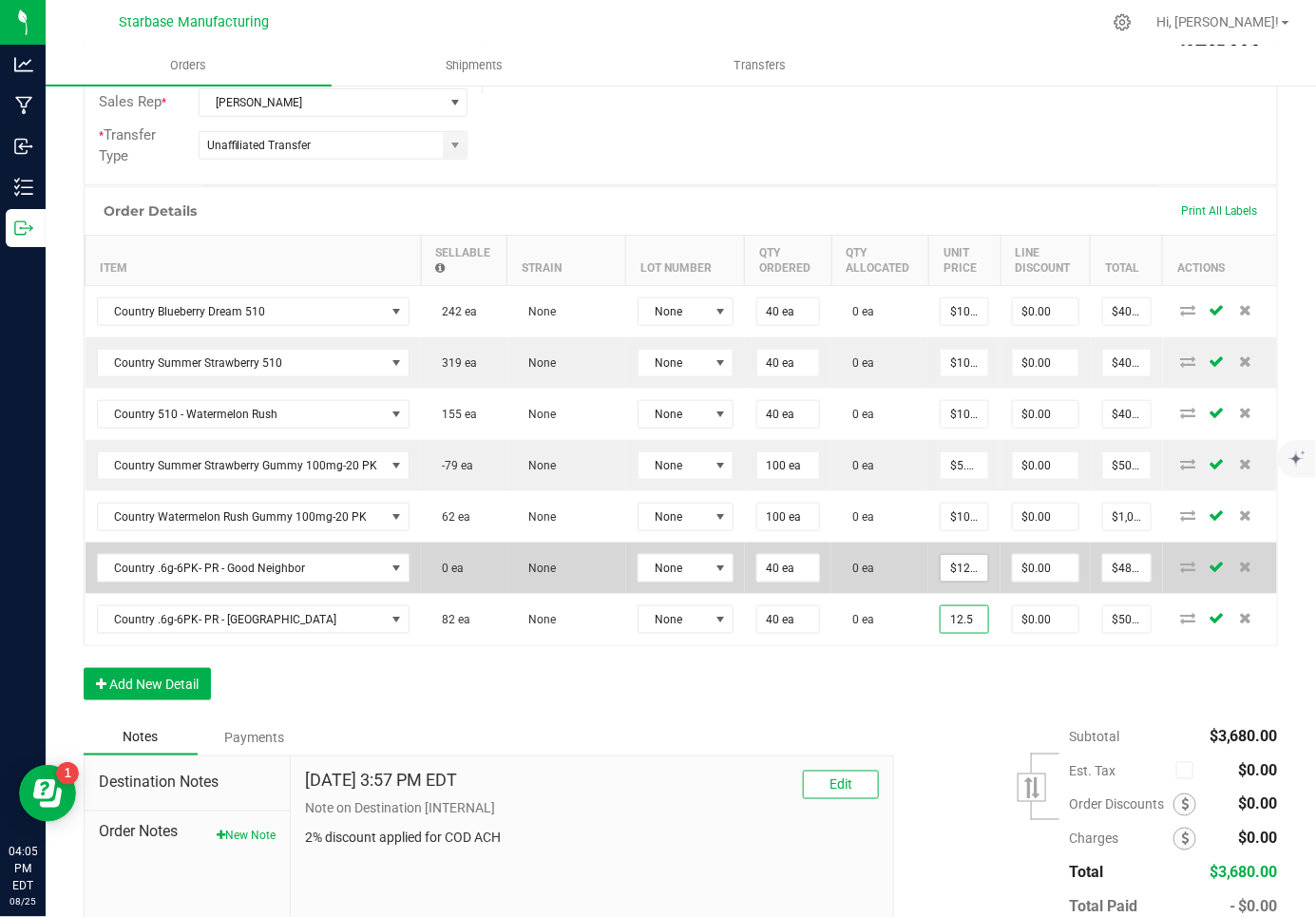
type input "12"
type input "$12.50000"
click at [957, 565] on input "12" at bounding box center [964, 567] width 47 height 26
click at [964, 566] on input "12" at bounding box center [964, 567] width 47 height 26
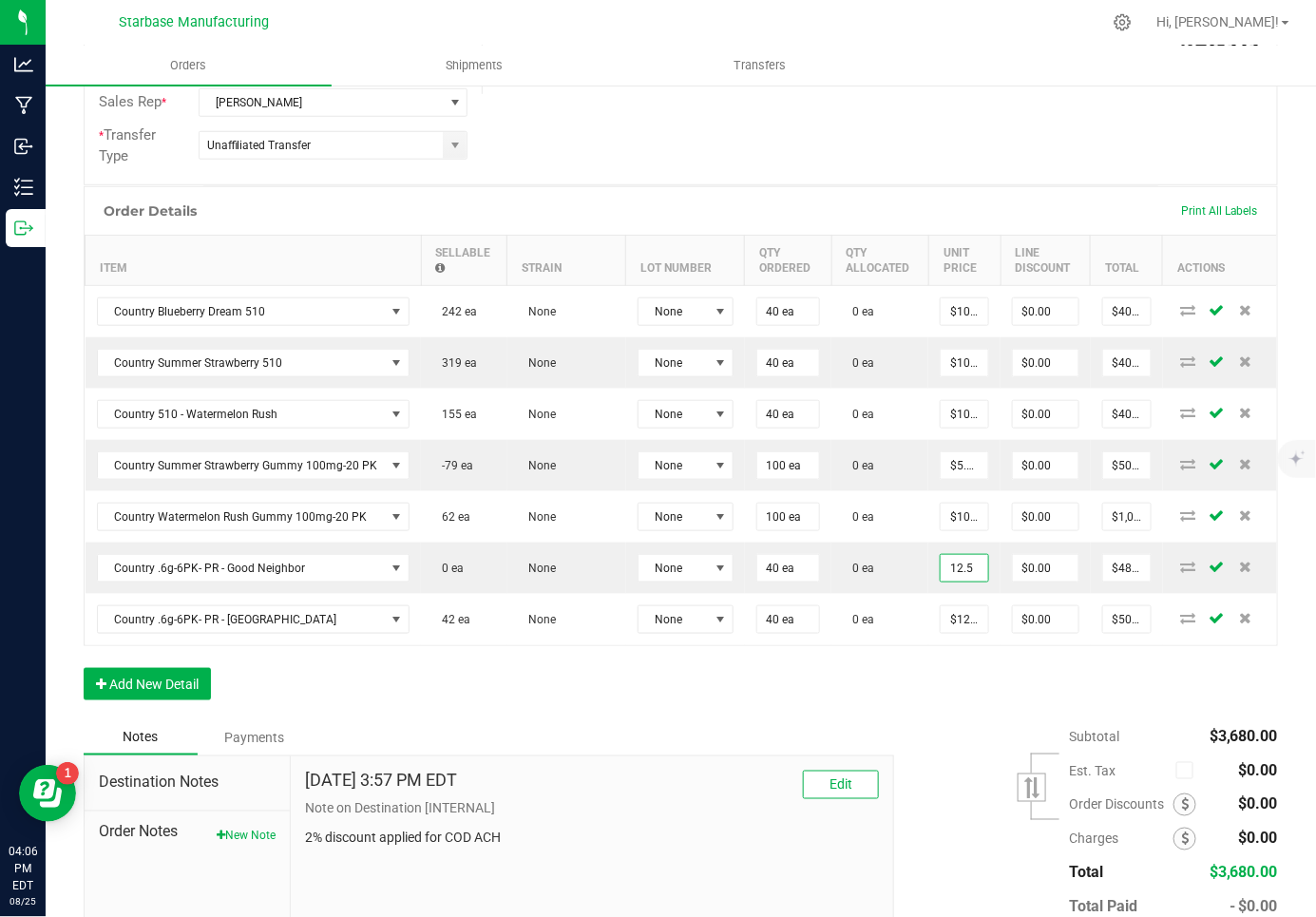
type input "$12.50000"
type input "$500.00"
click at [933, 700] on div "Order Details Print All Labels Item Sellable Strain Lot Number Qty Ordered Qty …" at bounding box center [680, 453] width 1194 height 533
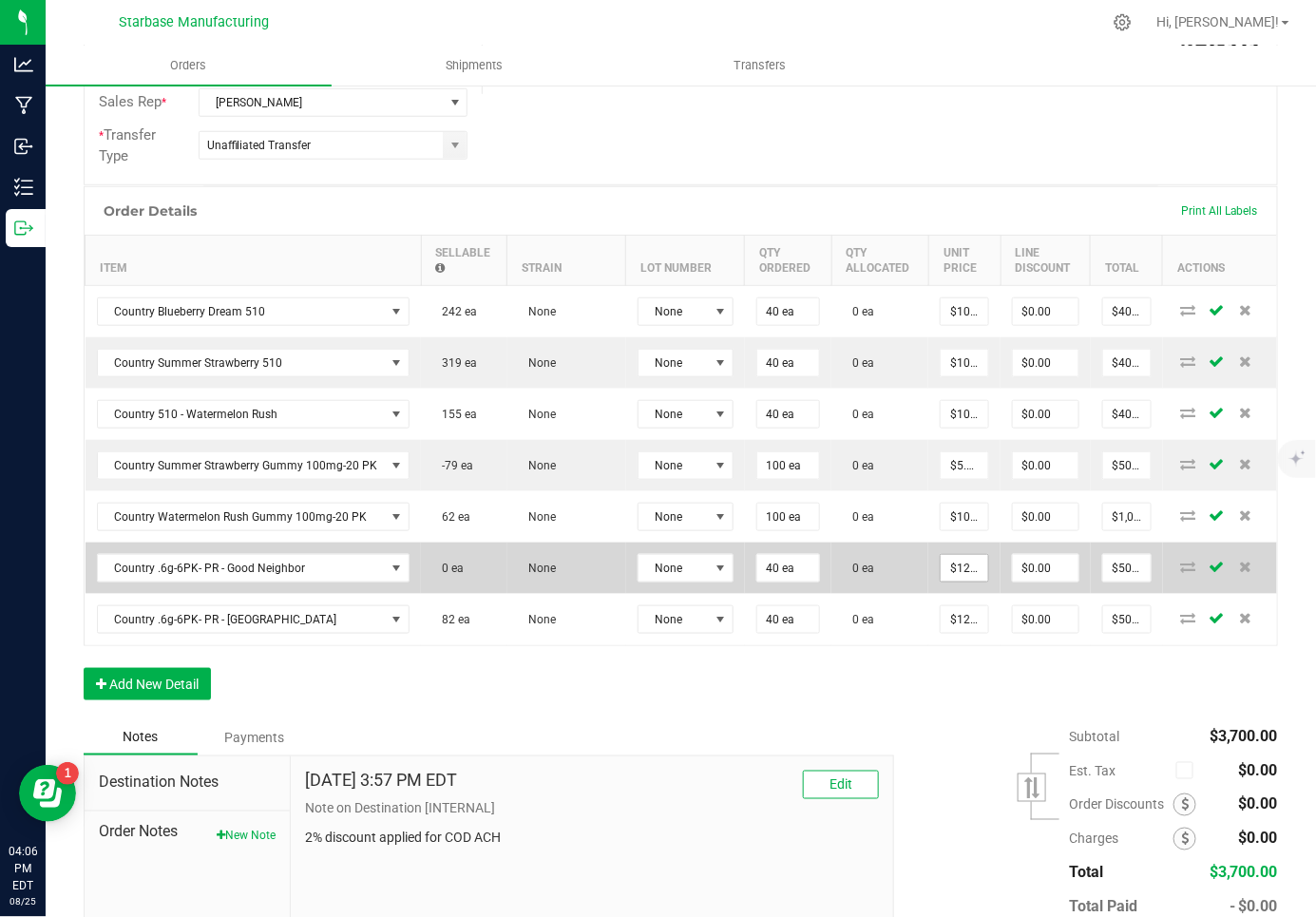
type input "12.5"
click at [950, 557] on input "12.5" at bounding box center [964, 567] width 47 height 26
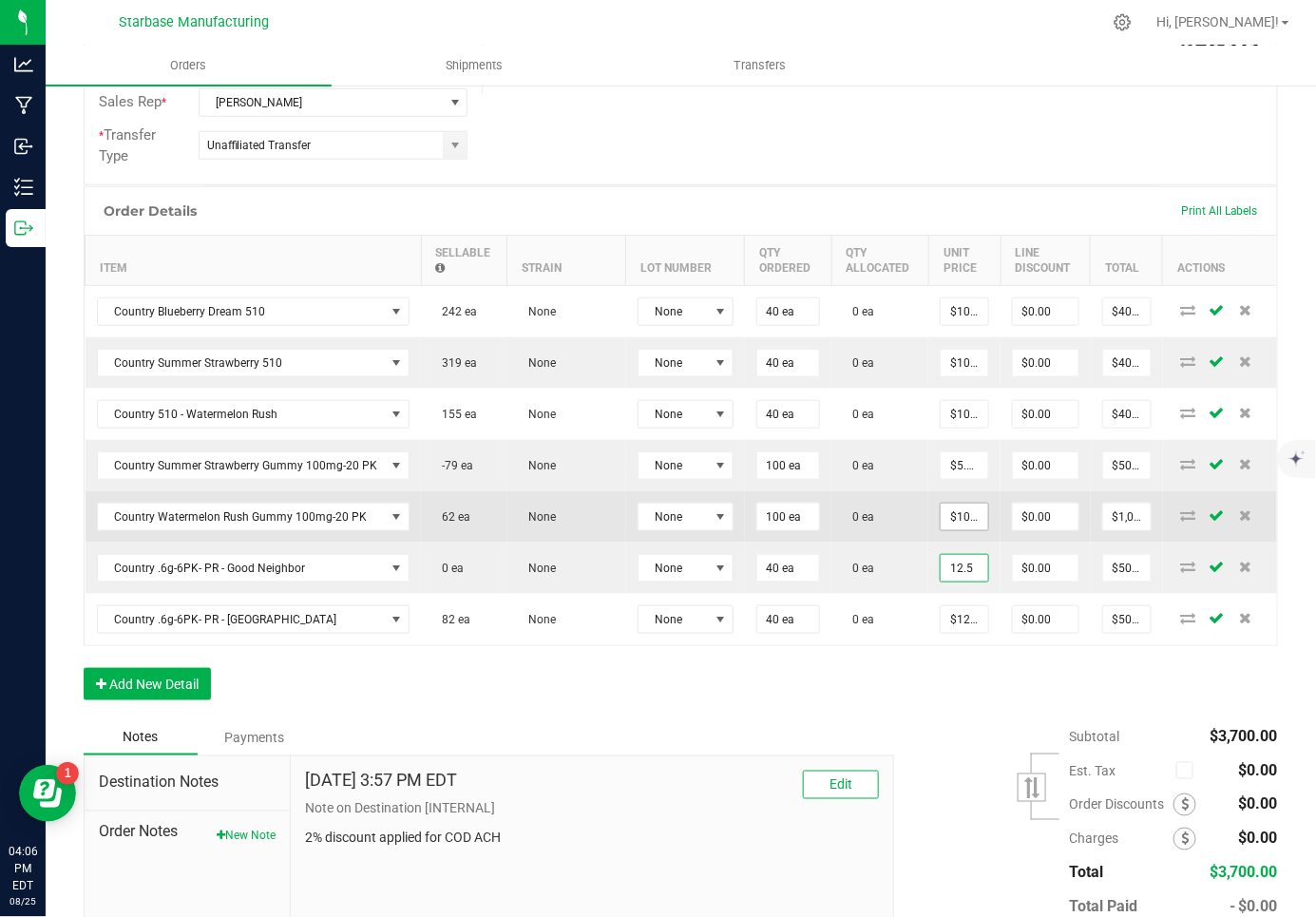
type input "10"
type input "$12.50000"
click at [954, 511] on input "10" at bounding box center [964, 516] width 47 height 26
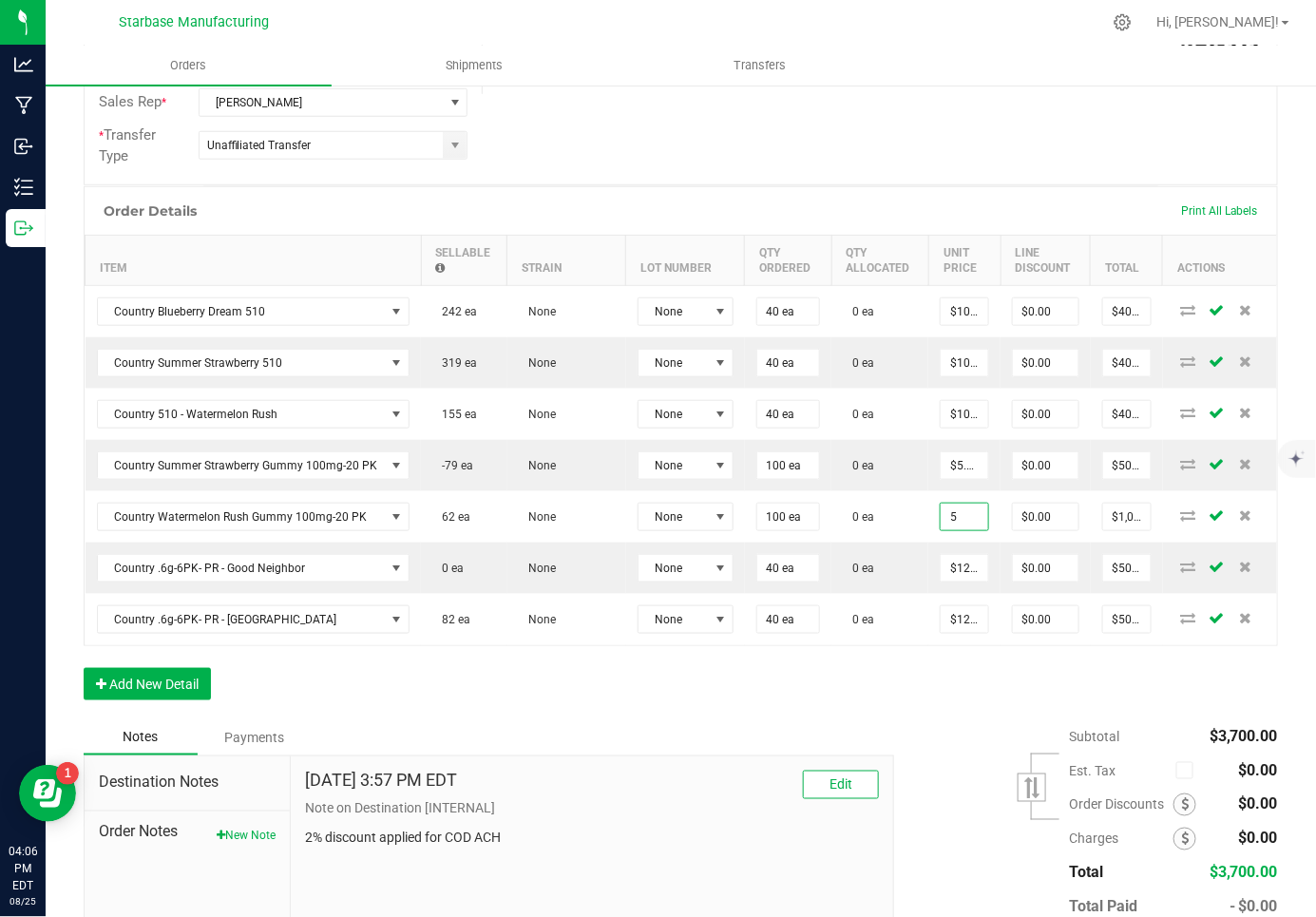
type input "$5.00000"
type input "$500.00"
click at [917, 666] on div "Order Details Print All Labels Item Sellable Strain Lot Number Qty Ordered Qty …" at bounding box center [680, 453] width 1194 height 533
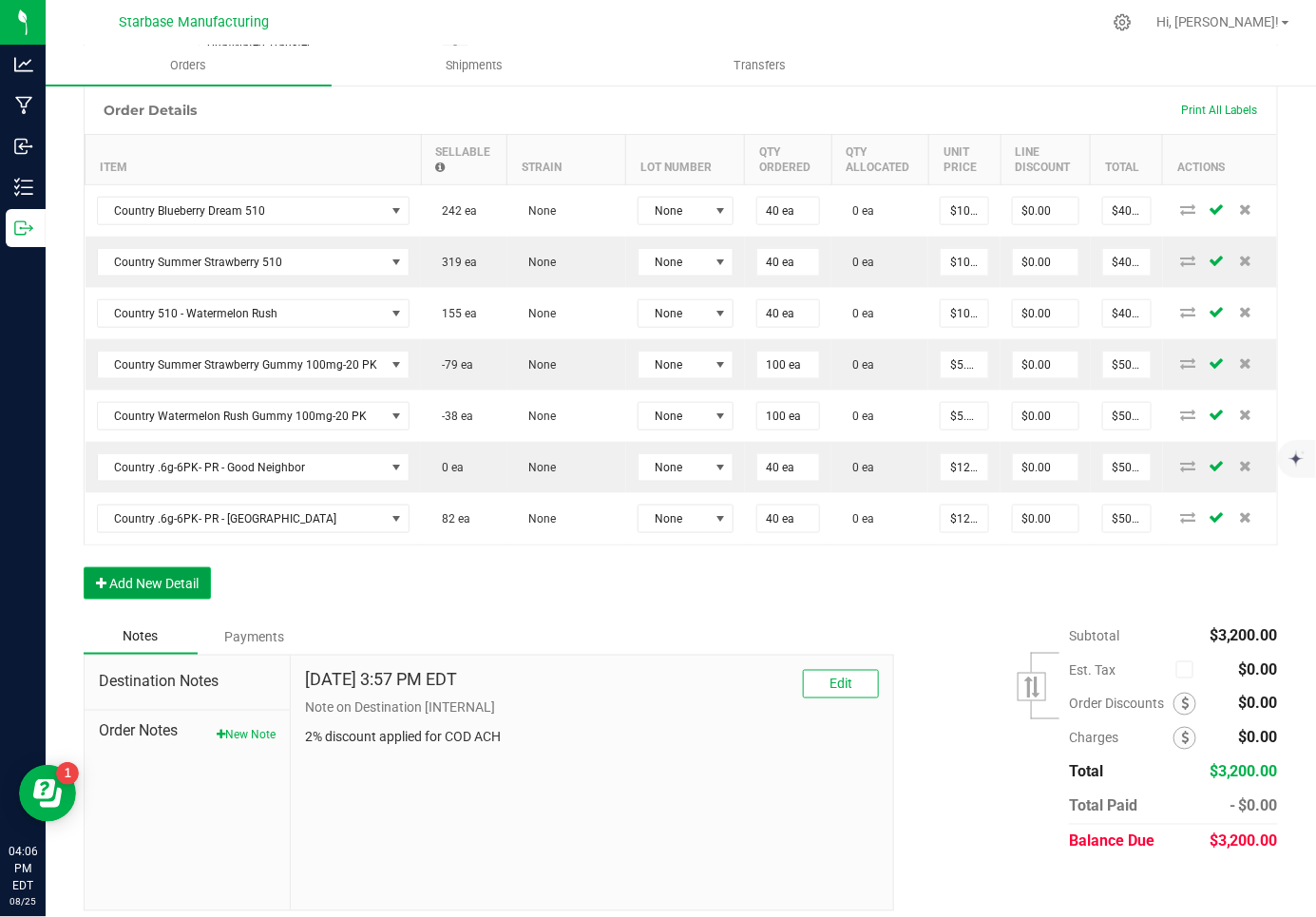
click at [200, 577] on button "Add New Detail" at bounding box center [147, 583] width 127 height 32
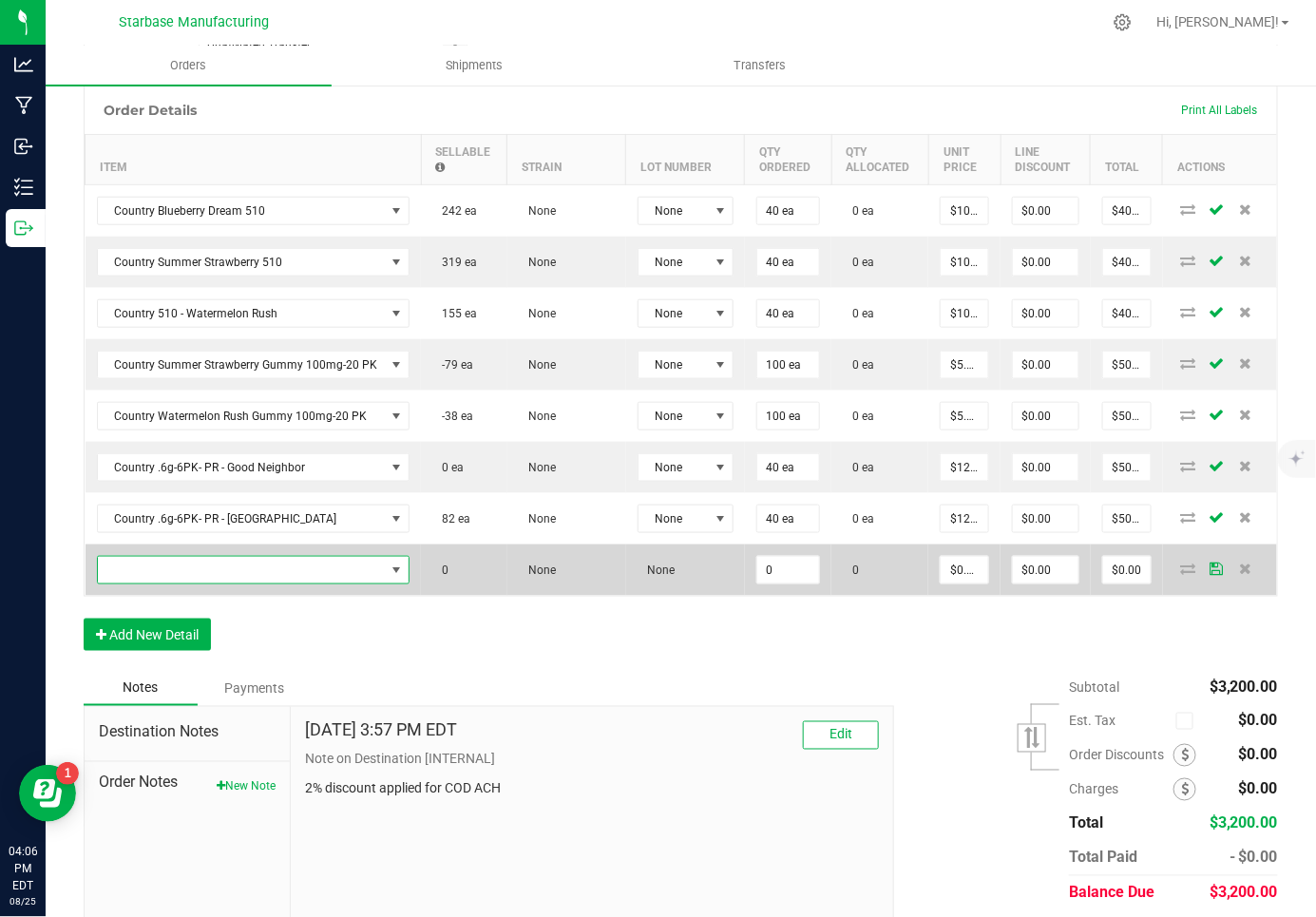
click at [194, 563] on span "NO DATA FOUND" at bounding box center [242, 569] width 288 height 26
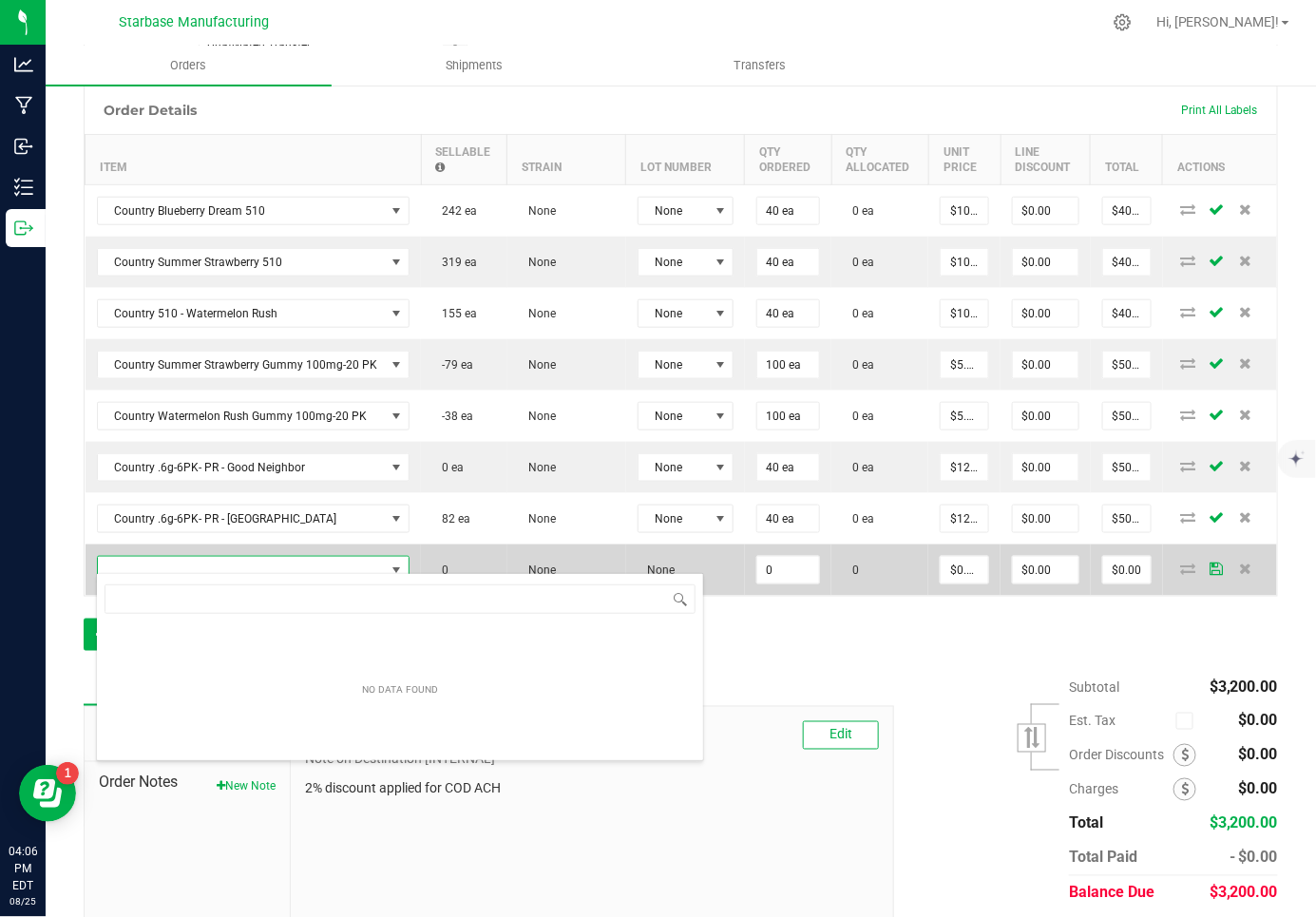
scroll to position [27, 305]
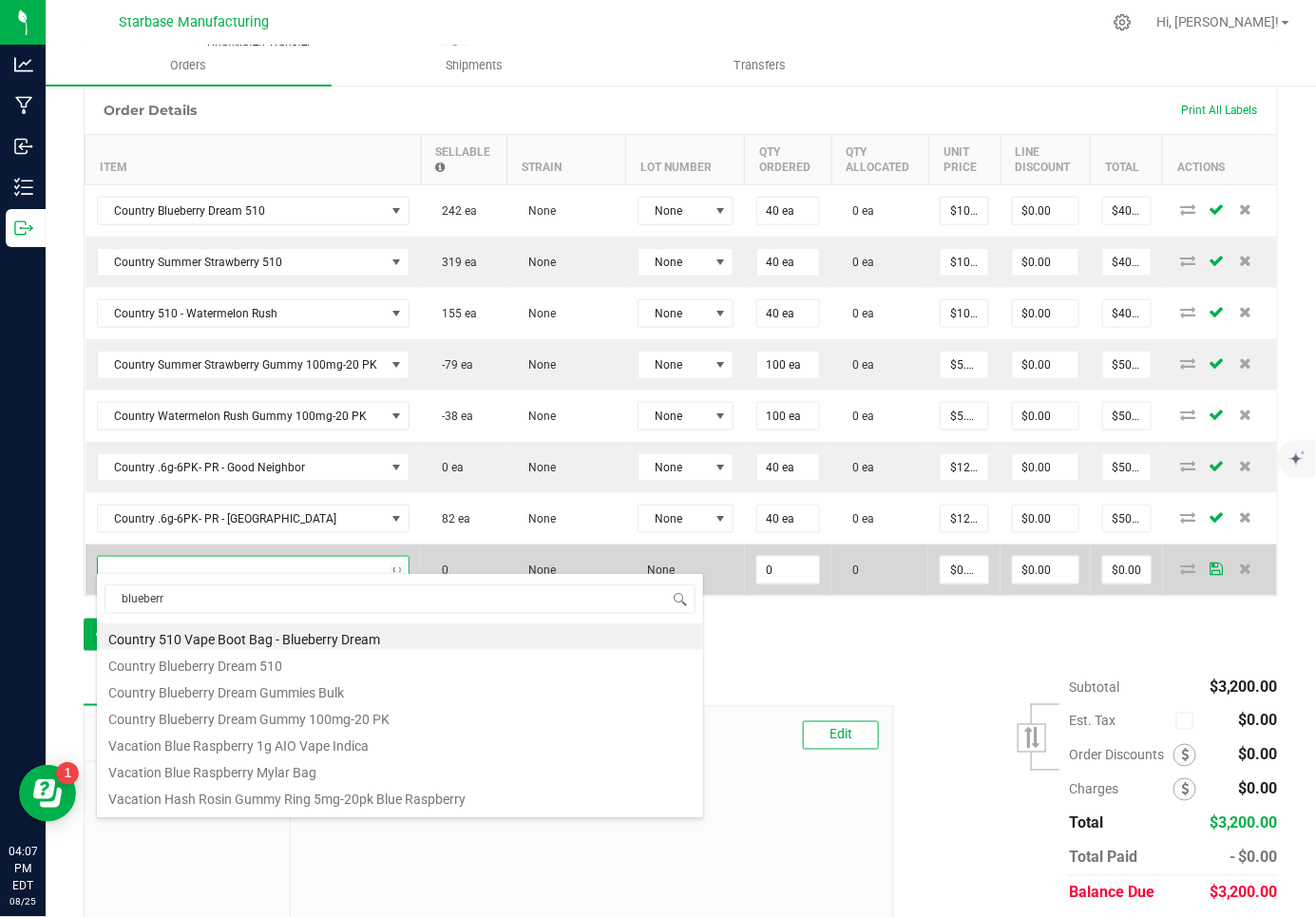
type input "blueberry"
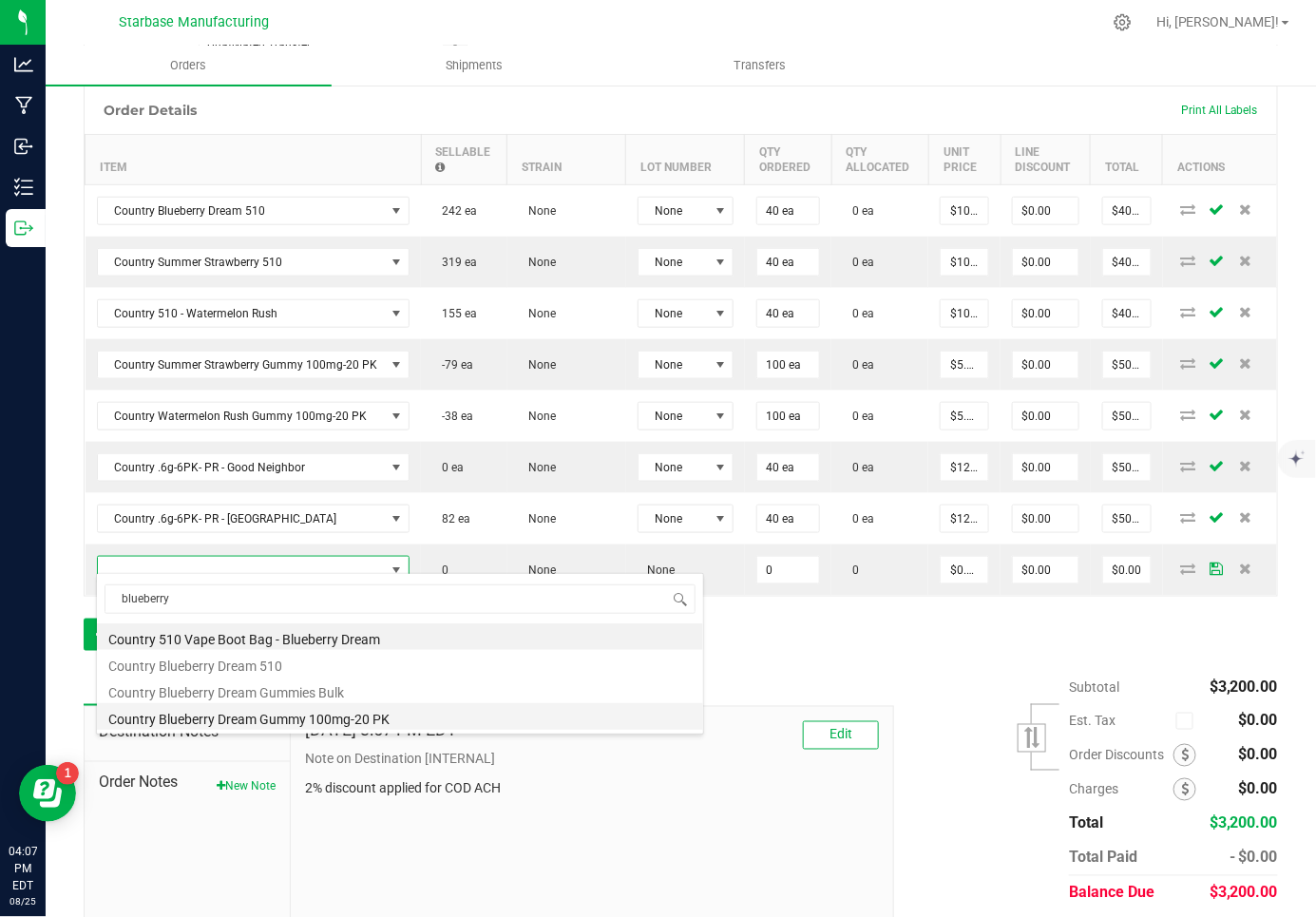
click at [268, 712] on li "Country Blueberry Dream Gummy 100mg-20 PK" at bounding box center [400, 715] width 607 height 26
type input "0 ea"
type input "$10.00000"
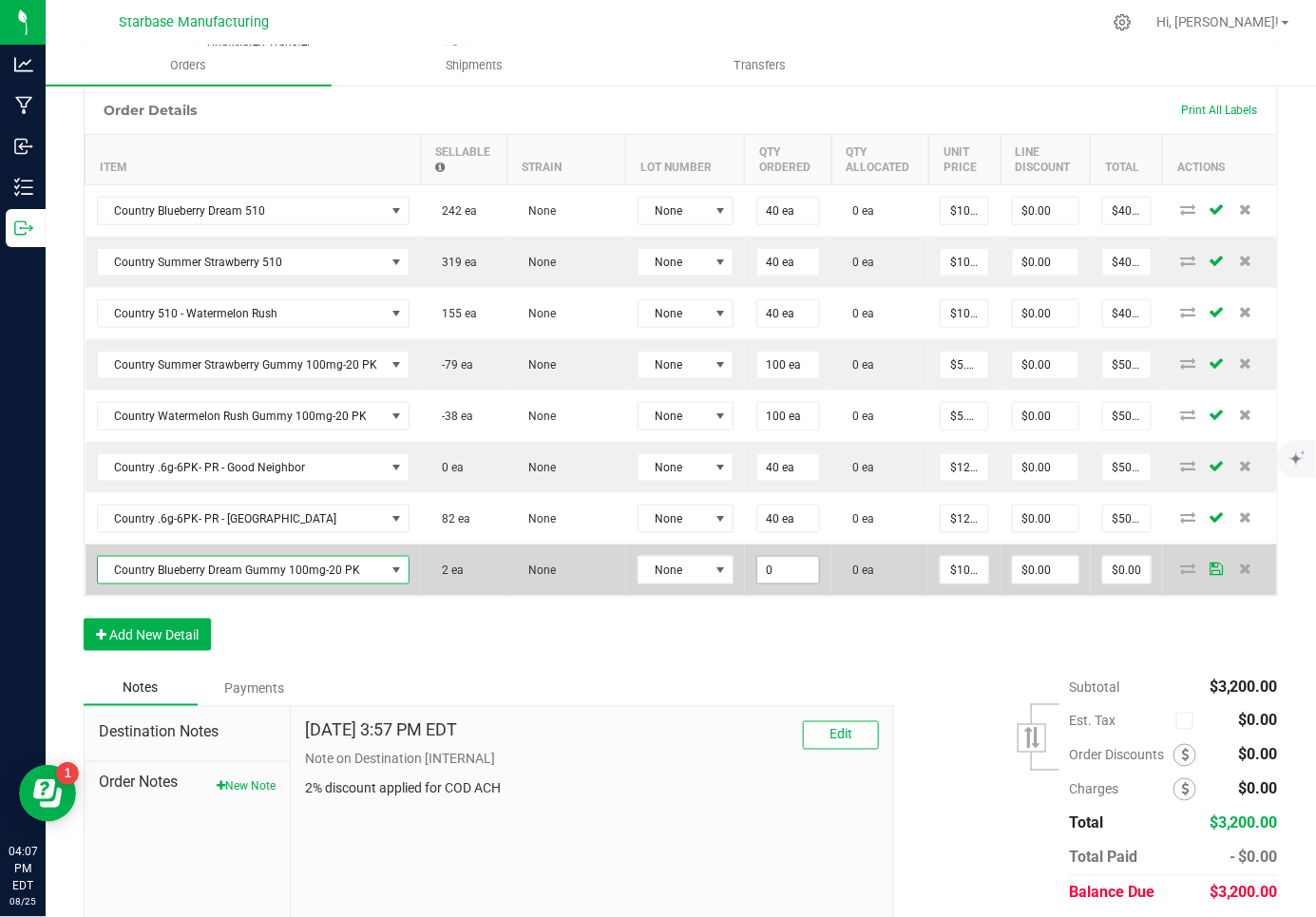
click at [757, 563] on input "0" at bounding box center [788, 569] width 62 height 26
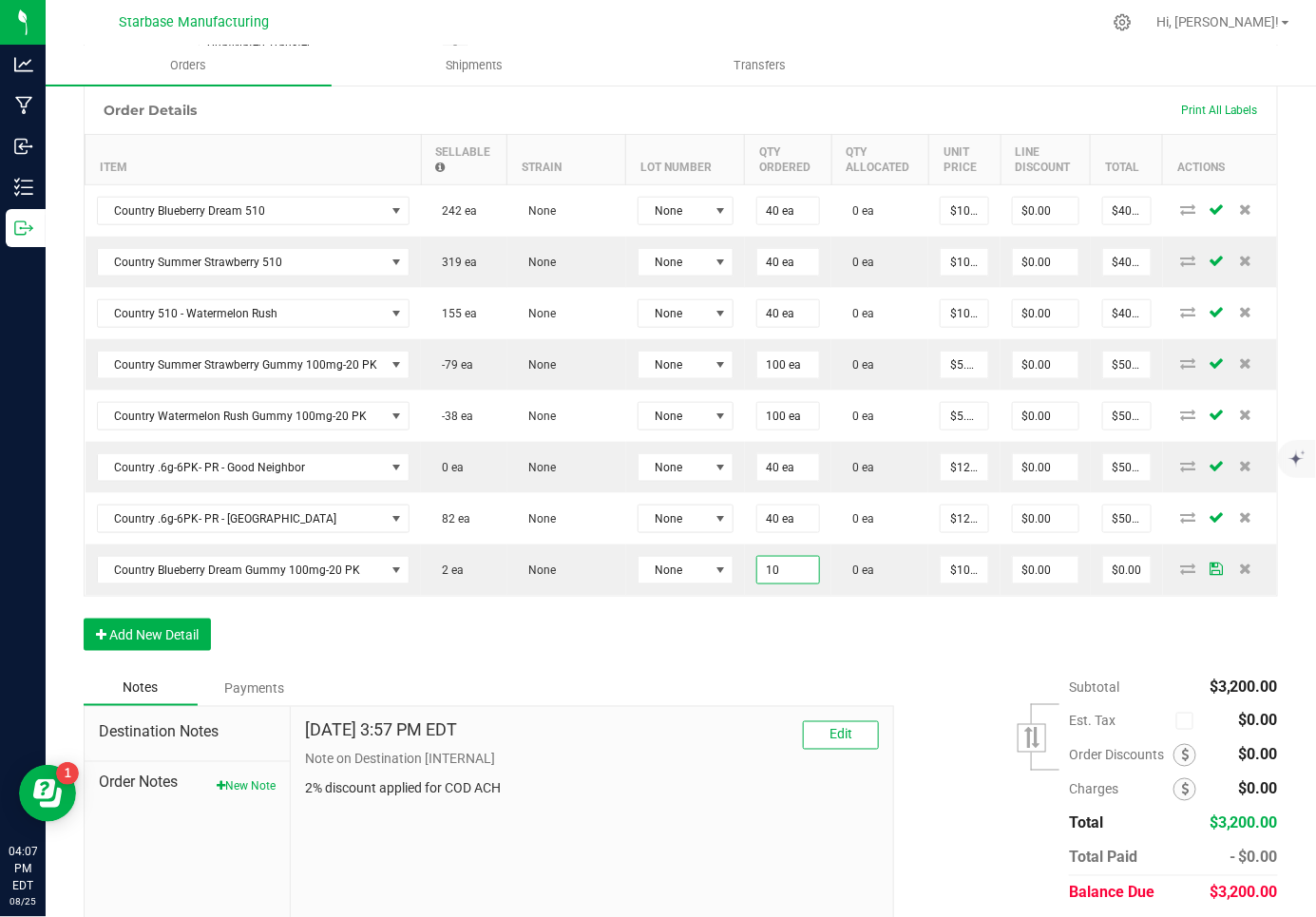
type input "10 ea"
type input "$100.00"
click at [776, 644] on div "Order Details Print All Labels Item Sellable Strain Lot Number Qty Ordered Qty …" at bounding box center [680, 377] width 1194 height 584
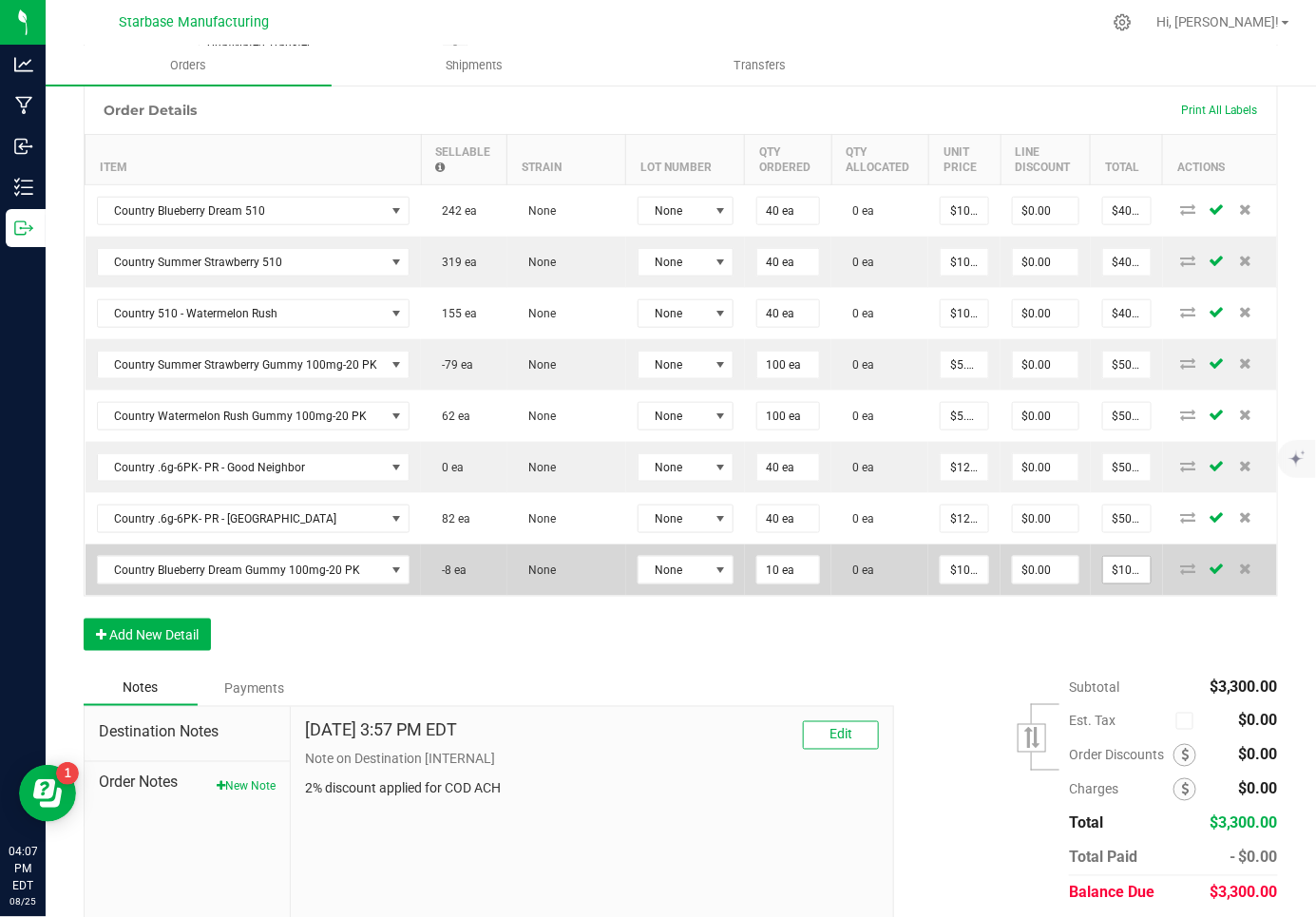
type input "100"
click at [1126, 556] on input "100" at bounding box center [1127, 569] width 47 height 26
type input "10"
type input "$100.00"
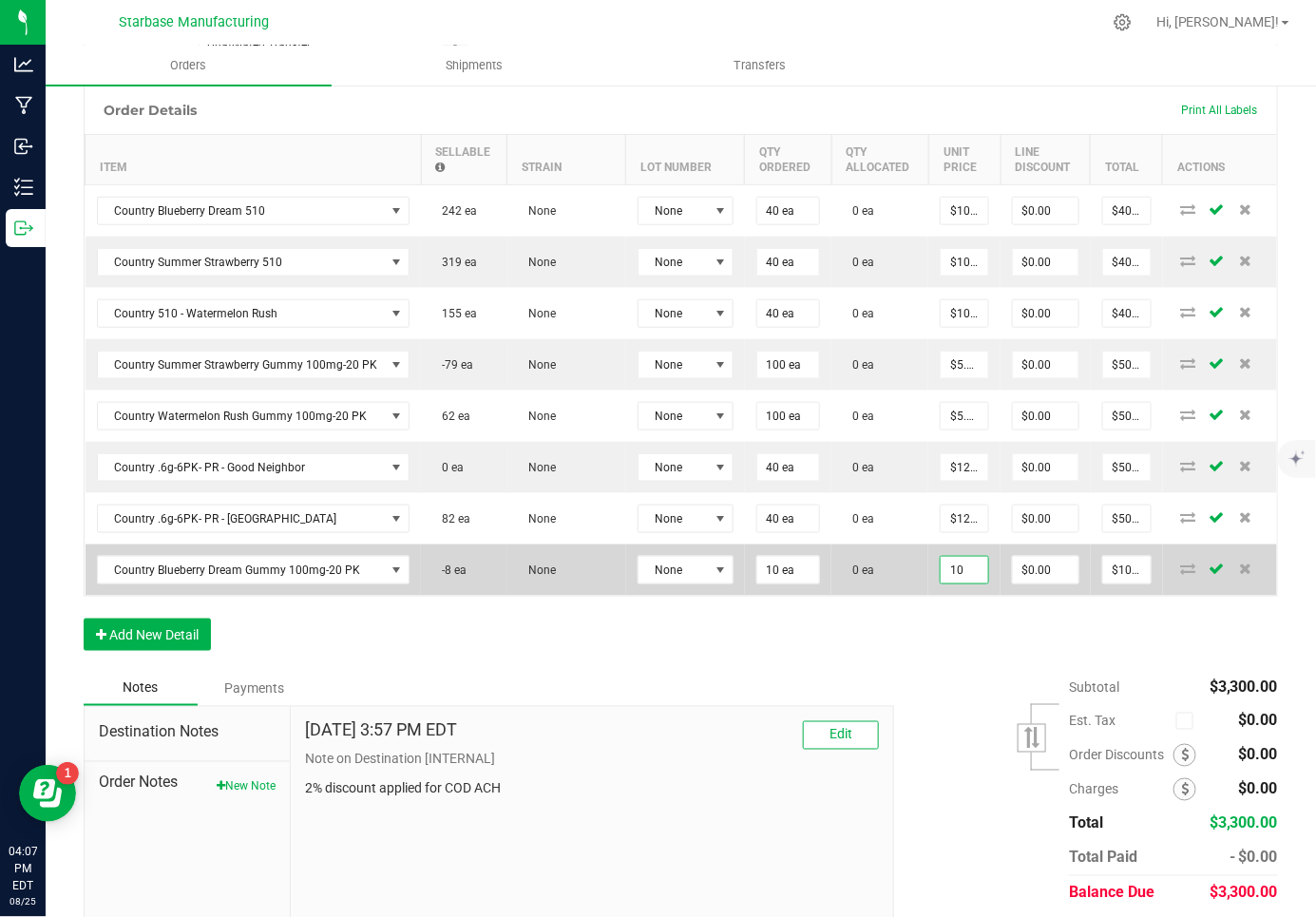
click at [951, 563] on input "10" at bounding box center [964, 569] width 47 height 26
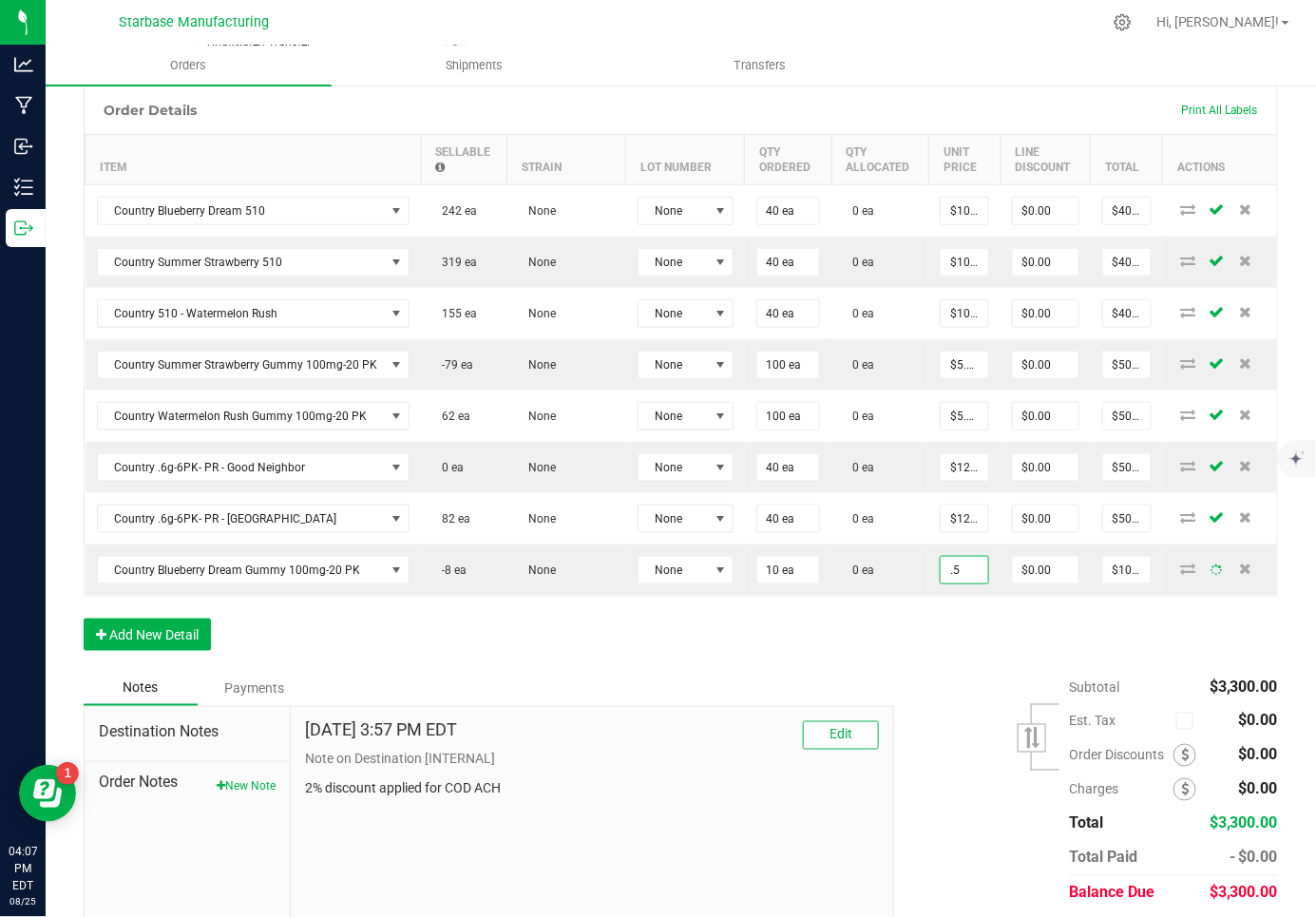
type input "$0.50000"
type input "$5.00"
click at [824, 652] on div "Order Details Print All Labels Item Sellable Strain Lot Number Qty Ordered Qty …" at bounding box center [680, 377] width 1194 height 584
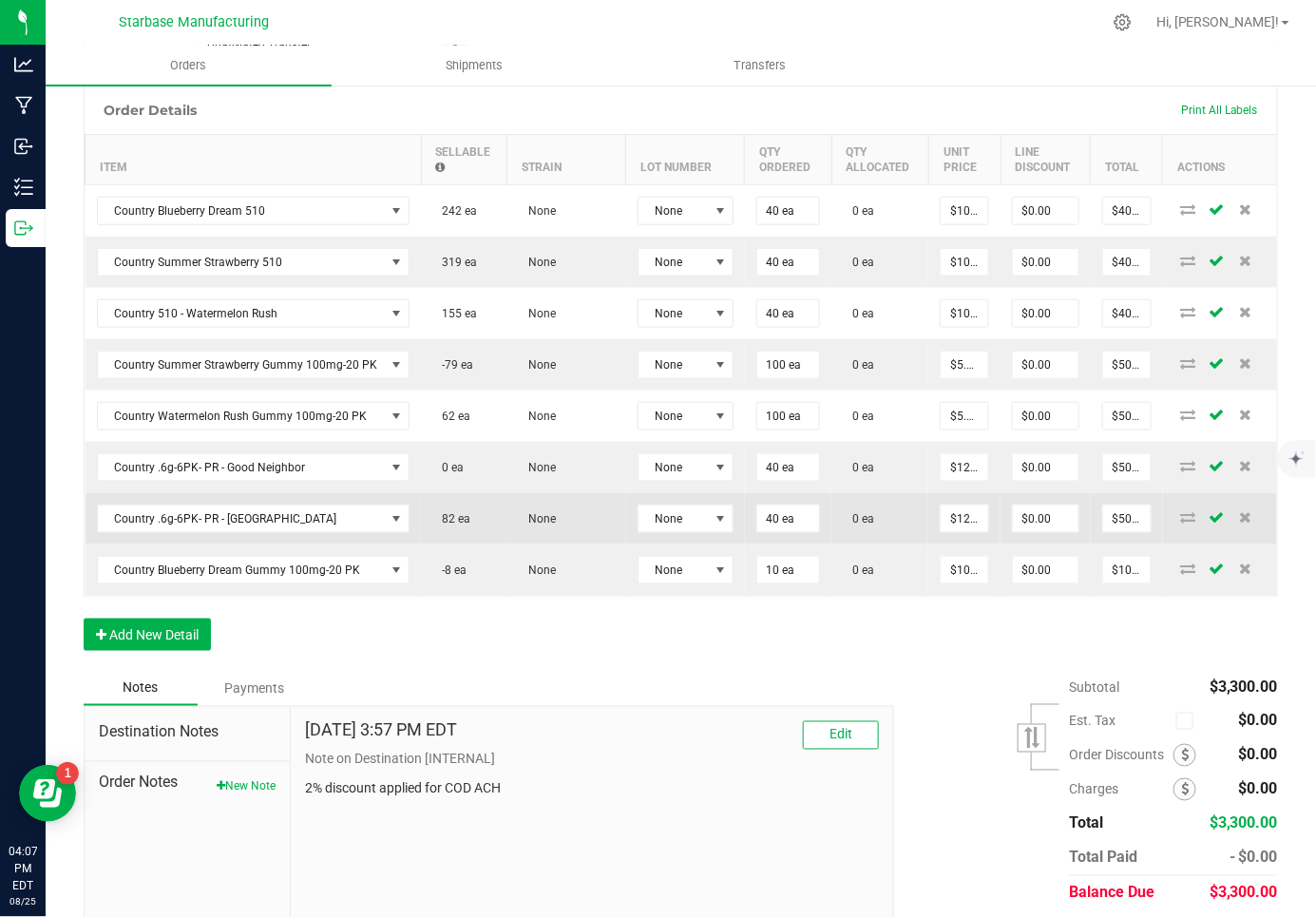
click at [963, 526] on td "$12.50000" at bounding box center [964, 518] width 73 height 51
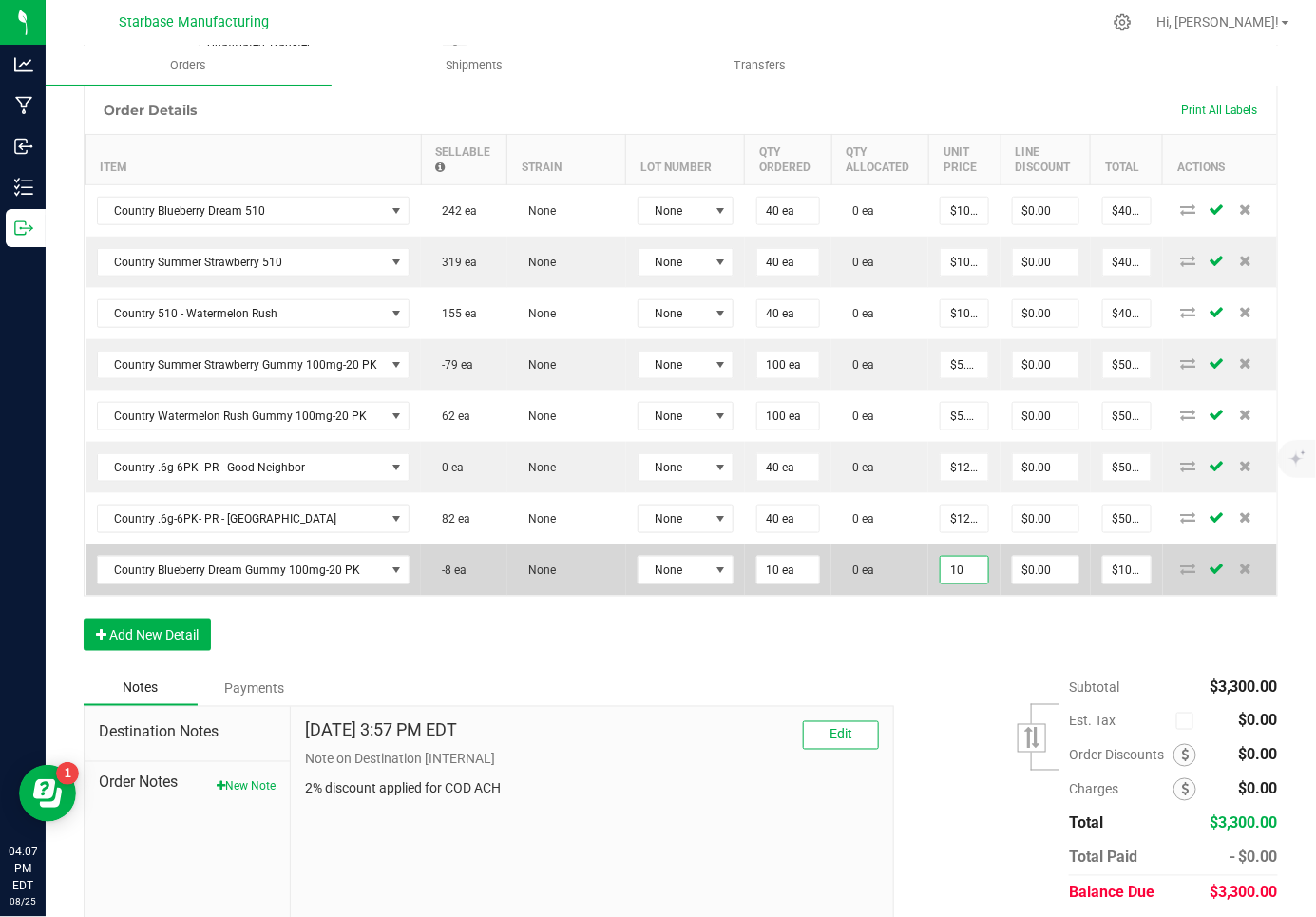
click at [960, 561] on input "10" at bounding box center [964, 569] width 47 height 26
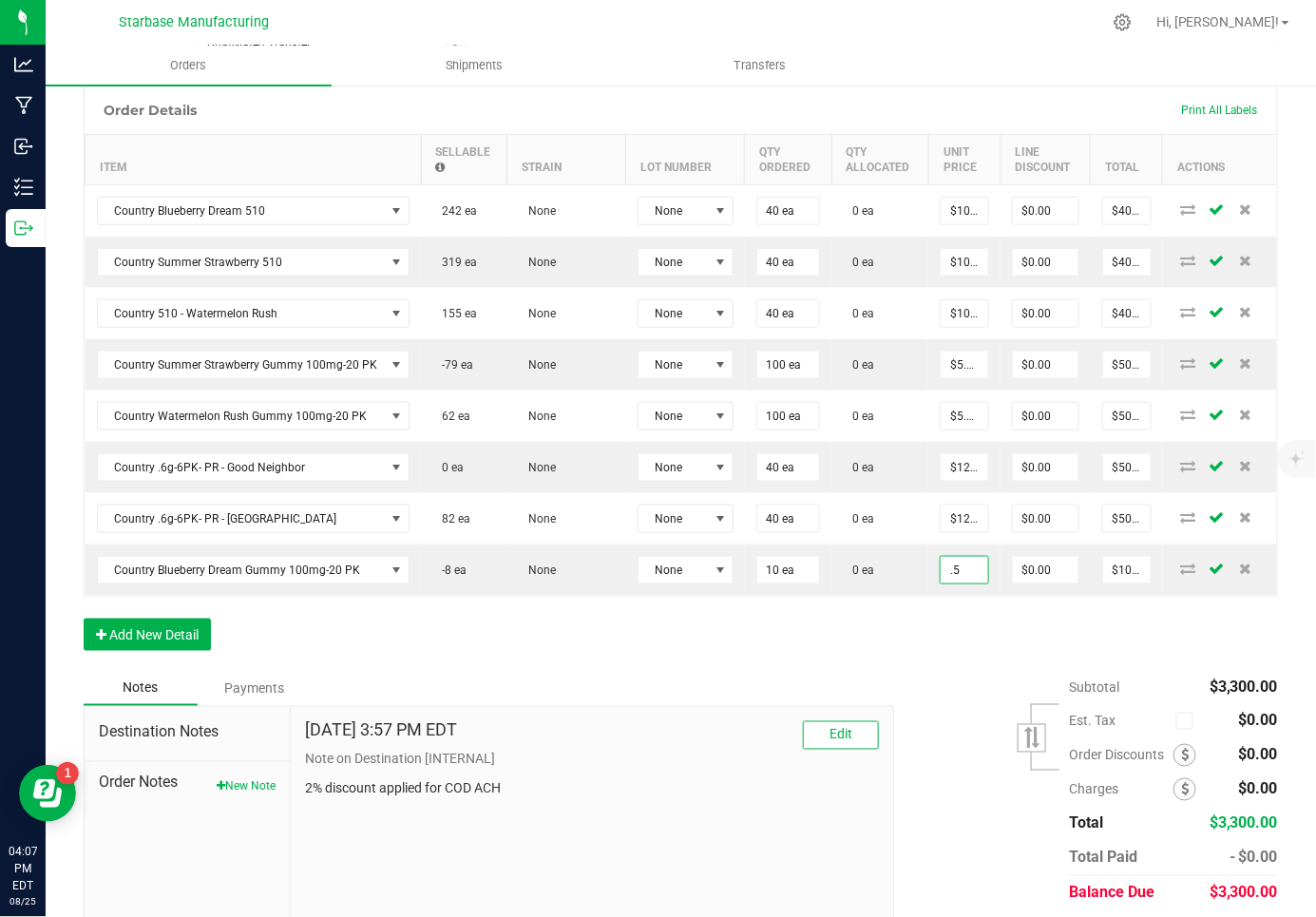
type input "$0.50000"
type input "$5.00"
click at [832, 682] on div "Notes Payments" at bounding box center [481, 687] width 796 height 36
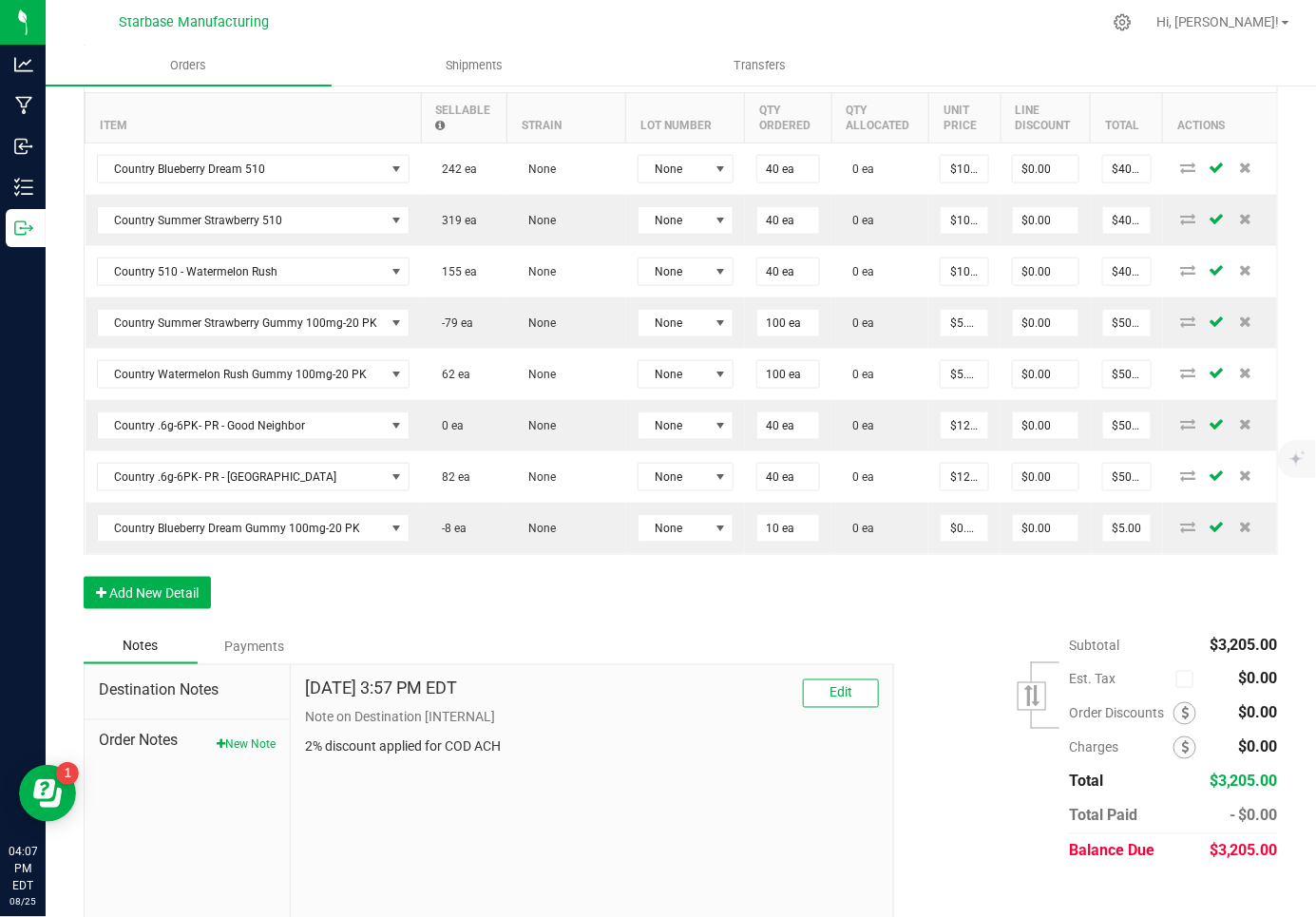
scroll to position [580, 0]
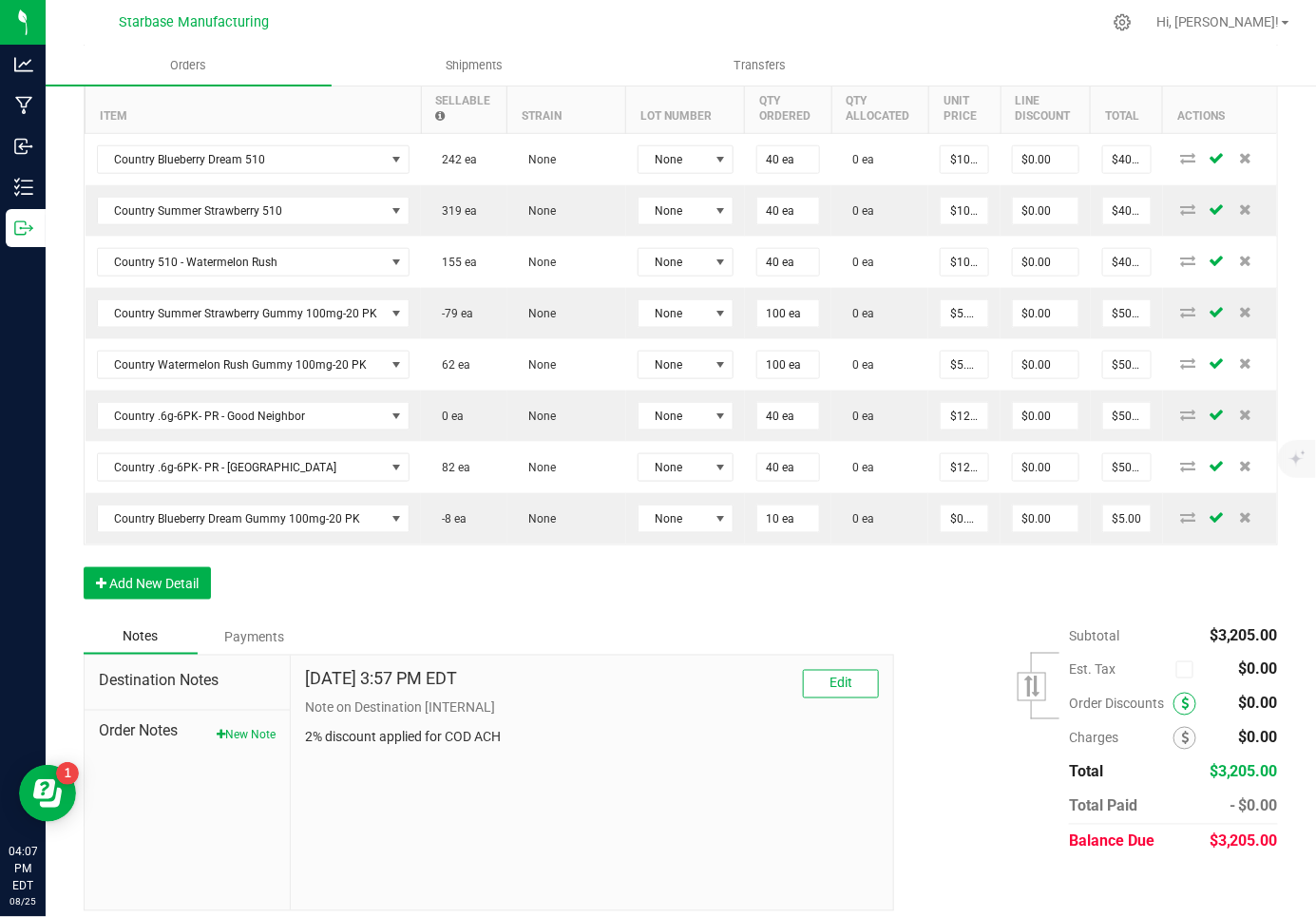
click at [1184, 698] on icon at bounding box center [1185, 704] width 8 height 14
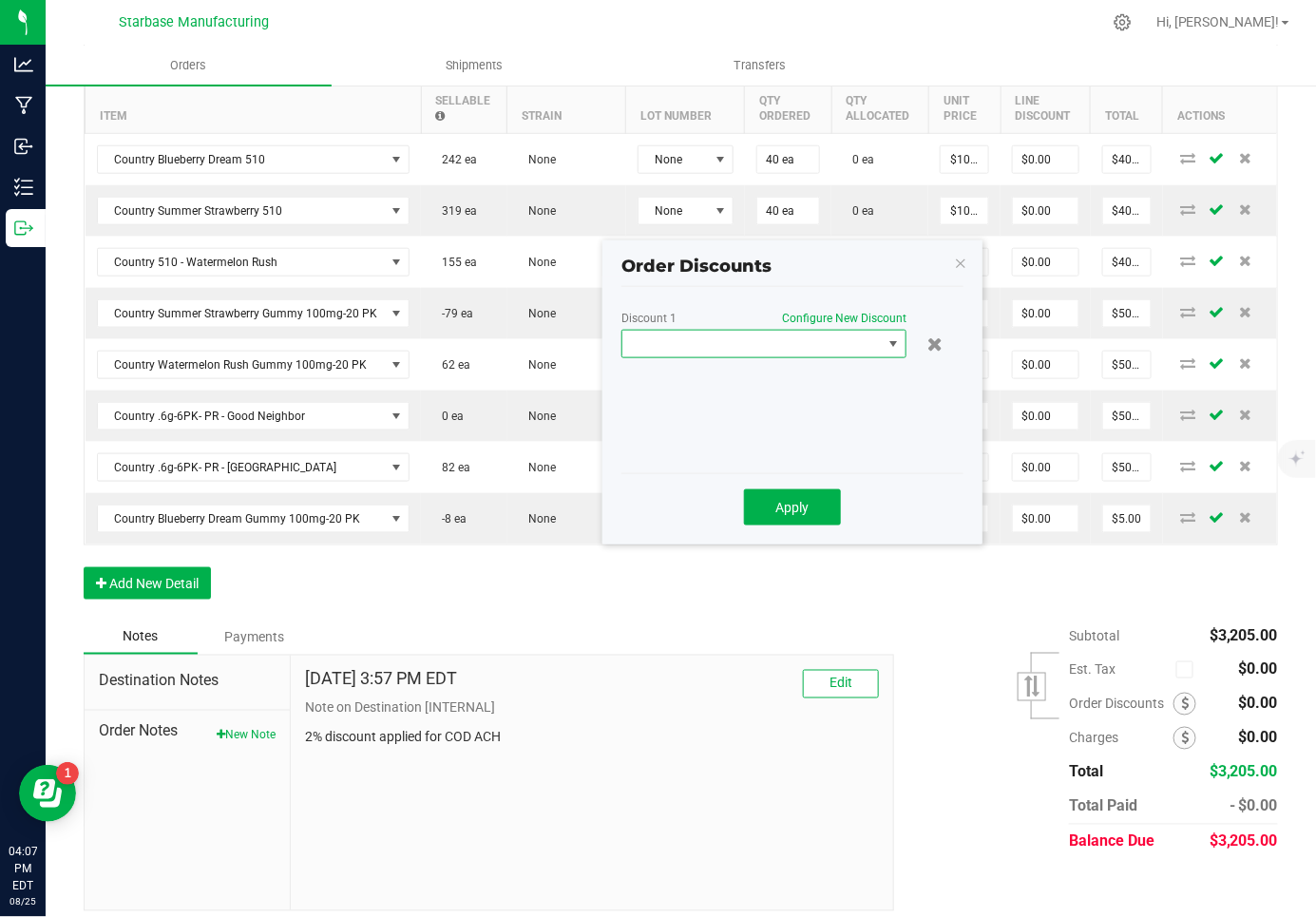
click at [799, 343] on span at bounding box center [752, 343] width 260 height 26
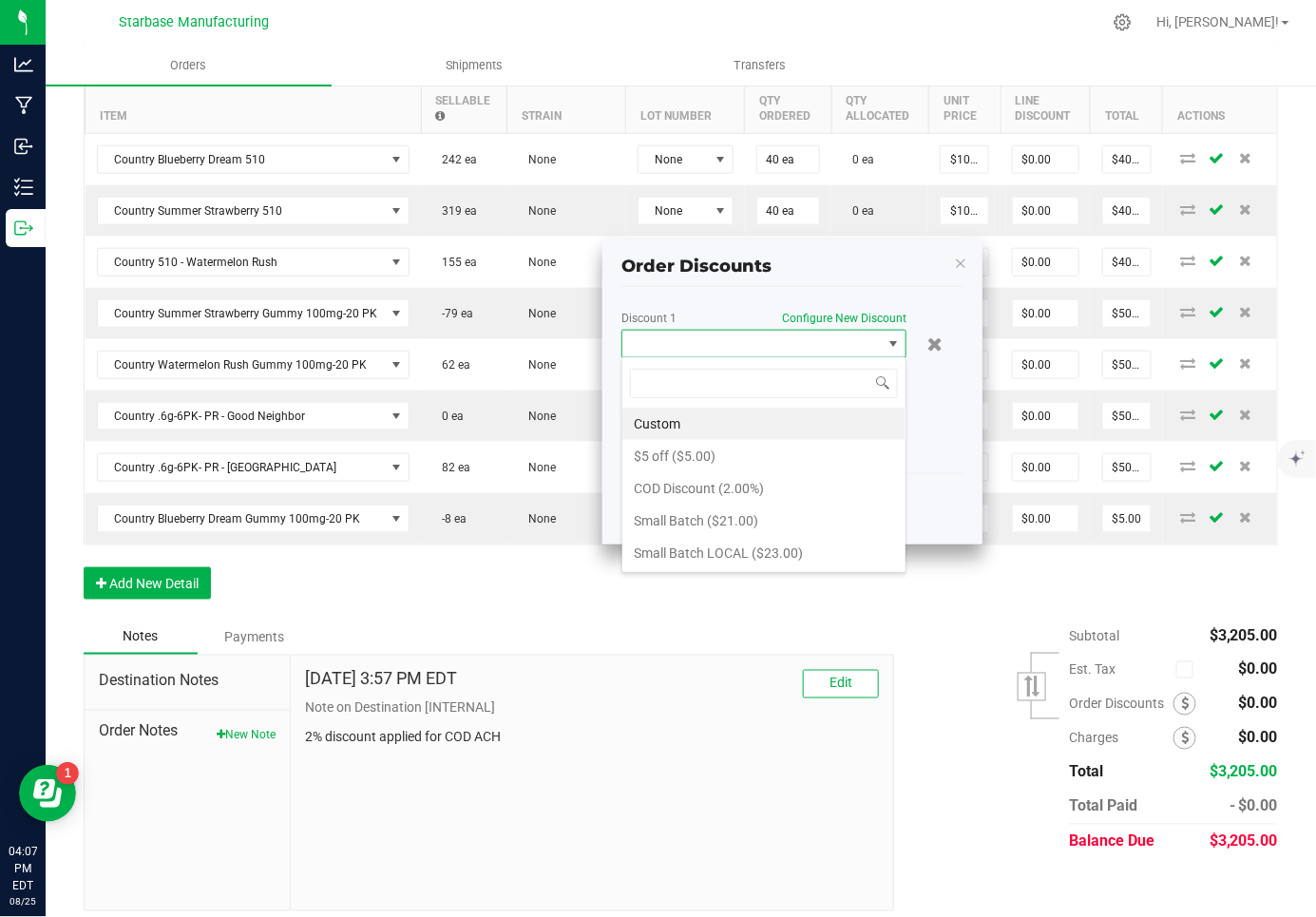
scroll to position [27, 285]
click at [749, 491] on li "COD Discount (2.00%)" at bounding box center [763, 488] width 283 height 32
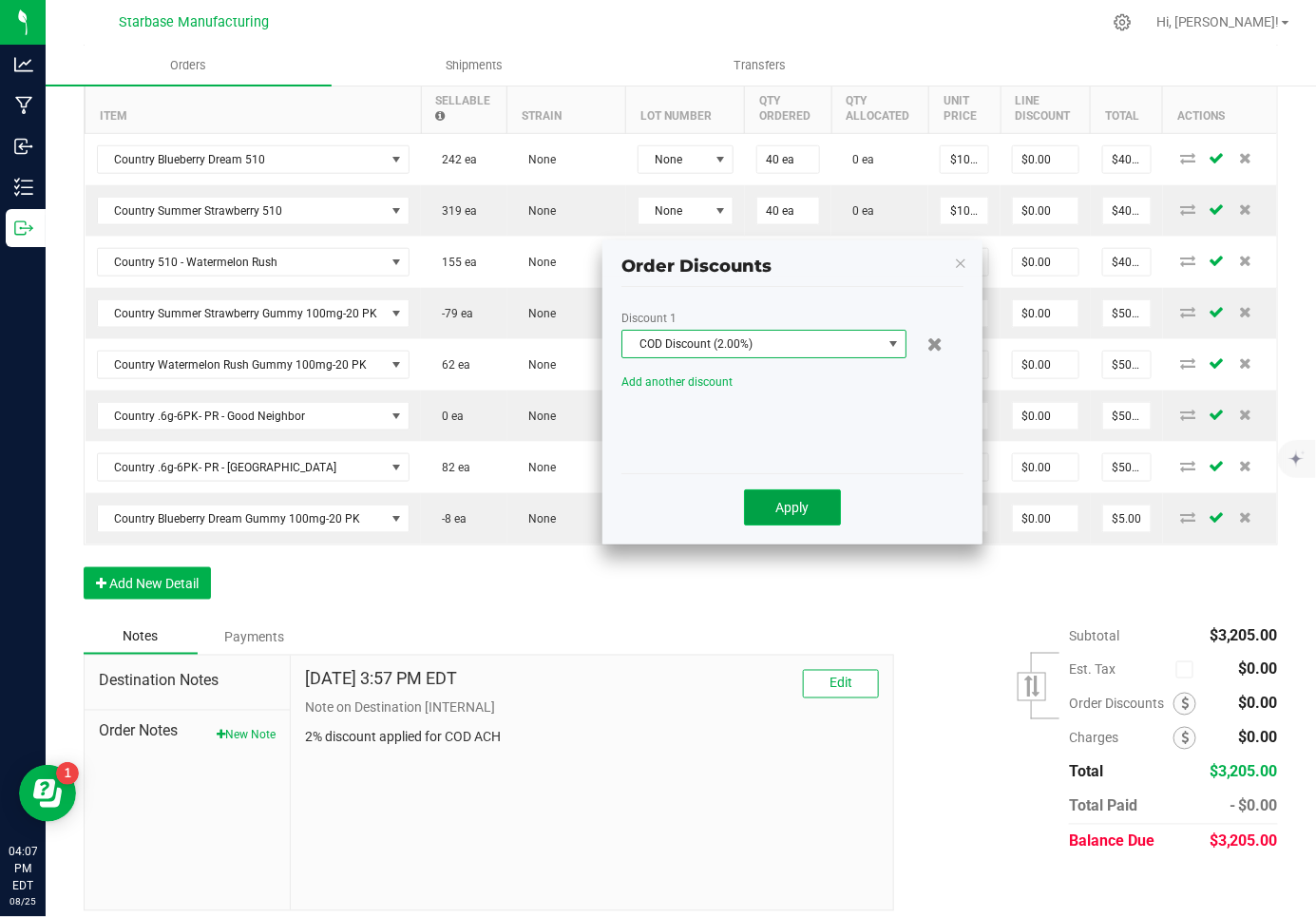
click at [776, 500] on span "Apply" at bounding box center [793, 507] width 33 height 16
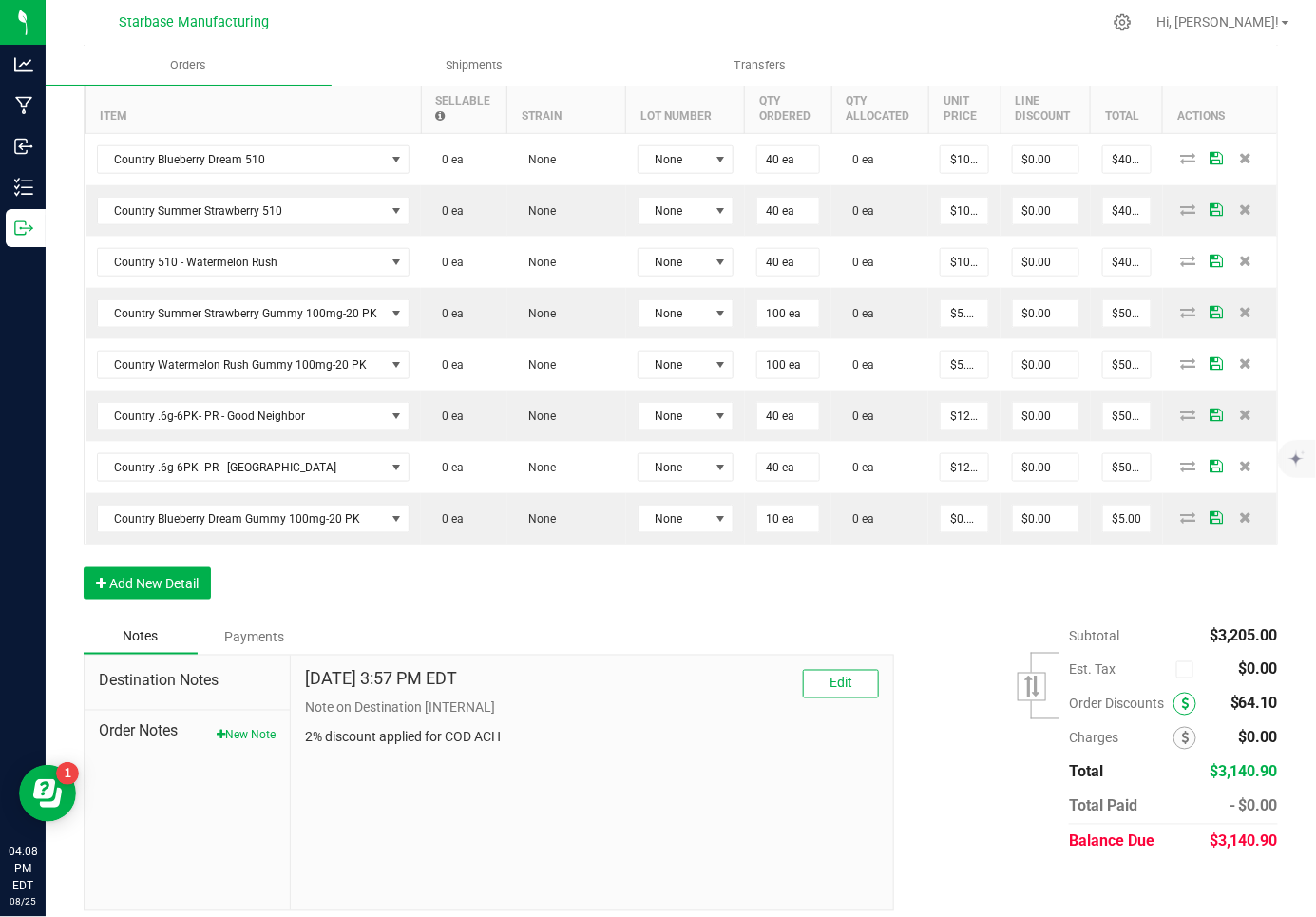
click at [1183, 698] on icon at bounding box center [1185, 704] width 8 height 14
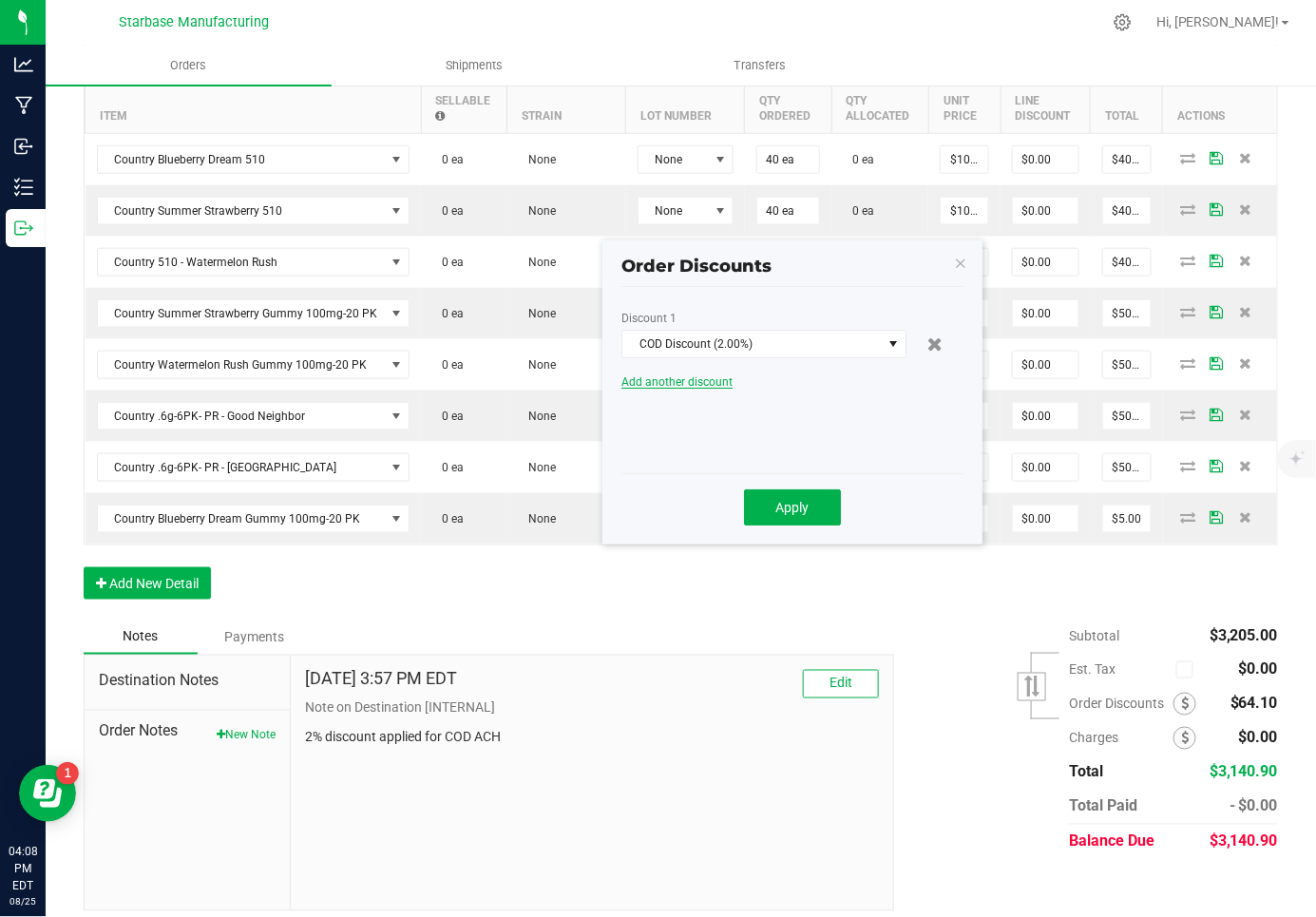
click at [694, 382] on span "Add another discount" at bounding box center [676, 382] width 111 height 14
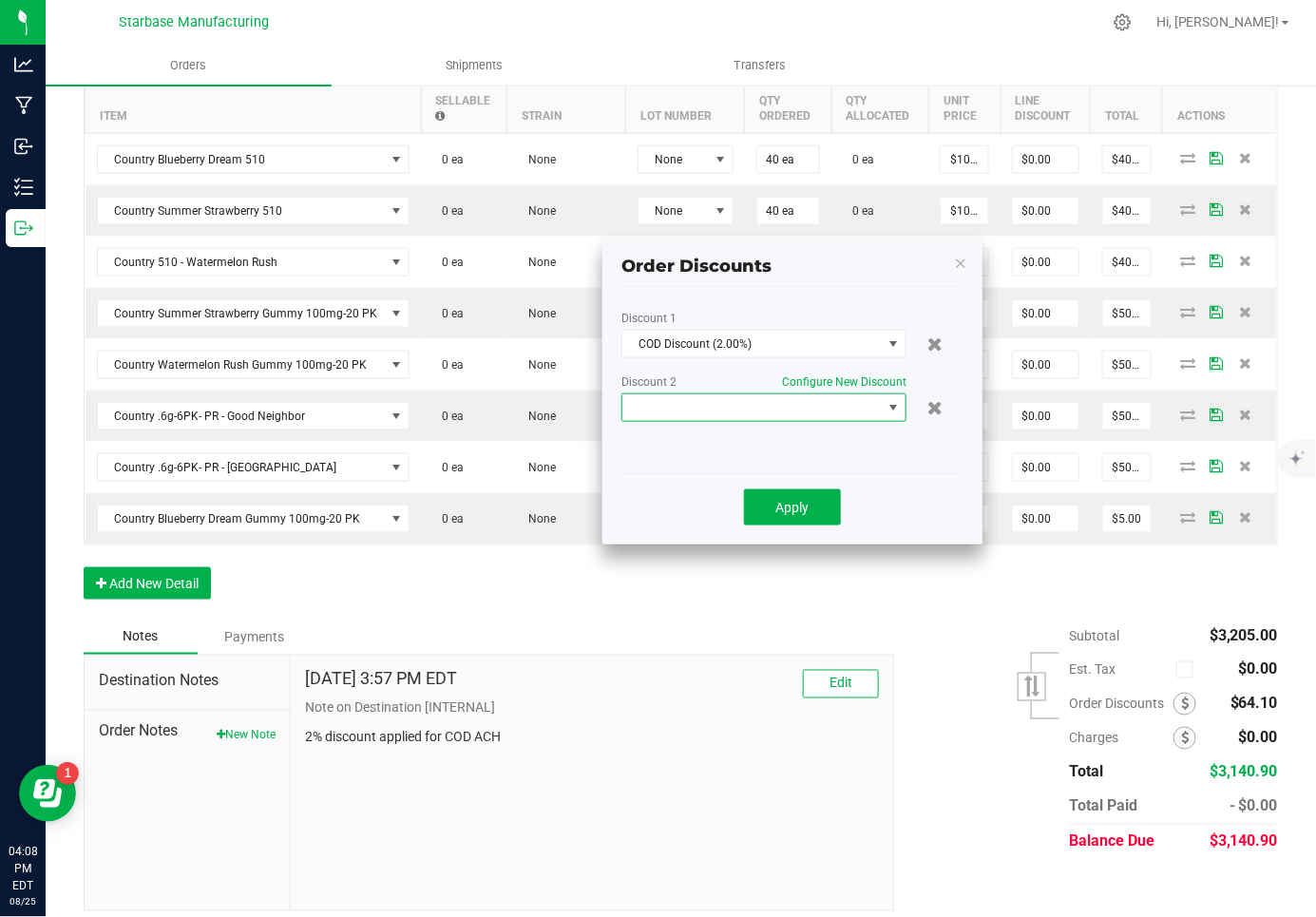
click at [708, 409] on span at bounding box center [752, 407] width 260 height 26
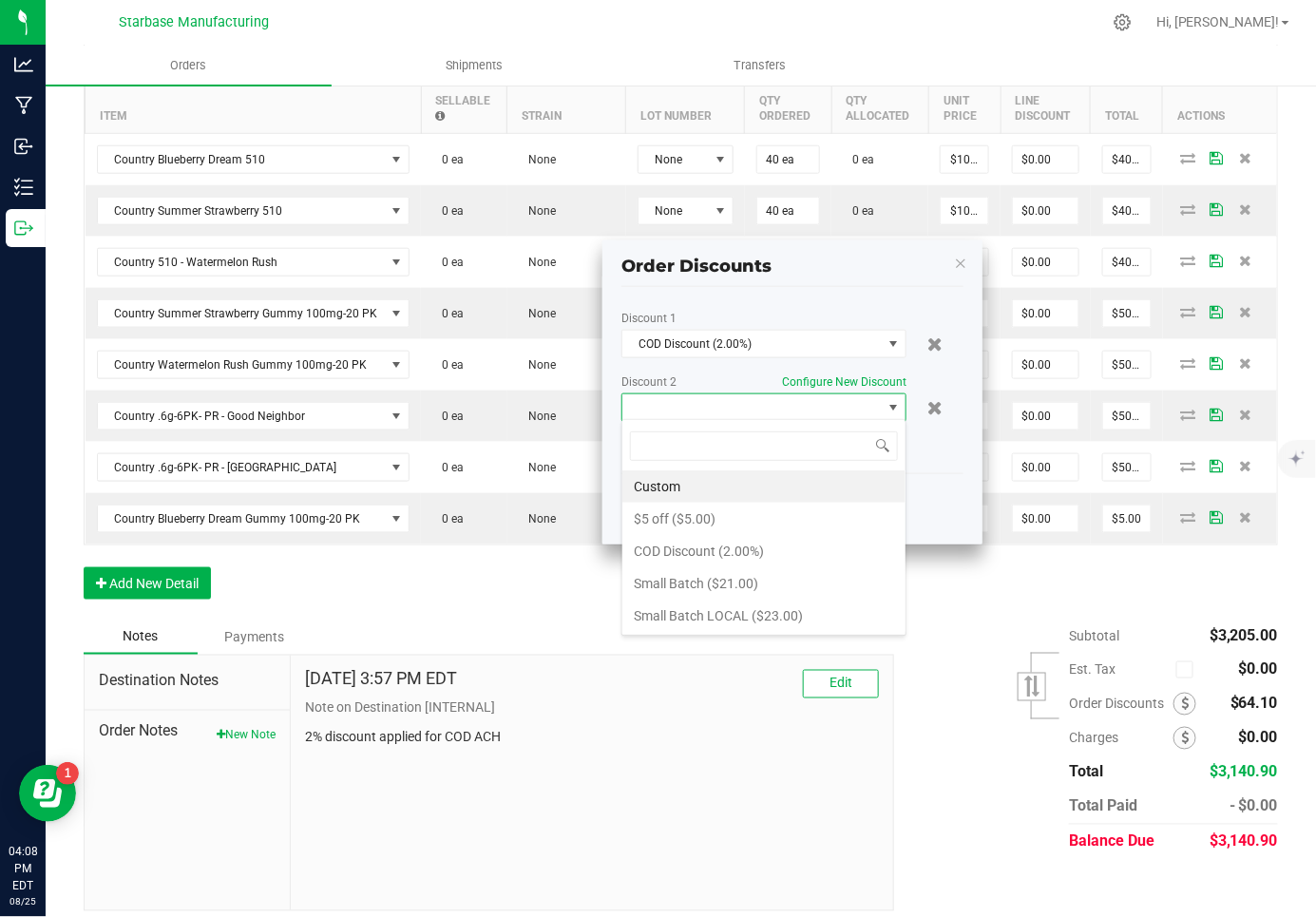
scroll to position [27, 285]
click at [694, 509] on li "$5 off ($5.00)" at bounding box center [763, 518] width 283 height 32
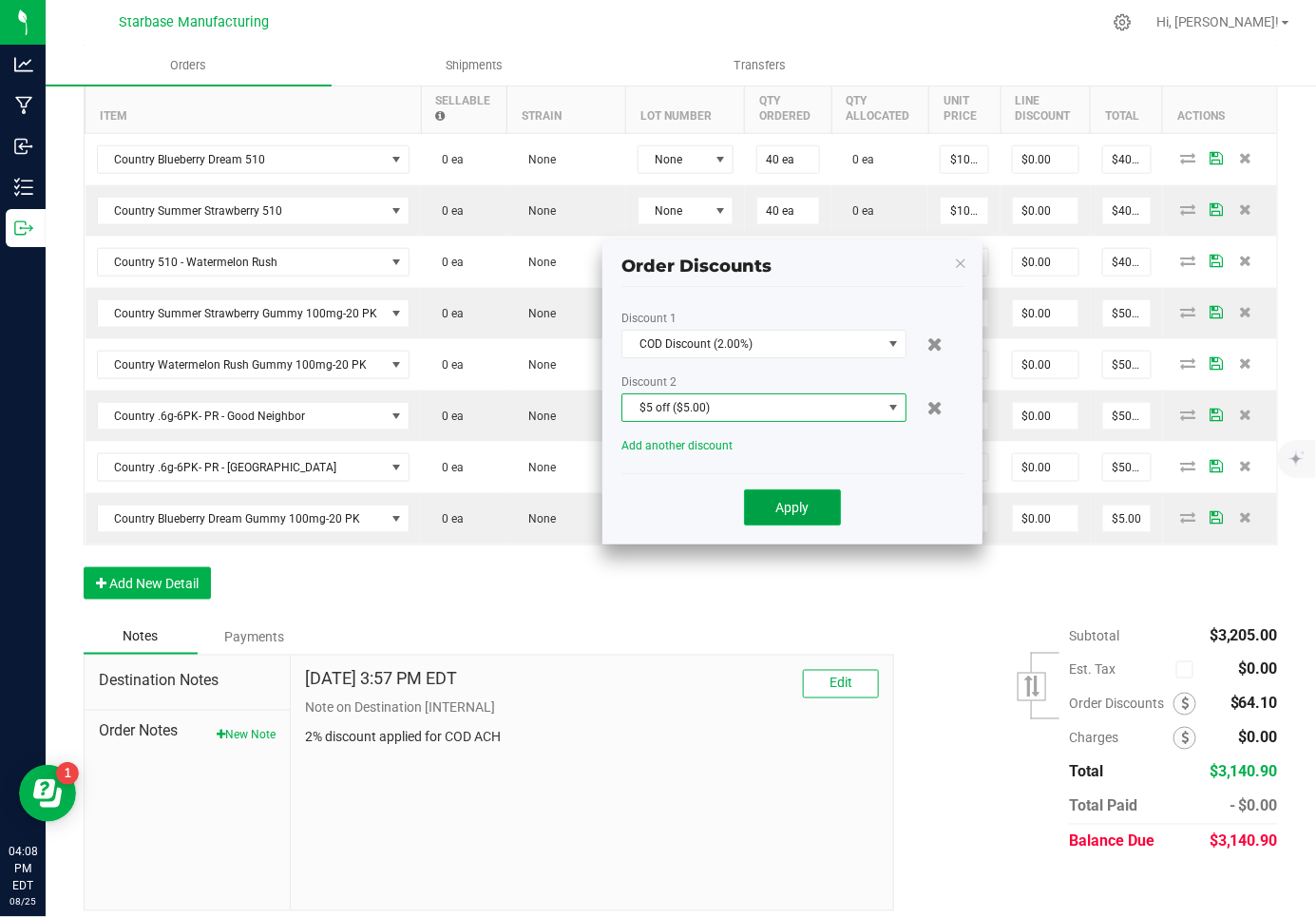
click at [791, 508] on span "Apply" at bounding box center [793, 507] width 33 height 16
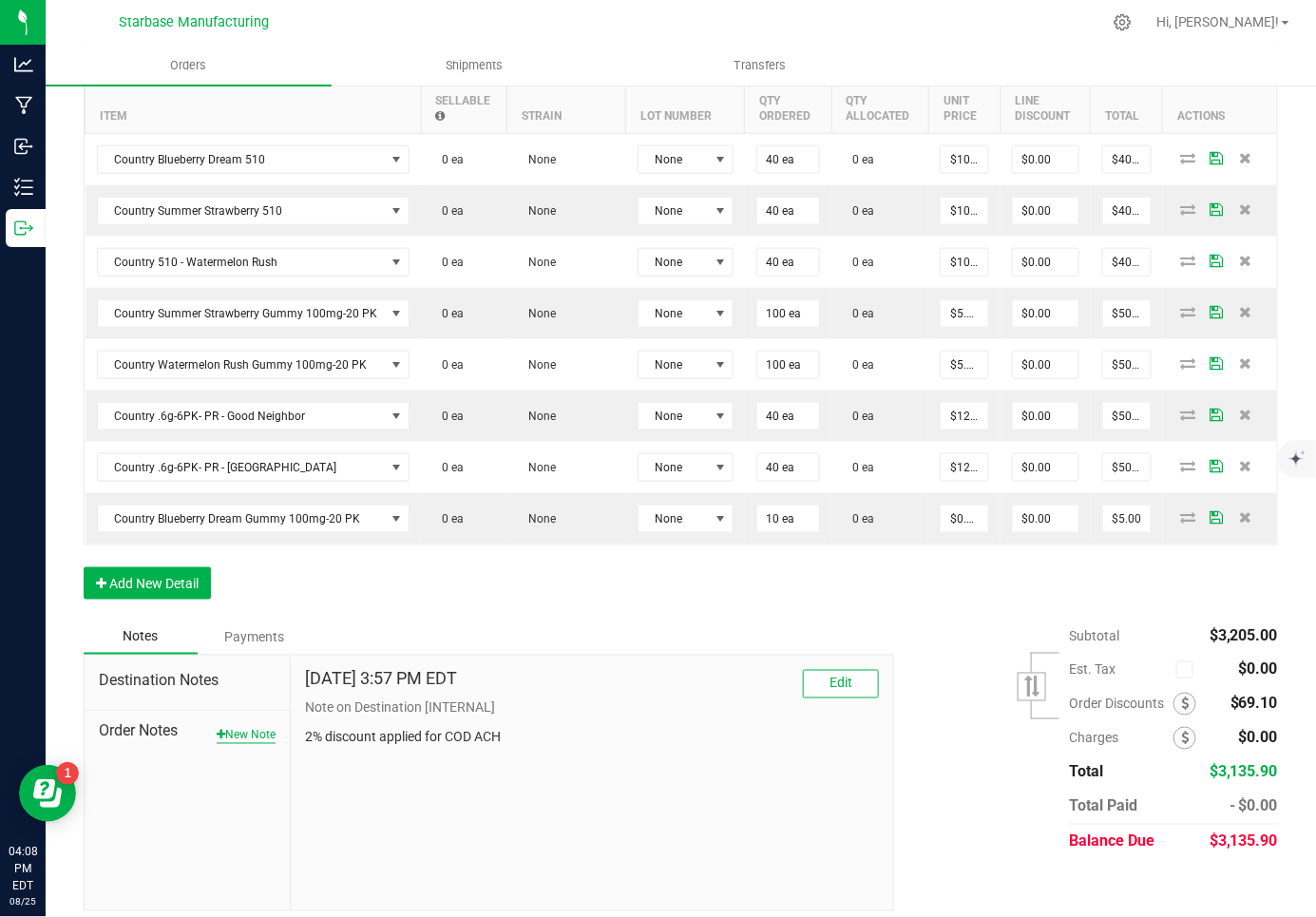
click at [231, 727] on button "New Note" at bounding box center [246, 735] width 59 height 17
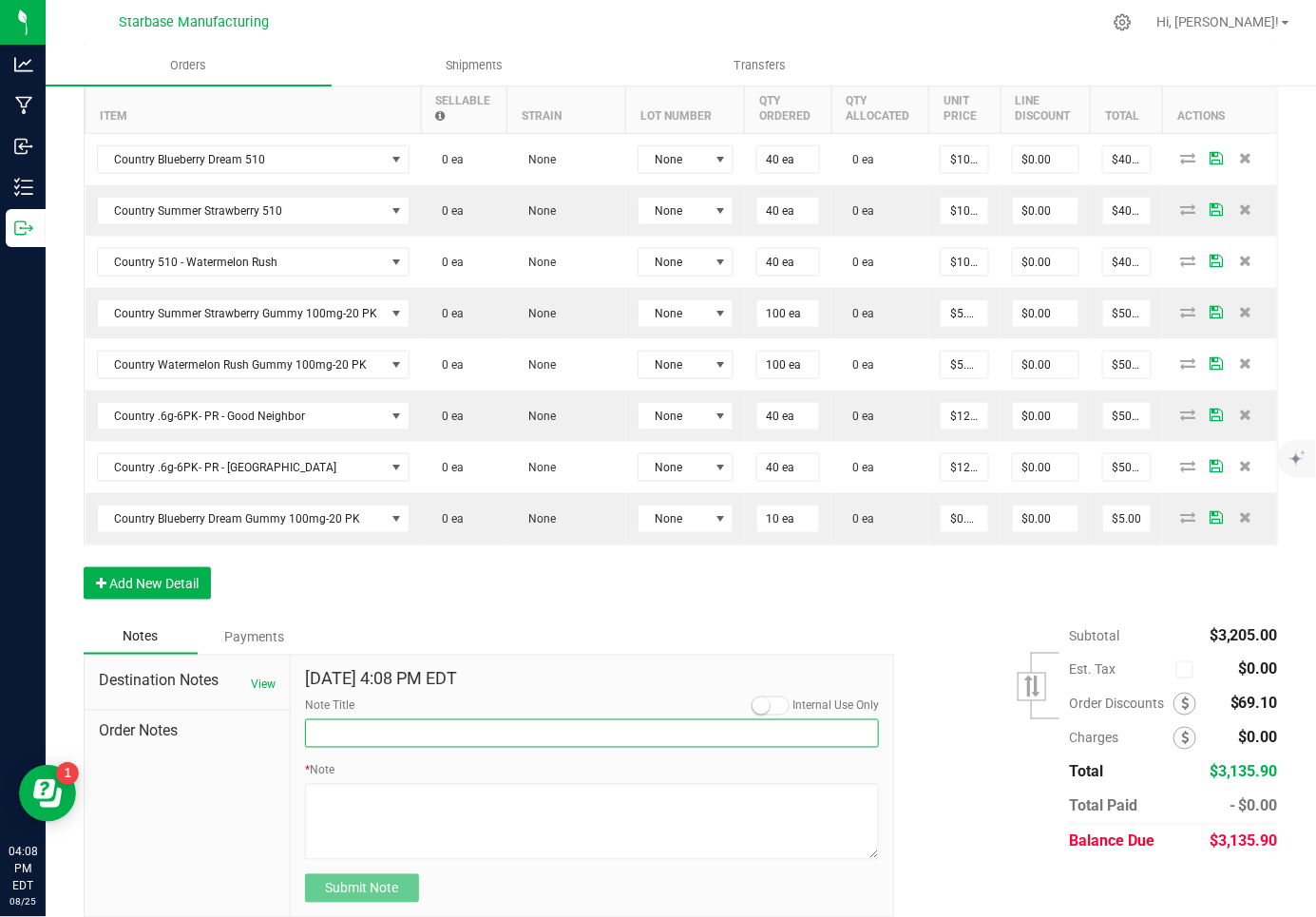
click at [427, 729] on input "Note Title" at bounding box center [592, 733] width 574 height 28
type input "Would like order [DATE]"
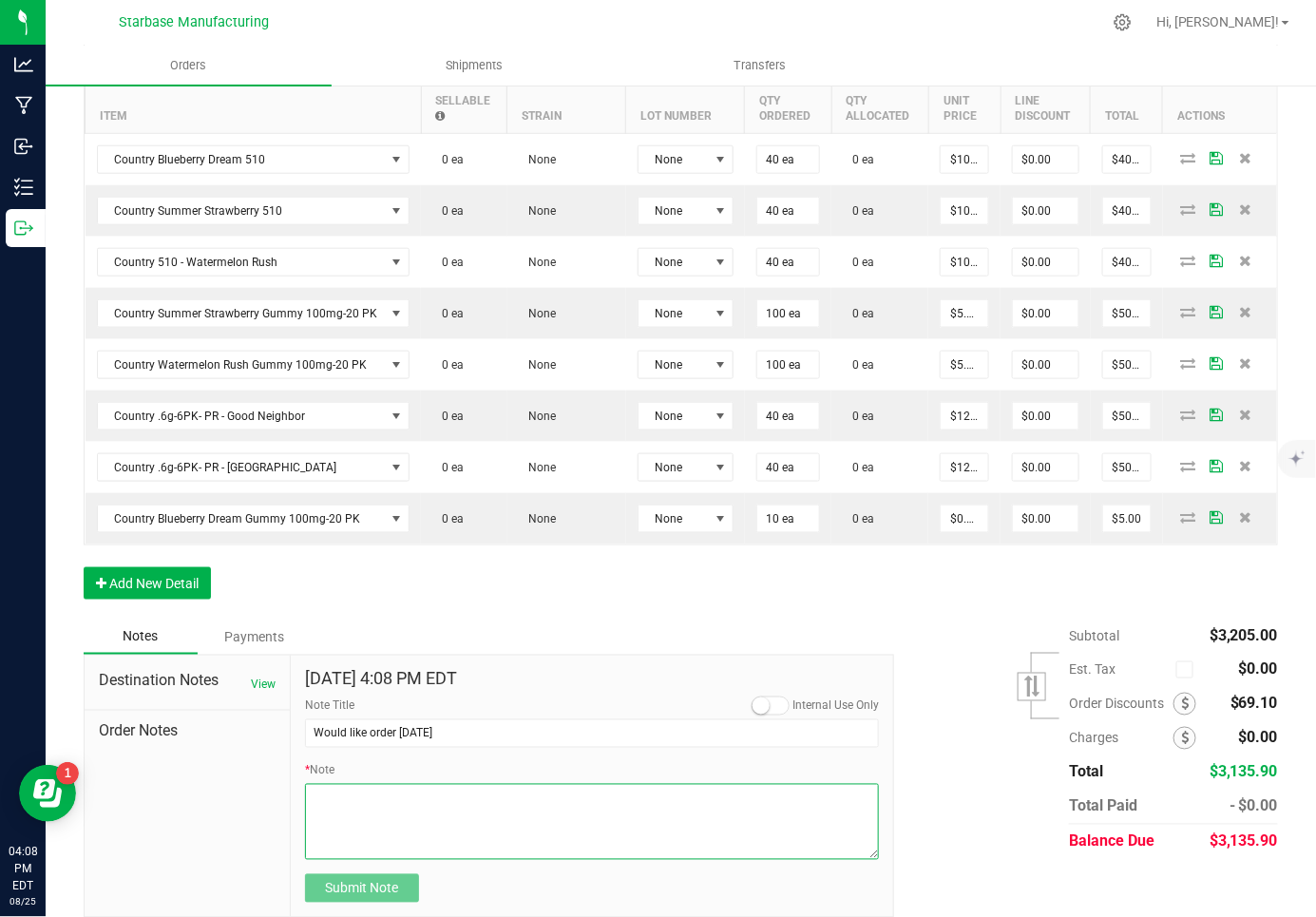
click at [425, 785] on textarea "* Note" at bounding box center [592, 822] width 574 height 76
click at [369, 784] on textarea "* Note" at bounding box center [592, 822] width 574 height 76
type textarea "Would like order [DATE] if possible."
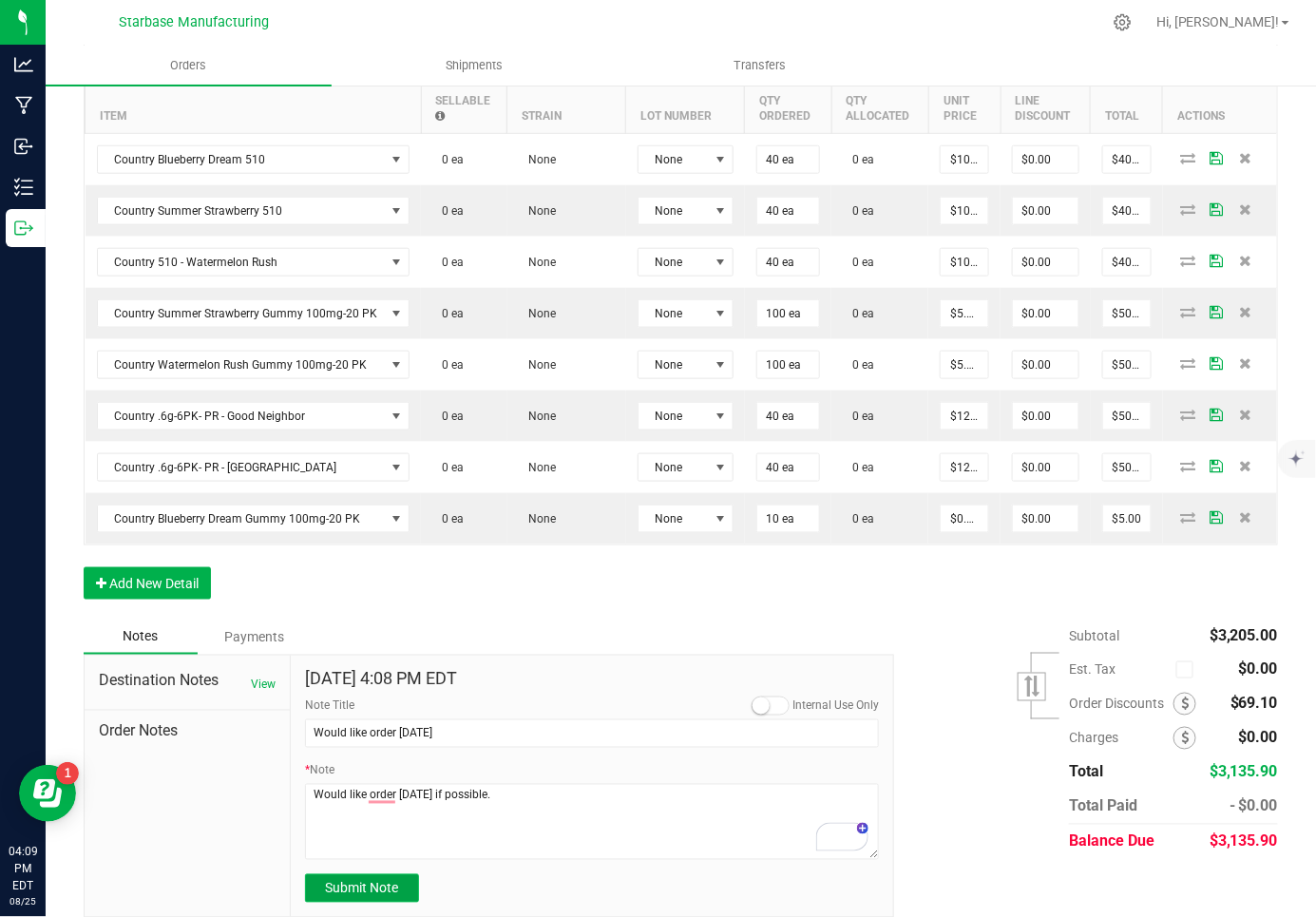
click at [366, 882] on span "Submit Note" at bounding box center [362, 889] width 73 height 16
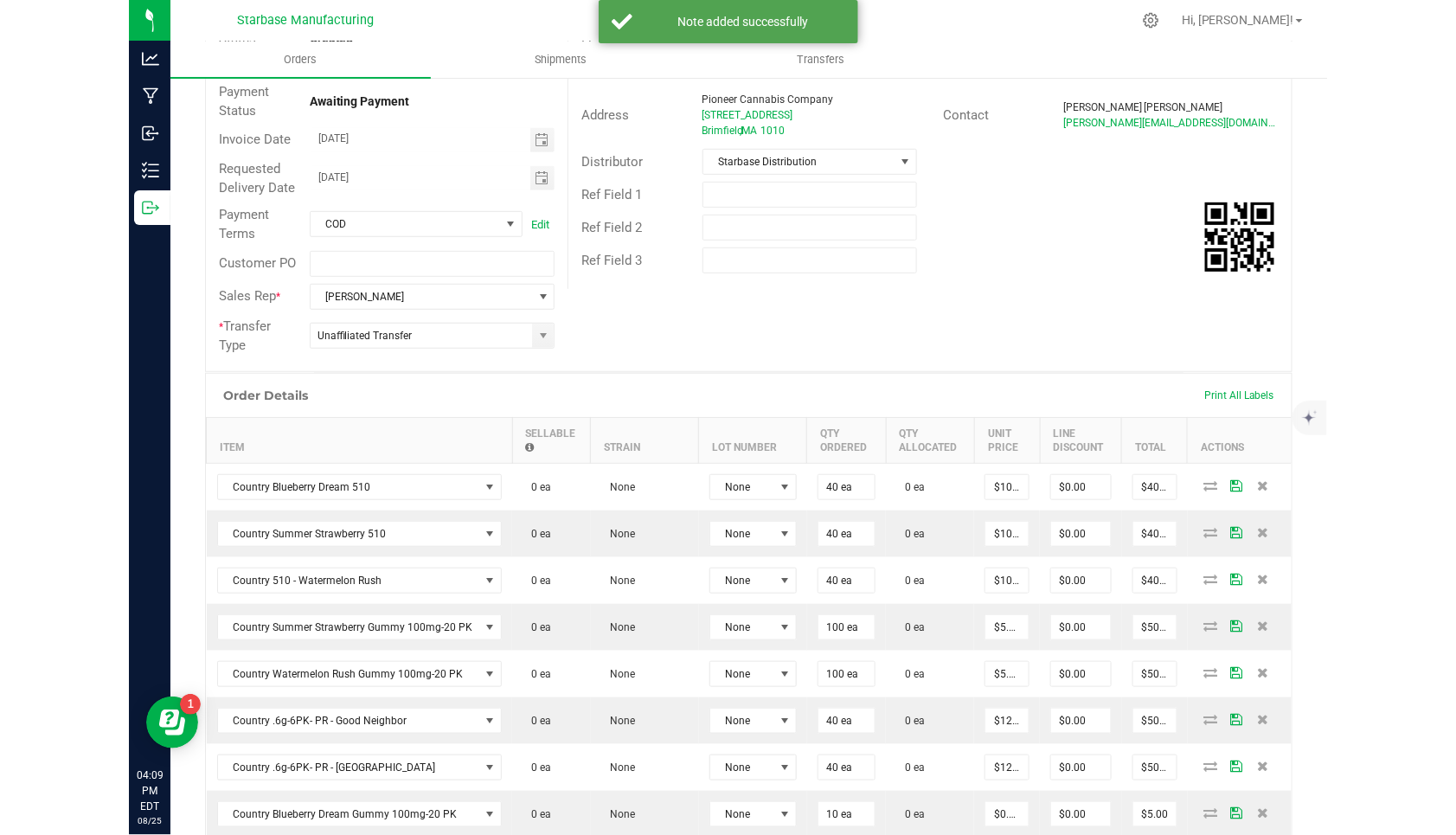
scroll to position [0, 0]
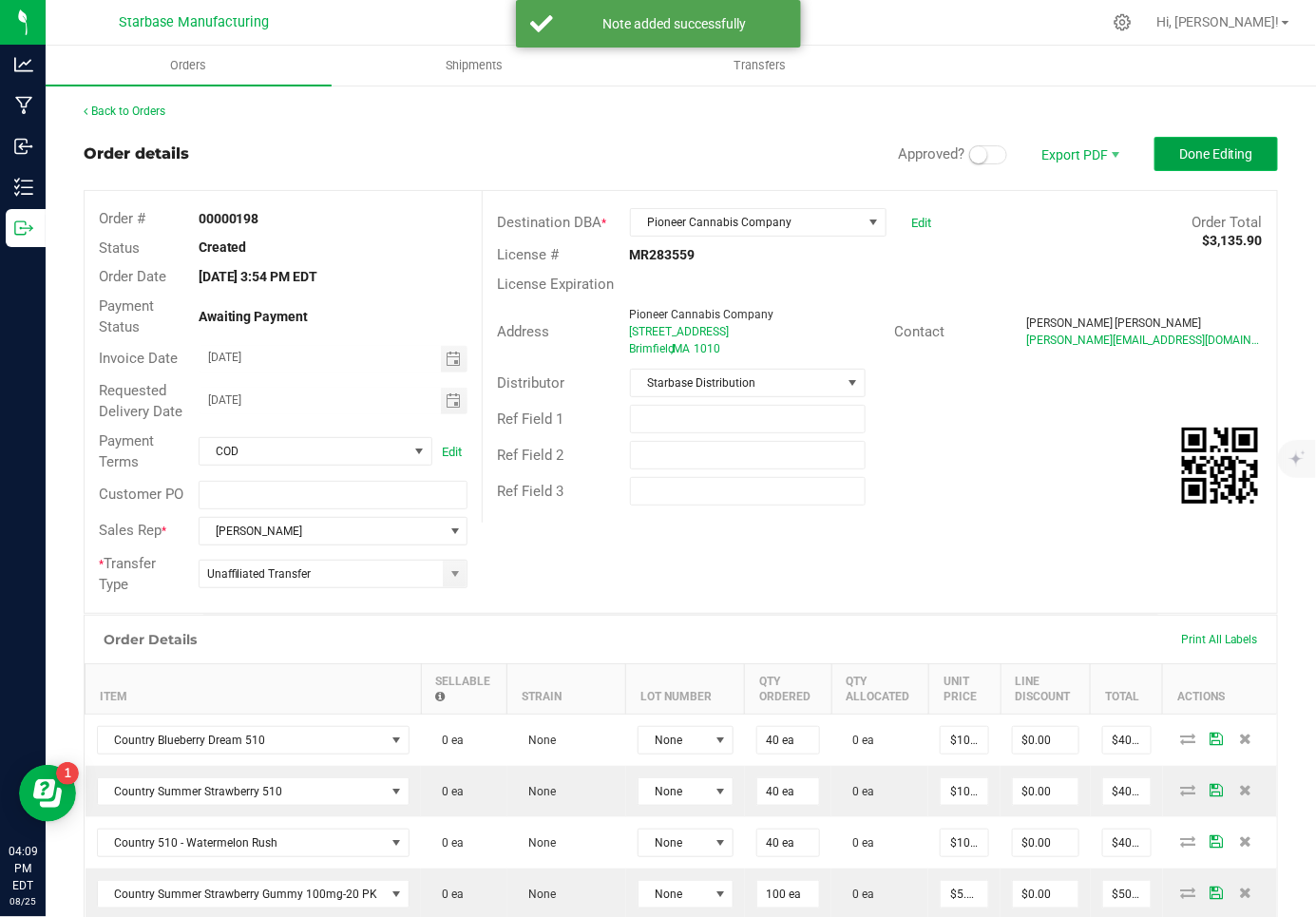
click at [1186, 142] on button "Done Editing" at bounding box center [1216, 154] width 123 height 34
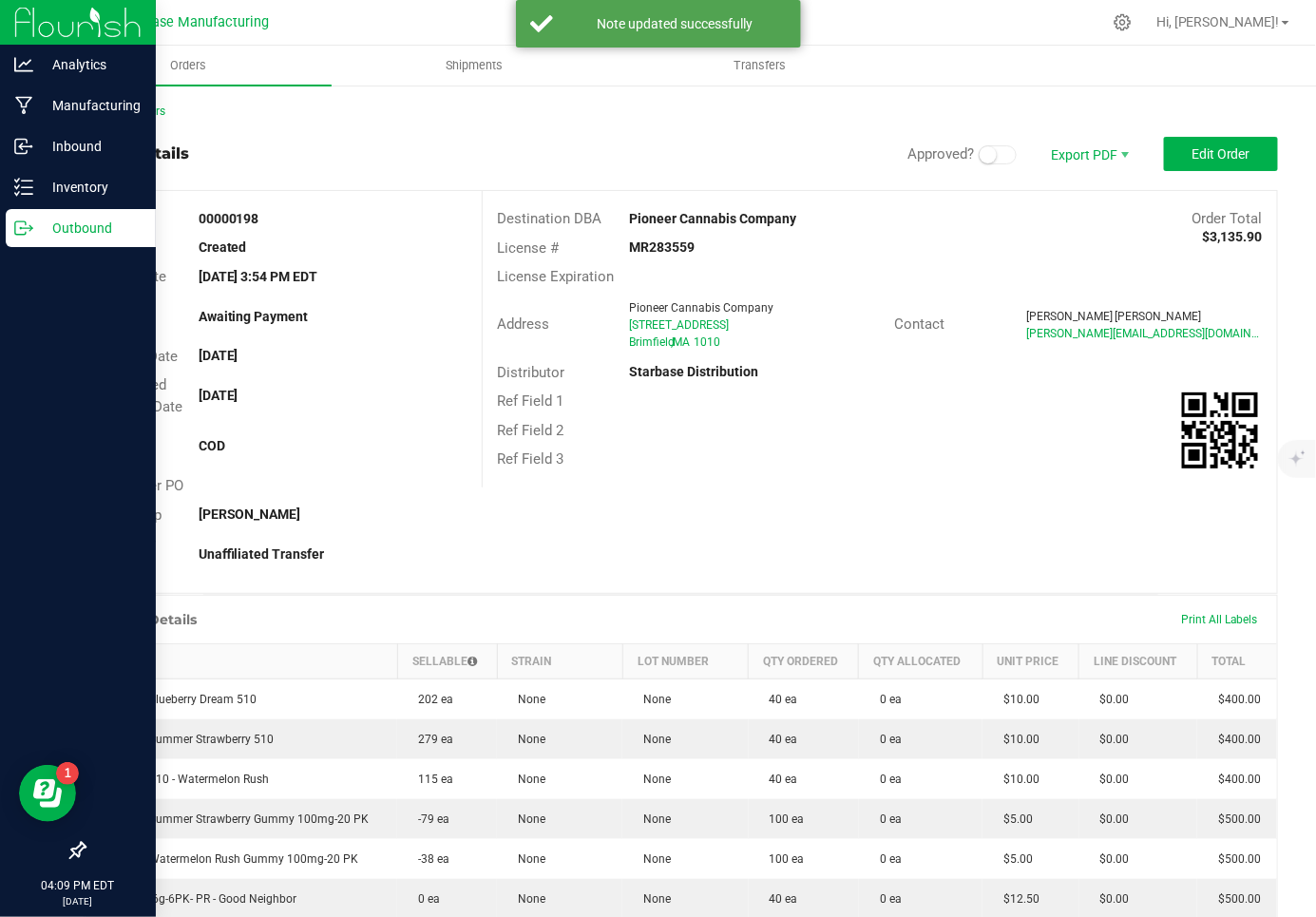
click at [26, 223] on icon at bounding box center [24, 227] width 19 height 19
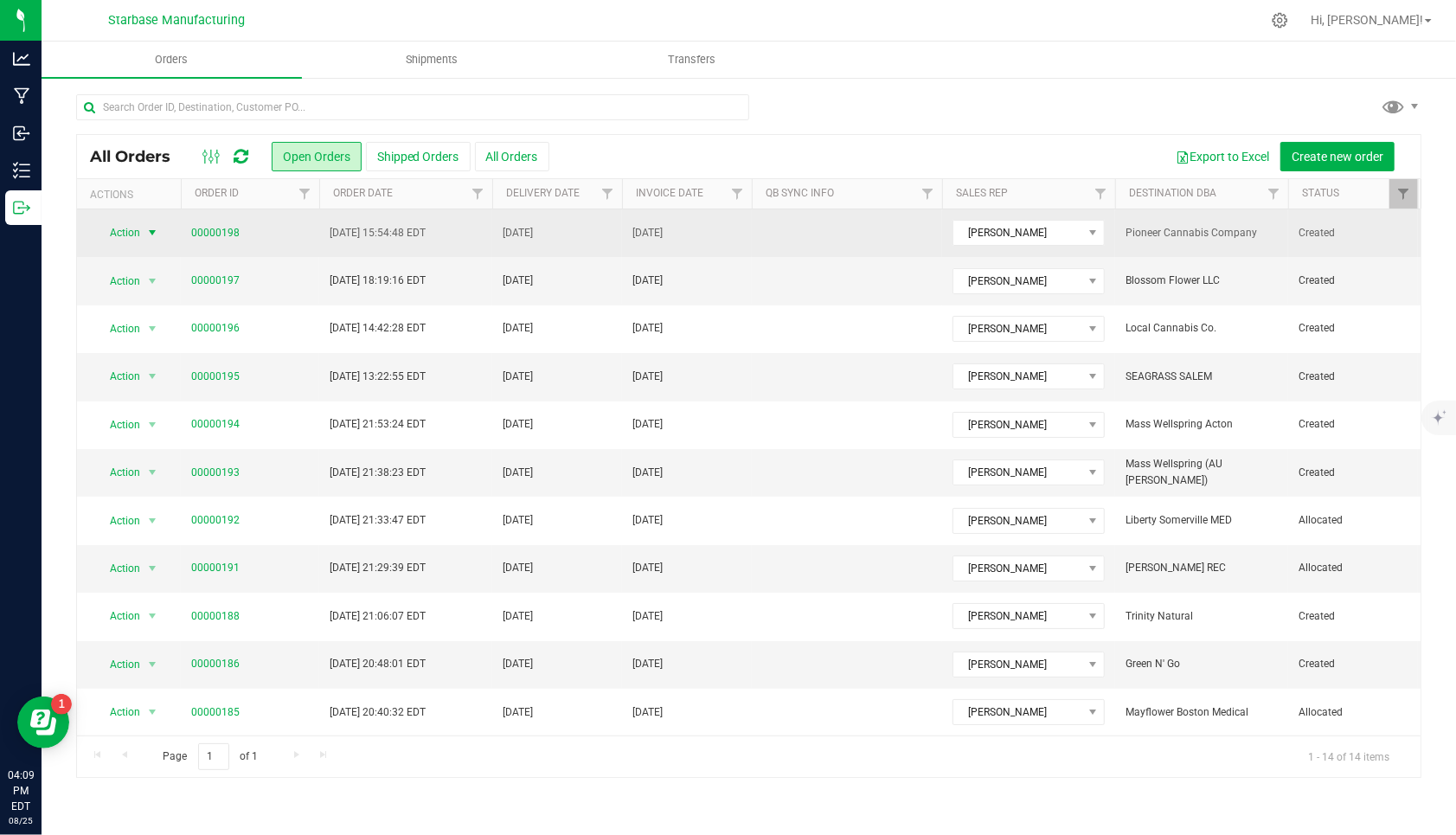
click at [138, 235] on span "Action" at bounding box center [118, 232] width 46 height 24
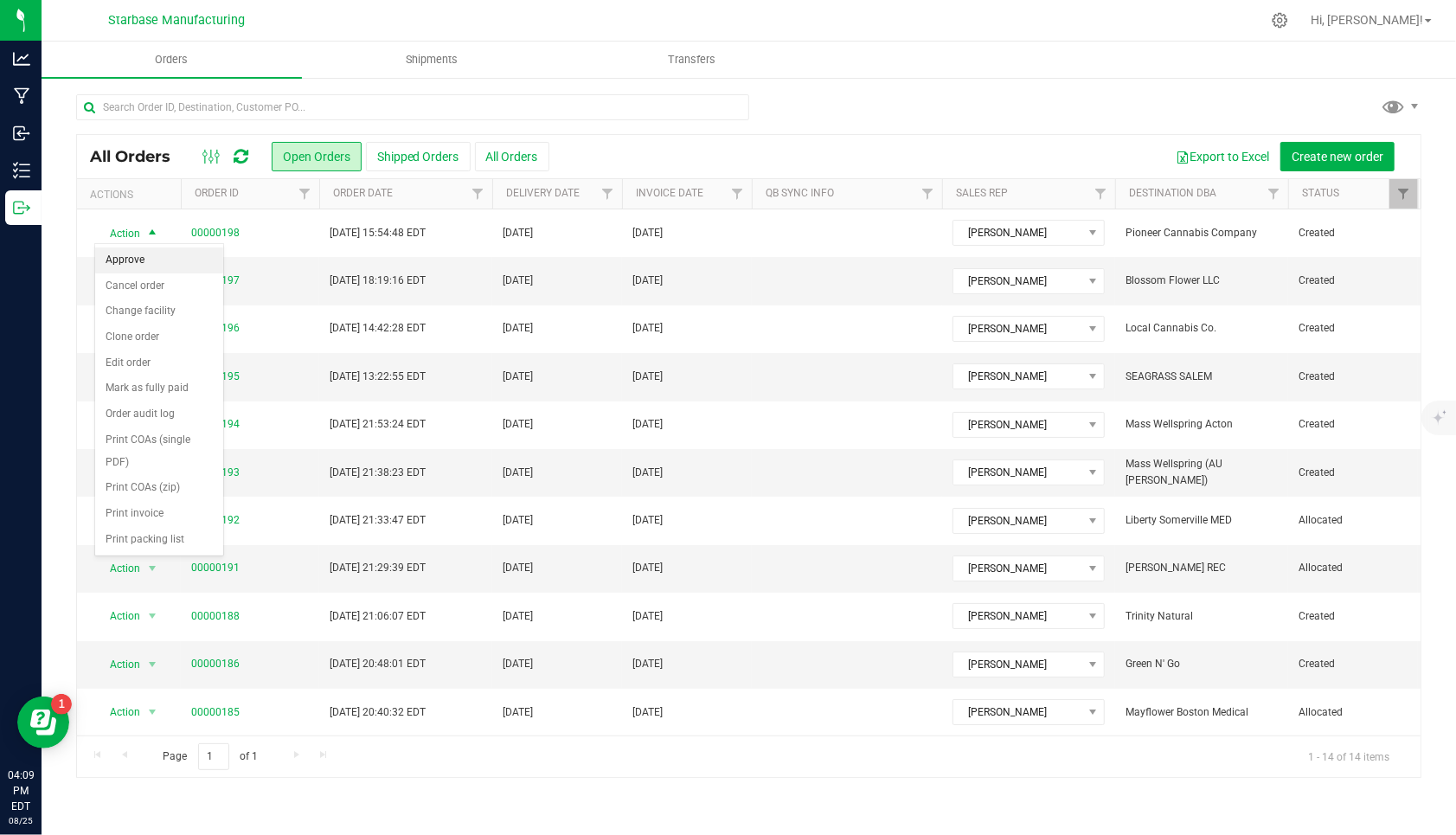
click at [135, 252] on li "Approve" at bounding box center [159, 260] width 128 height 26
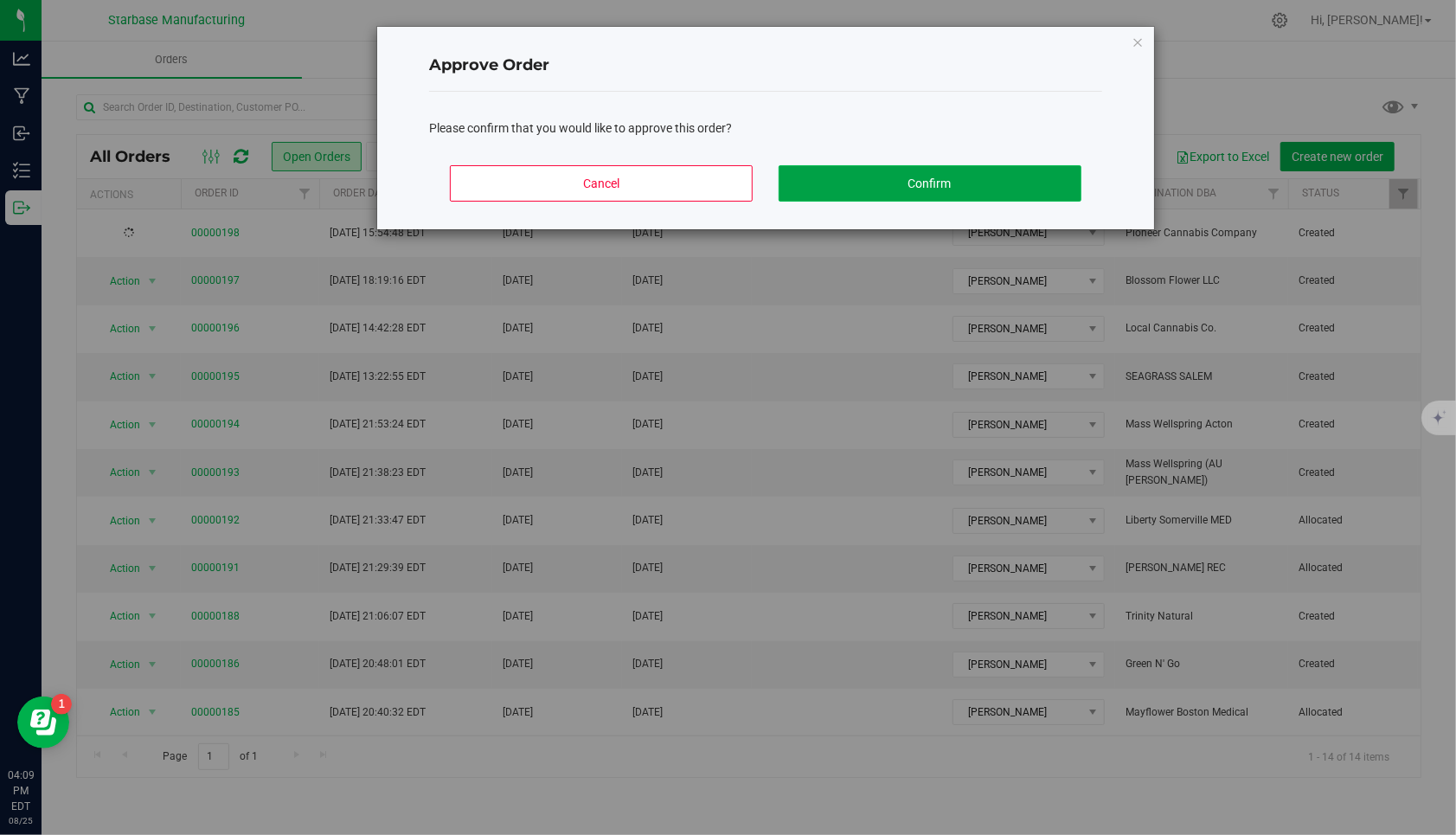
click at [821, 191] on button "Confirm" at bounding box center [929, 183] width 302 height 37
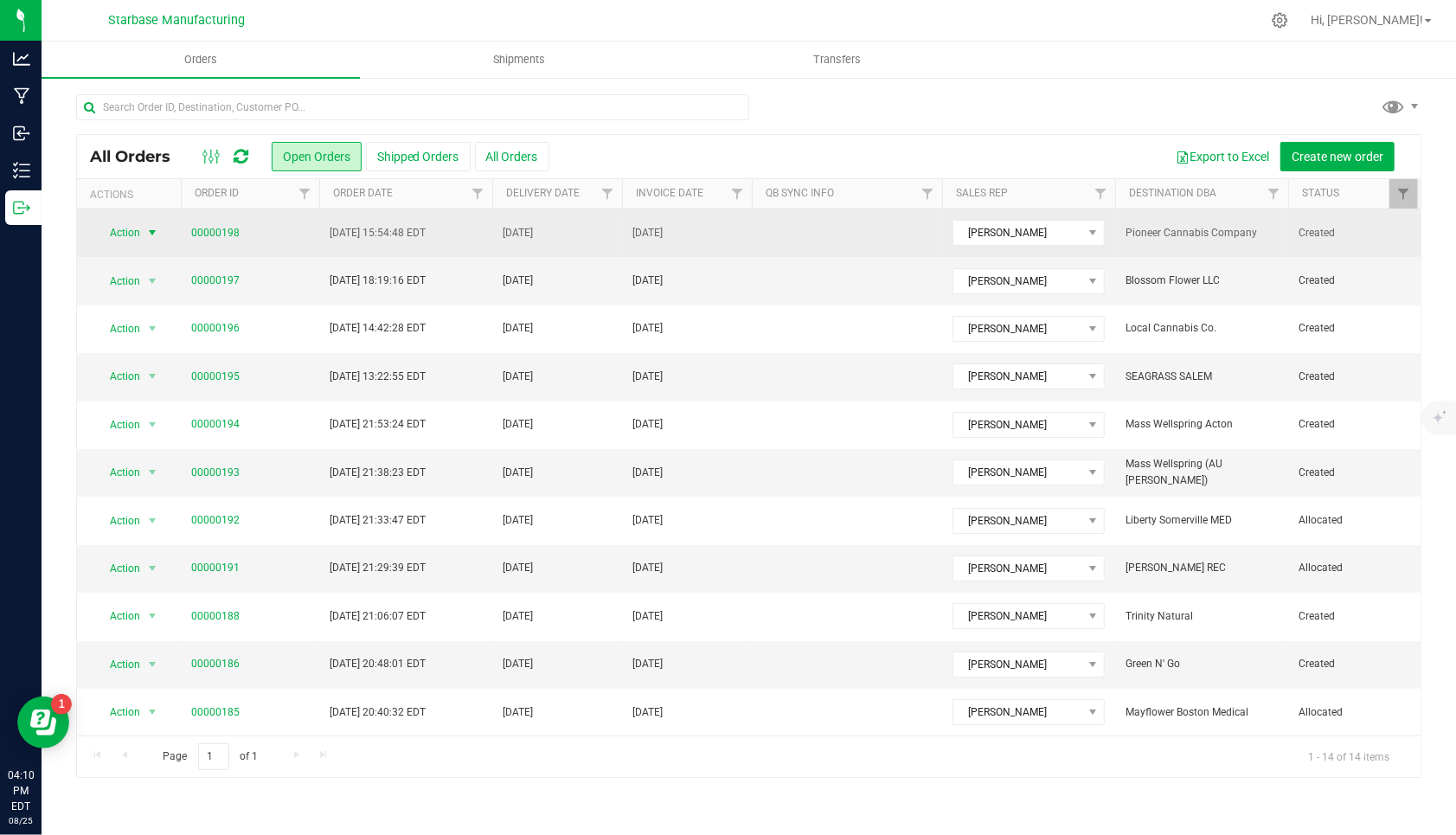
click at [150, 226] on span "select" at bounding box center [153, 233] width 14 height 14
click at [861, 242] on td at bounding box center [846, 233] width 190 height 47
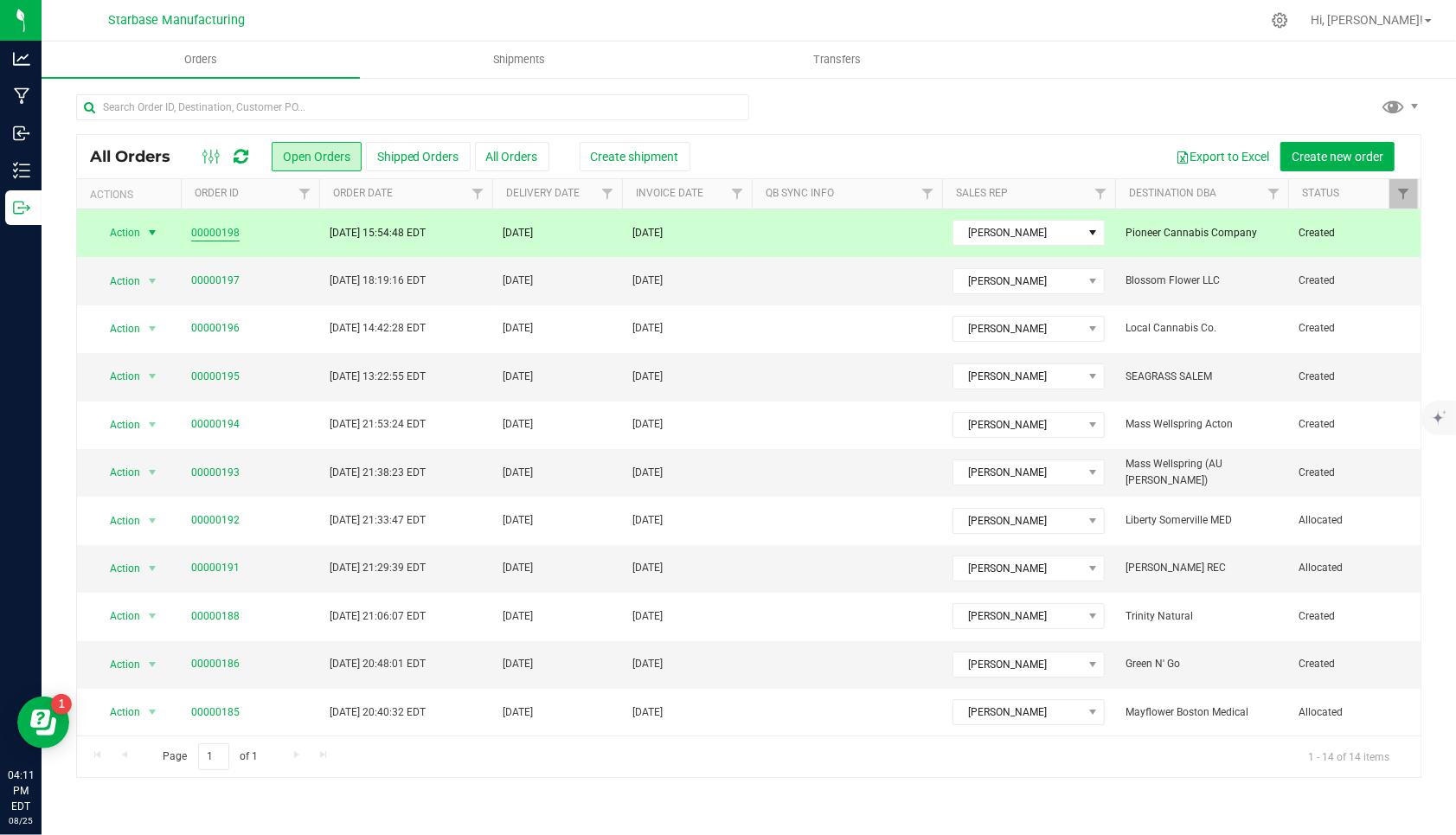
click at [203, 232] on link "00000198" at bounding box center [215, 233] width 48 height 16
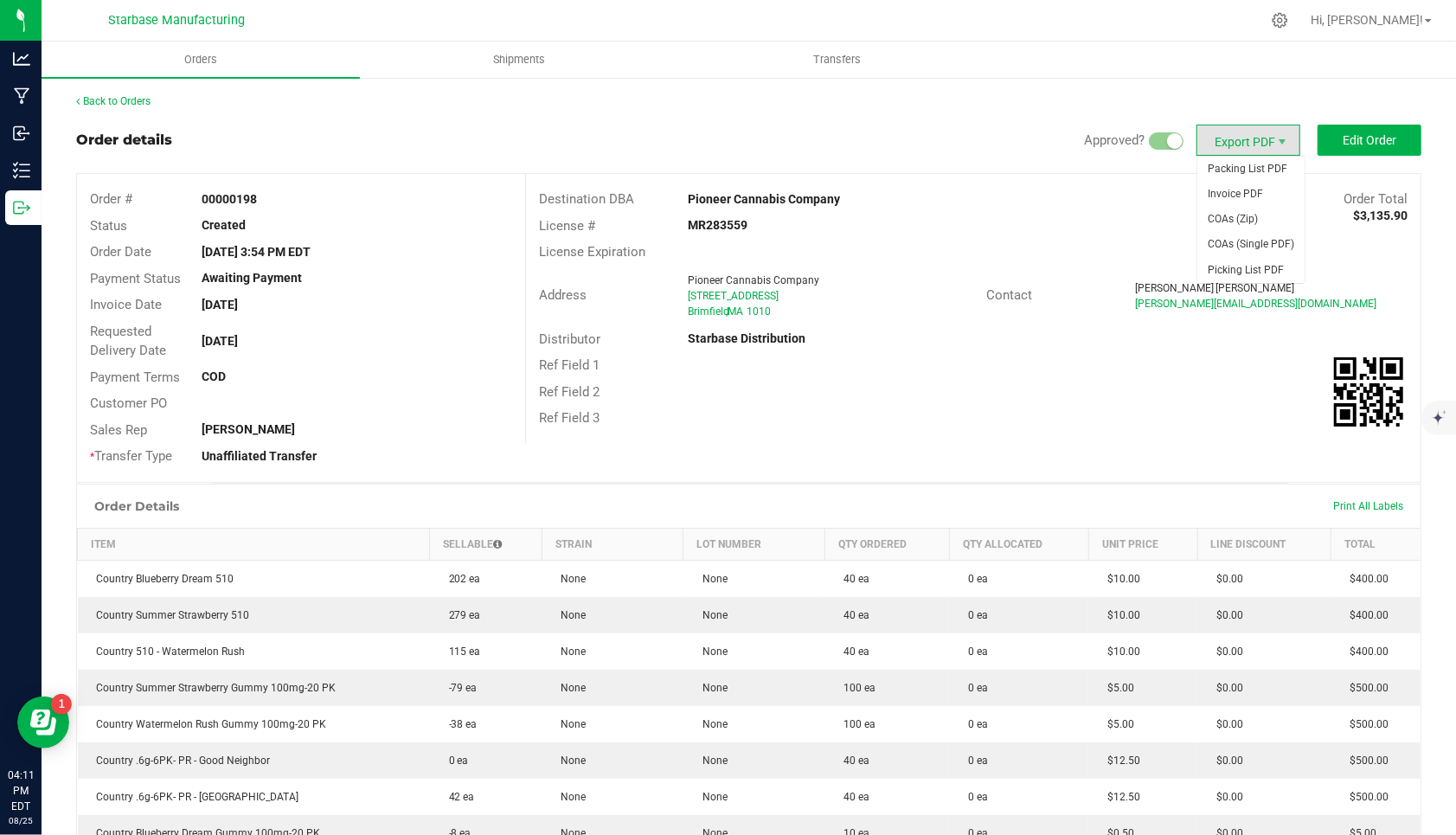
click at [1197, 149] on span "Export PDF" at bounding box center [1248, 140] width 103 height 31
click at [1197, 200] on span "Invoice PDF" at bounding box center [1251, 194] width 107 height 25
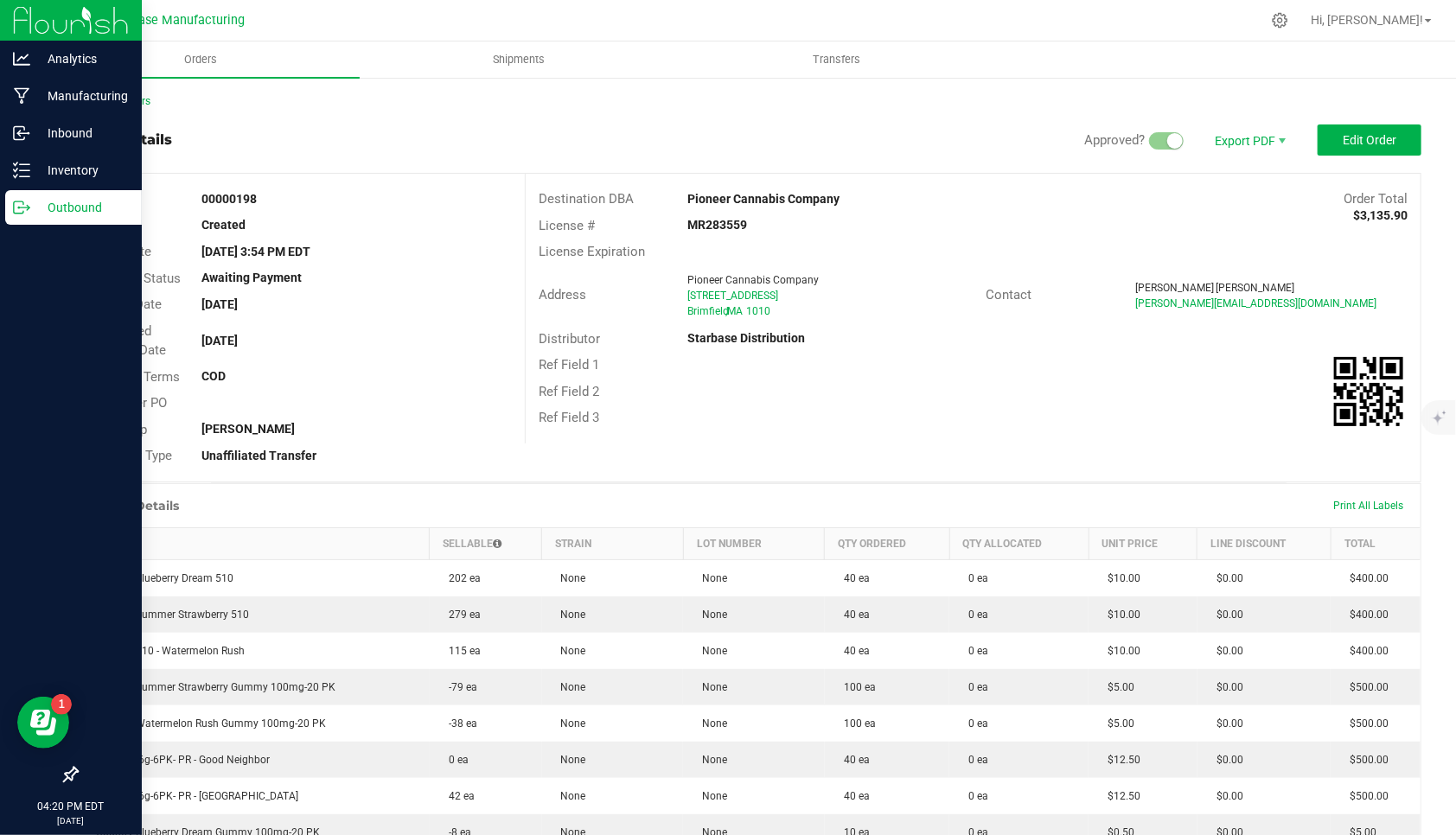
click at [20, 206] on icon at bounding box center [21, 207] width 17 height 17
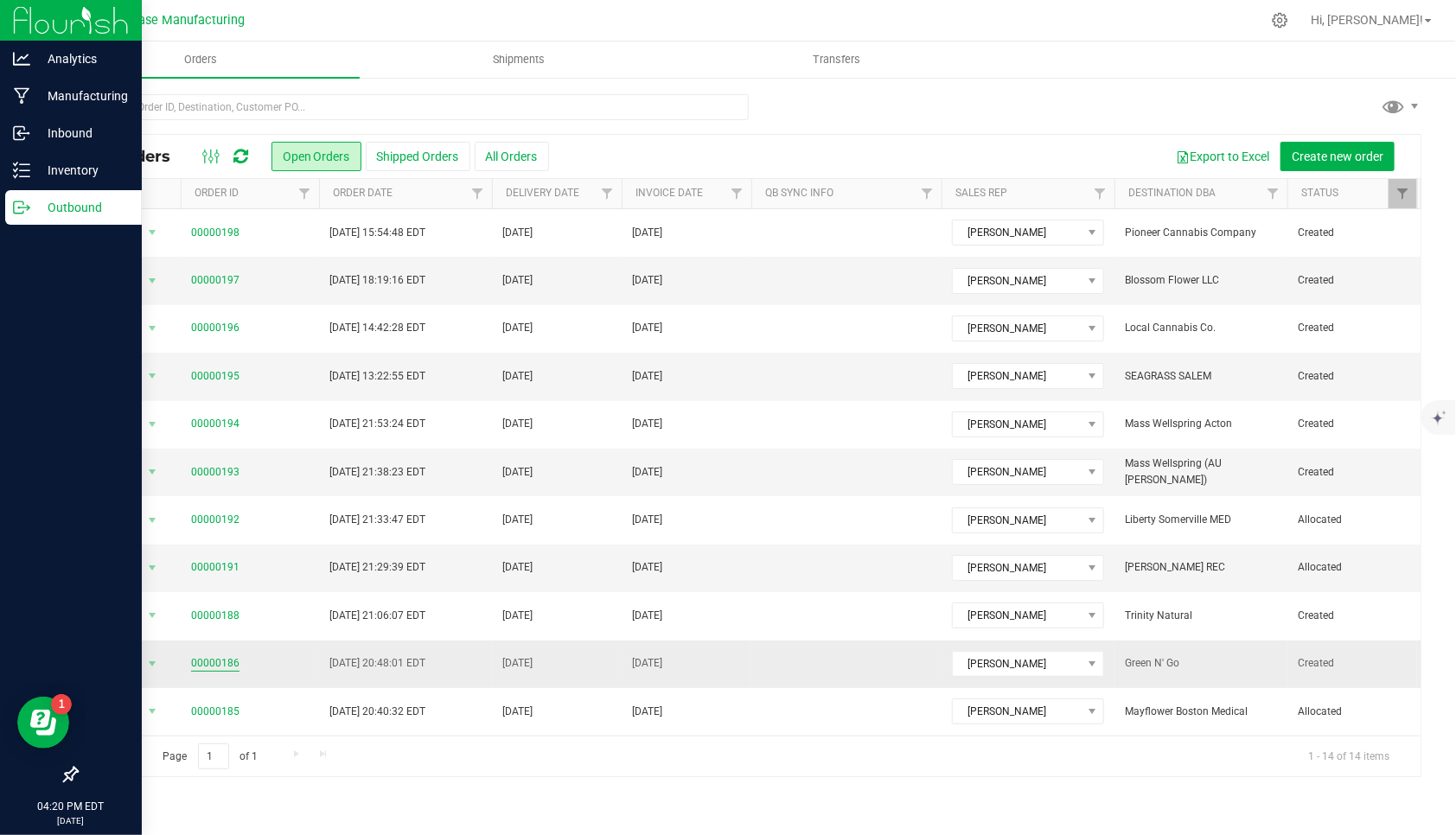
click at [200, 656] on link "00000186" at bounding box center [215, 664] width 48 height 16
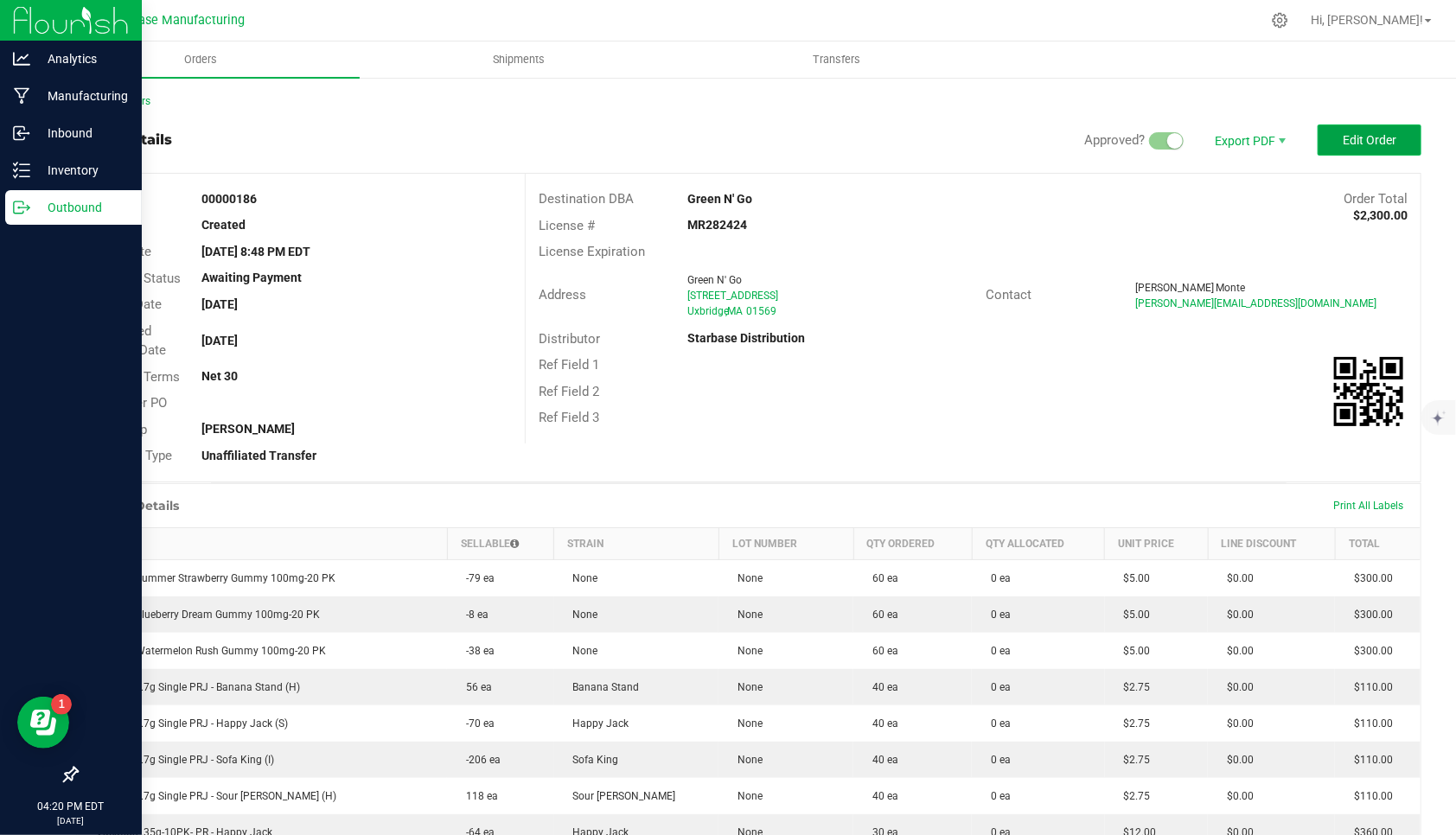
click at [1197, 135] on span "Edit Order" at bounding box center [1370, 140] width 53 height 14
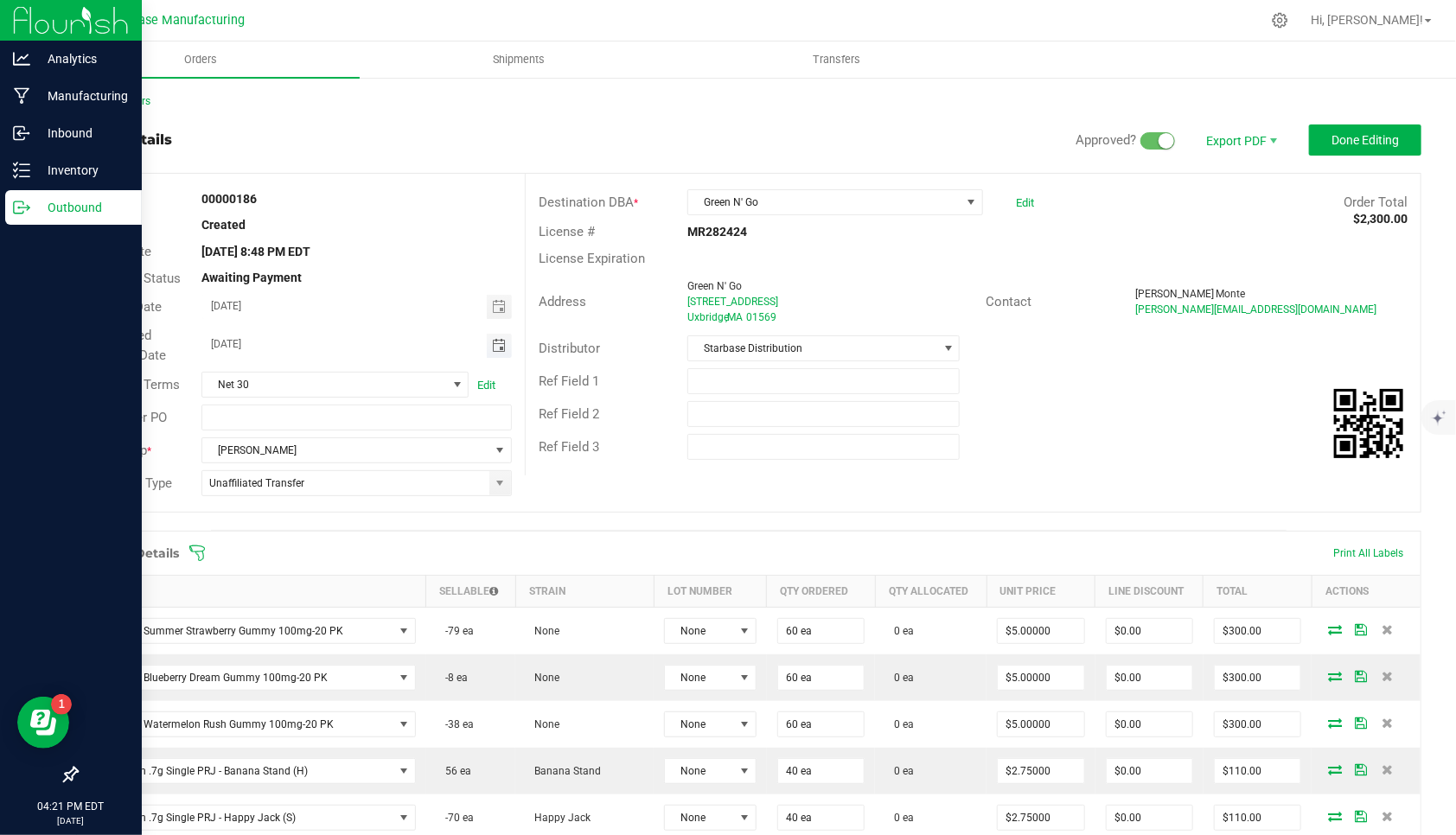
click at [498, 343] on span "Toggle calendar" at bounding box center [499, 346] width 14 height 14
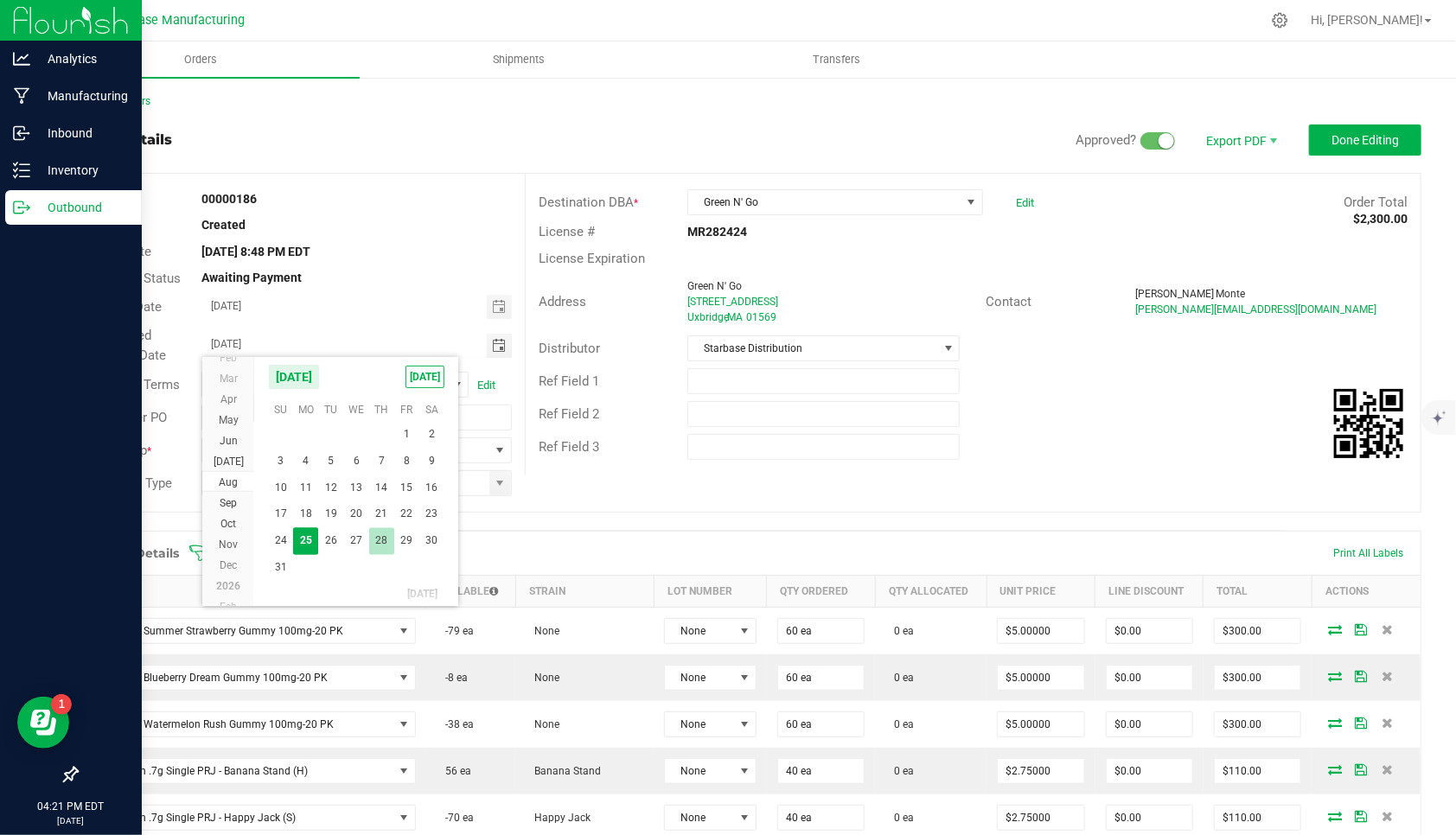
click at [379, 537] on span "28" at bounding box center [382, 542] width 25 height 27
type input "[DATE]"
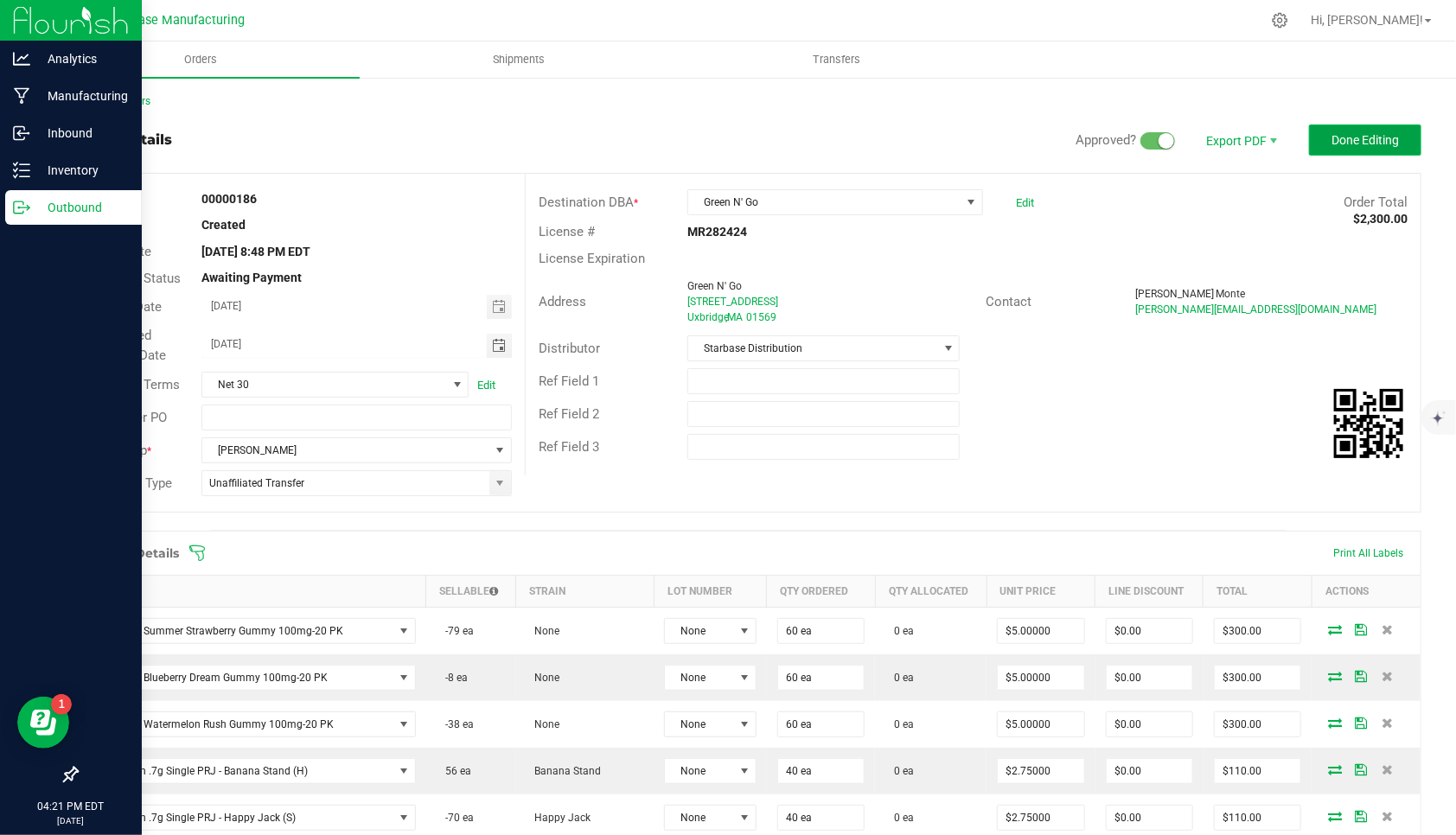
click at [1197, 145] on span "Done Editing" at bounding box center [1365, 140] width 68 height 14
